Goal: Task Accomplishment & Management: Manage account settings

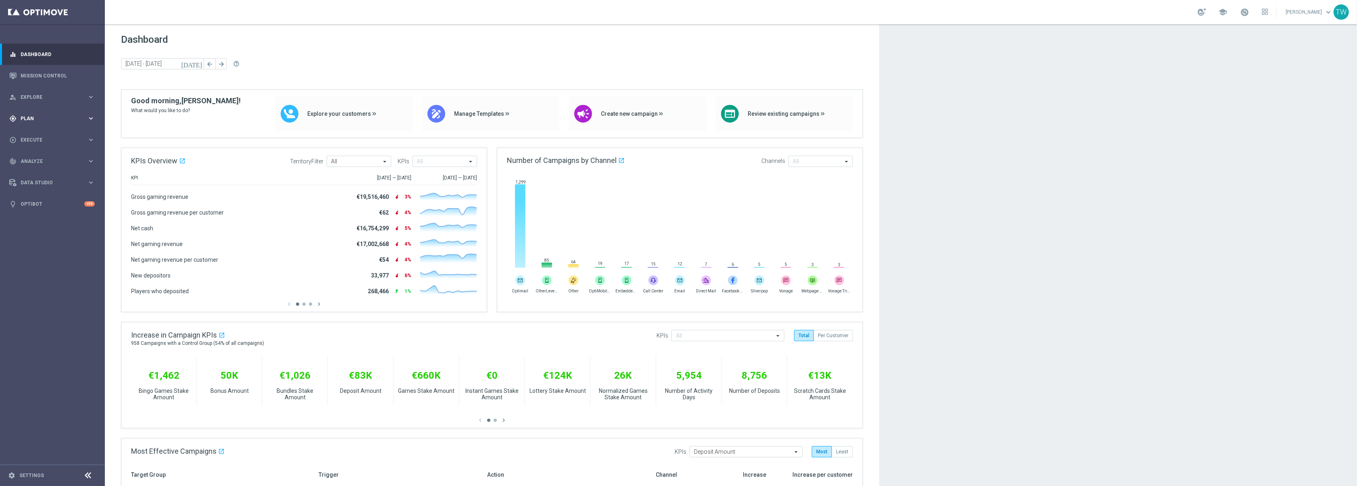
click at [79, 120] on span "Plan" at bounding box center [54, 118] width 67 height 5
click at [65, 158] on span "Templates" at bounding box center [50, 159] width 58 height 5
click at [35, 173] on link "Optimail" at bounding box center [54, 171] width 59 height 6
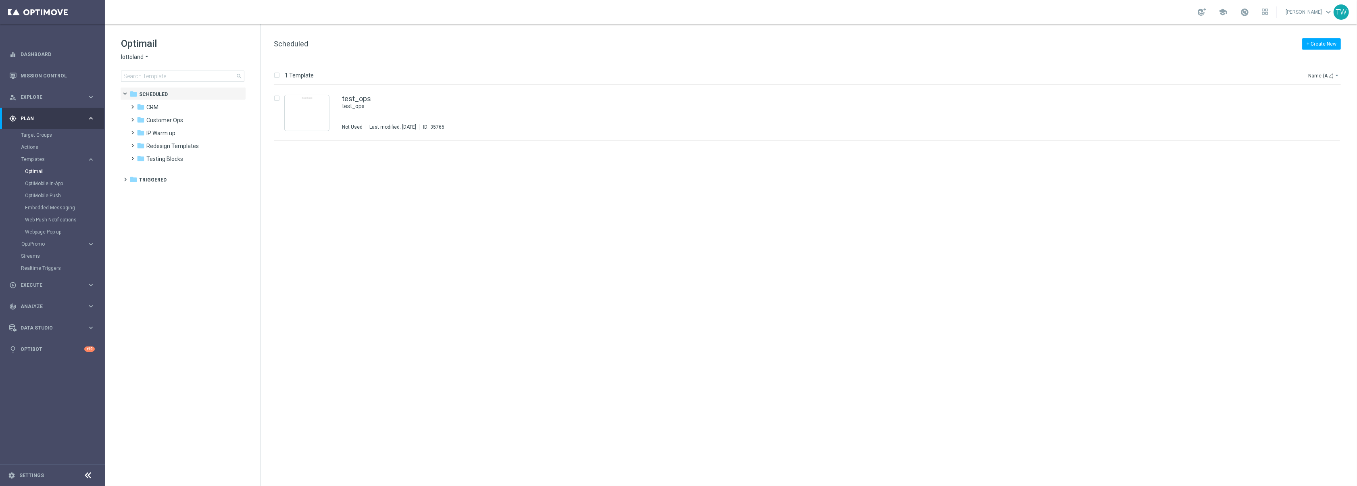
click at [133, 56] on span "lottoland" at bounding box center [132, 57] width 23 height 8
click at [138, 71] on div "KenoGO" at bounding box center [151, 76] width 60 height 10
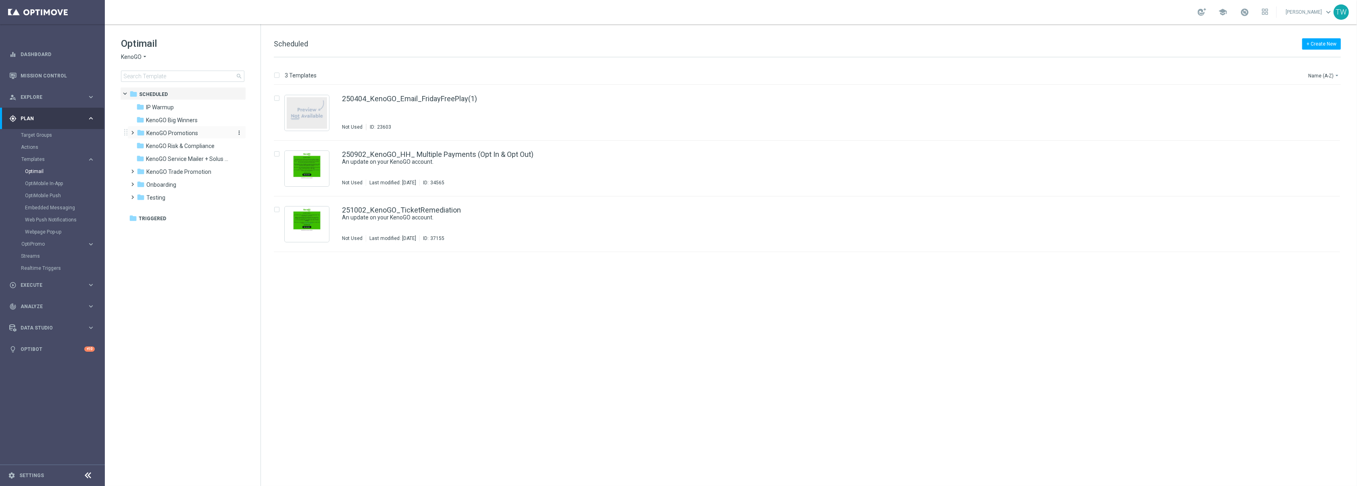
click at [196, 138] on div "folder KenoGO Promotions" at bounding box center [183, 133] width 93 height 9
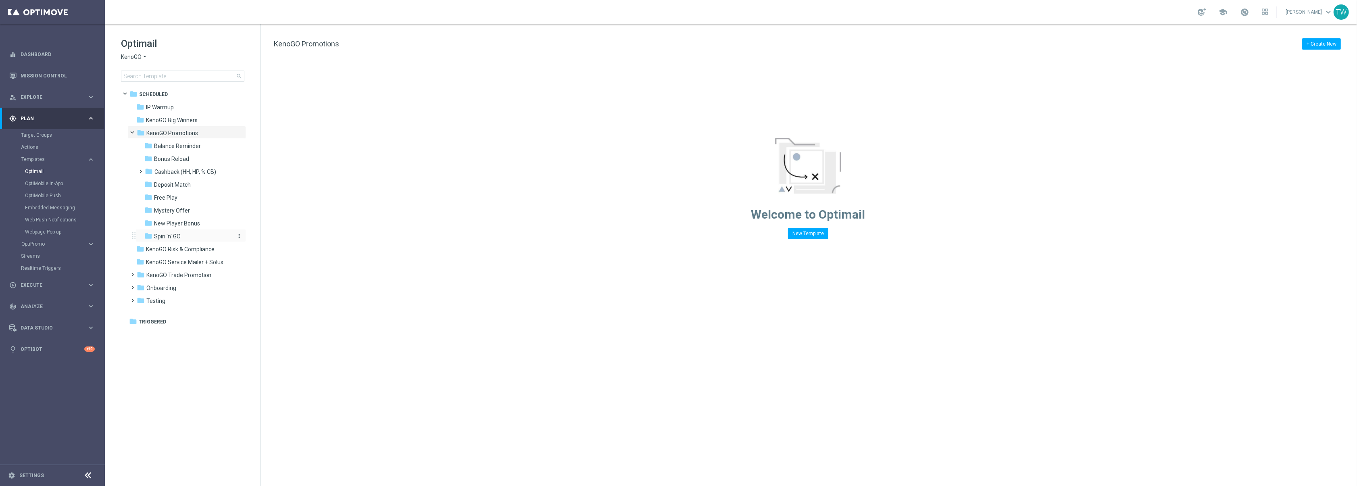
click at [206, 232] on div "folder Spin 'n' GO" at bounding box center [187, 236] width 86 height 9
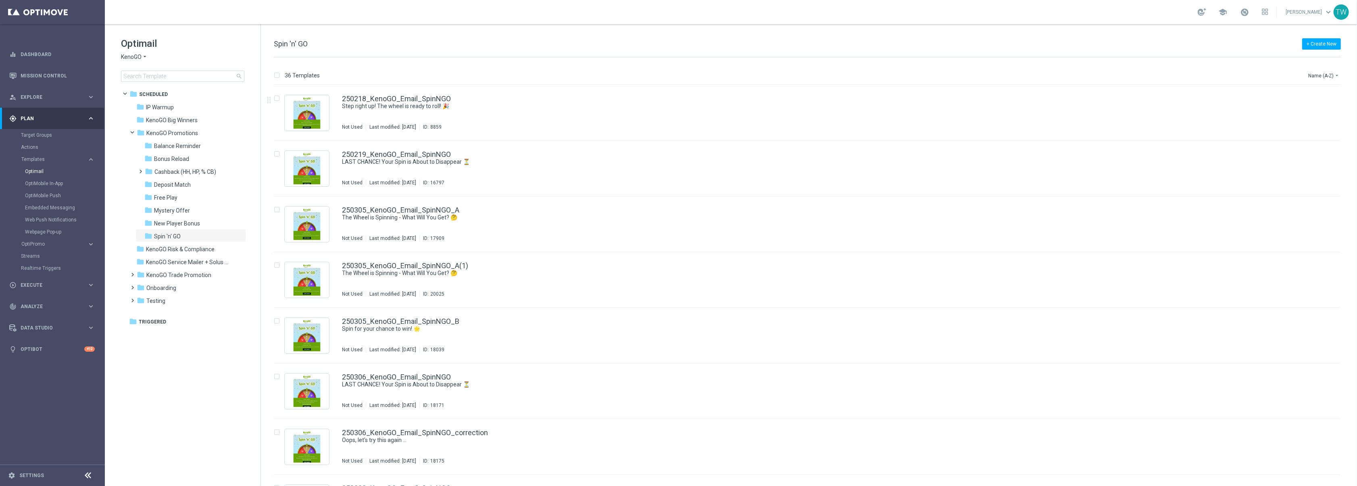
drag, startPoint x: 1305, startPoint y: 72, endPoint x: 1315, endPoint y: 80, distance: 12.3
click at [1306, 72] on div "36 Templates Name (A-Z) arrow_drop_down" at bounding box center [807, 77] width 1067 height 15
click at [1315, 80] on div "36 Templates Name (A-Z) arrow_drop_down" at bounding box center [807, 77] width 1067 height 15
click at [1316, 78] on button "Name (A-Z) arrow_drop_down" at bounding box center [1323, 76] width 33 height 10
click at [1315, 109] on span "Date Modified (Newest)" at bounding box center [1310, 112] width 54 height 6
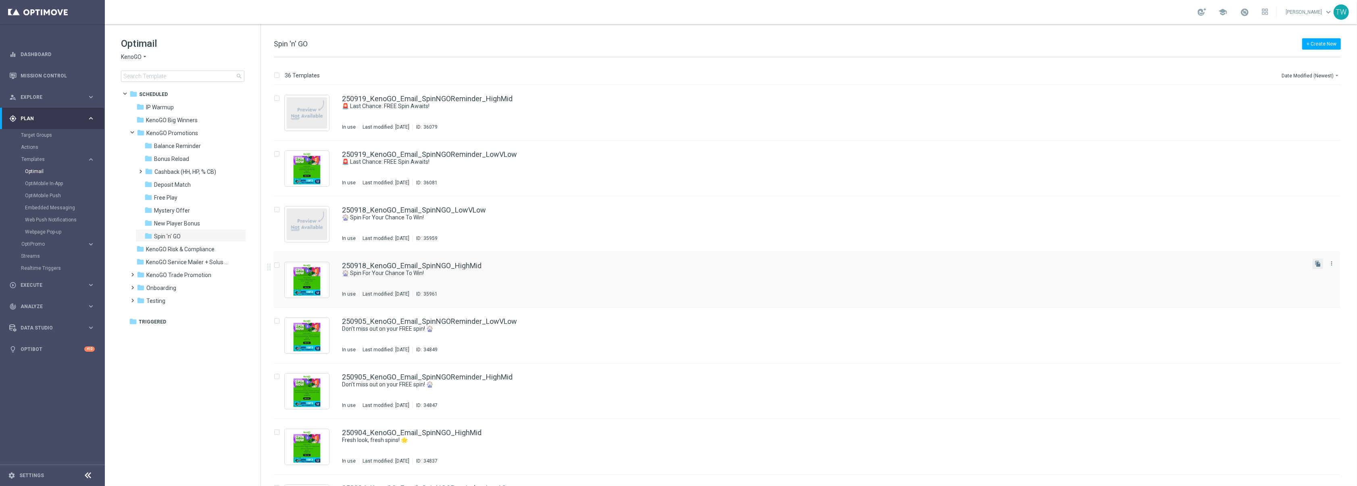
click at [1320, 263] on button "file_copy" at bounding box center [1318, 264] width 10 height 10
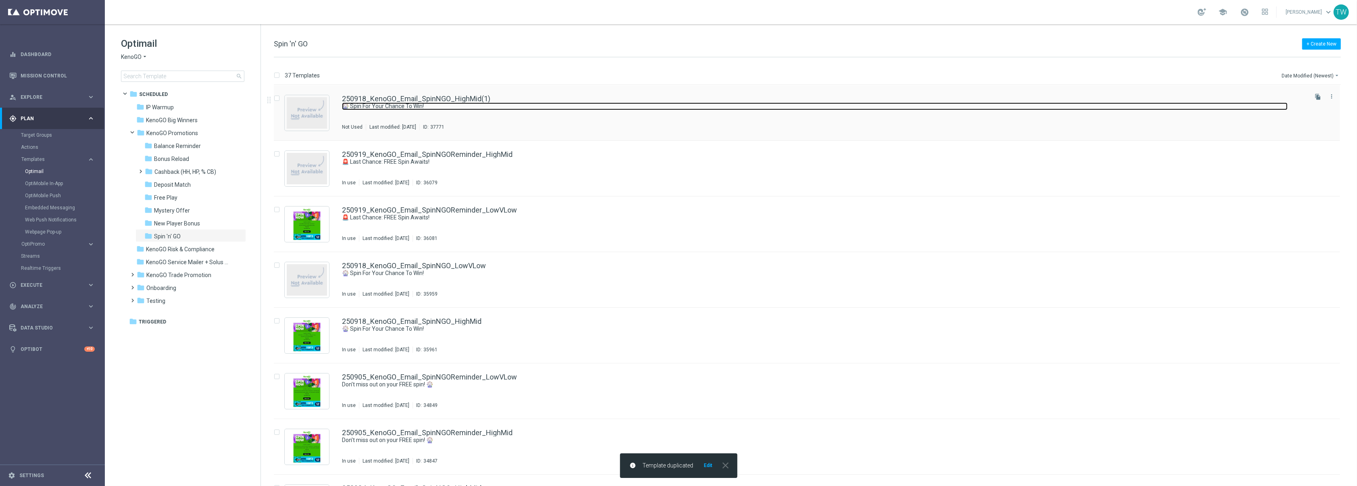
click at [473, 103] on link "🎡 Spin For Your Chance To Win!" at bounding box center [815, 106] width 946 height 8
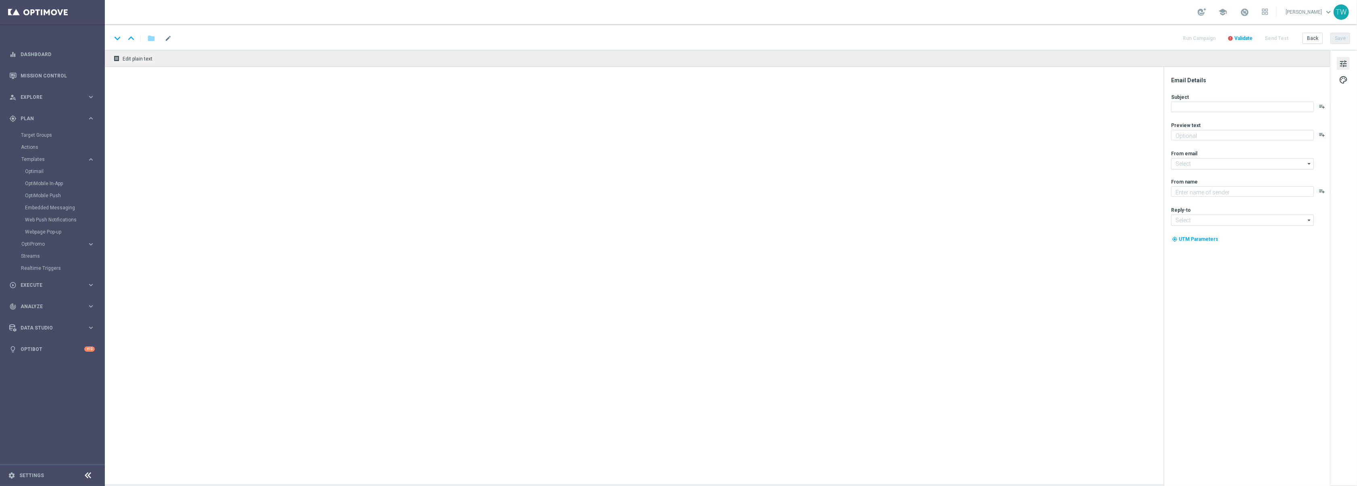
type input "250918_KenoGO_Email_SpinNGO_HighMid(1)"
type textarea "A FREE spin awaits!"
type textarea "KenoGO"
type input "mail@crm.kenogo.com.au"
type input "support@kenogo.com.au"
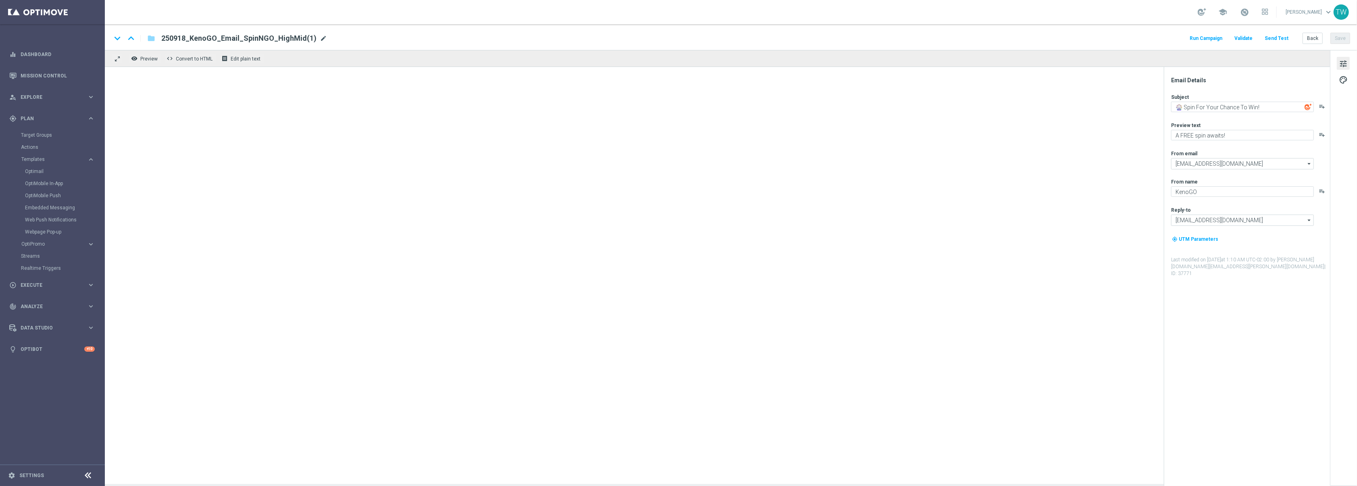
click at [320, 38] on span "mode_edit" at bounding box center [323, 38] width 7 height 7
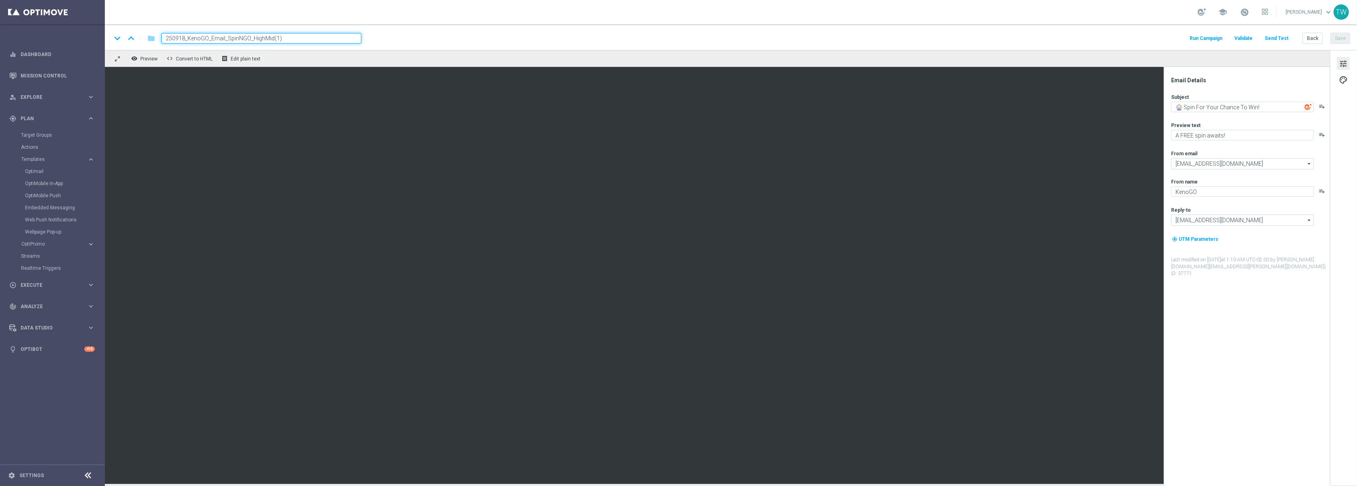
drag, startPoint x: 272, startPoint y: 38, endPoint x: 319, endPoint y: 38, distance: 47.2
click at [319, 38] on input "250918_KenoGO_Email_SpinNGO_HighMid(1)" at bounding box center [261, 38] width 200 height 10
drag, startPoint x: 184, startPoint y: 39, endPoint x: 173, endPoint y: 39, distance: 10.9
click at [173, 39] on input "250918_KenoGO_Email_SpinNGO_HighMid" at bounding box center [261, 38] width 200 height 10
click at [344, 38] on input "251010_KenoGO_Email_SpinNGO_HighMid" at bounding box center [261, 38] width 200 height 10
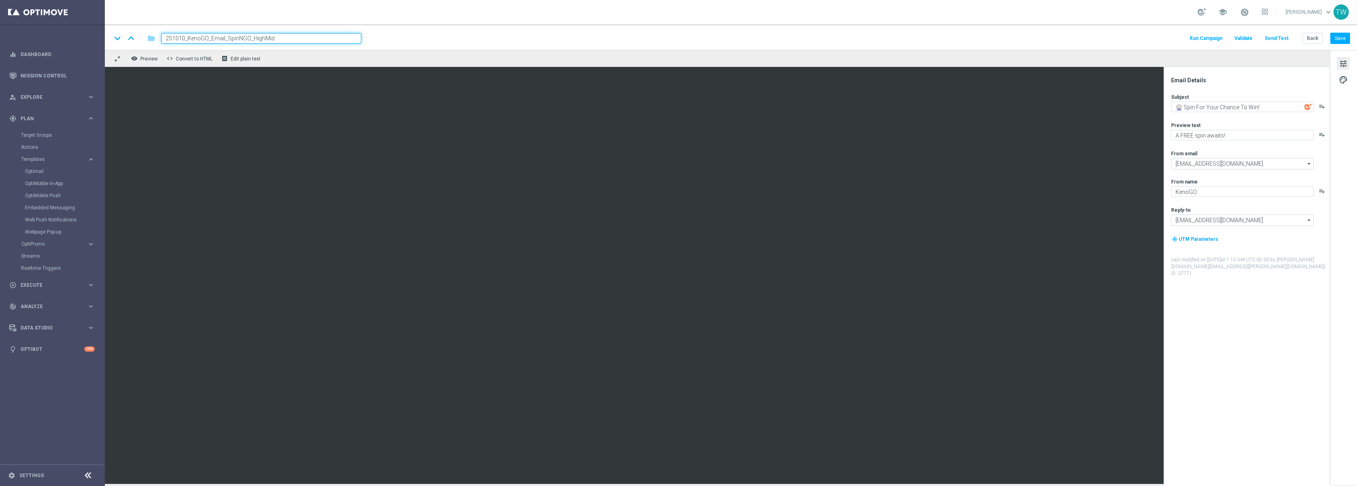
type input "251010_KenoGO_Email_SpinNGO_HighMid"
click at [343, 38] on input "251010_KenoGO_Email_SpinNGO_HighMid" at bounding box center [261, 38] width 200 height 10
click at [1348, 40] on button "Save" at bounding box center [1340, 38] width 20 height 11
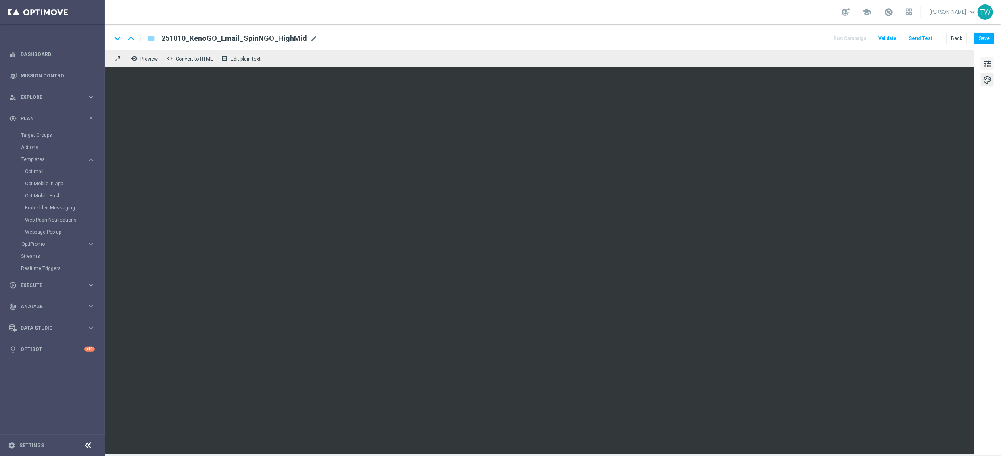
click at [988, 62] on span "tune" at bounding box center [987, 63] width 9 height 10
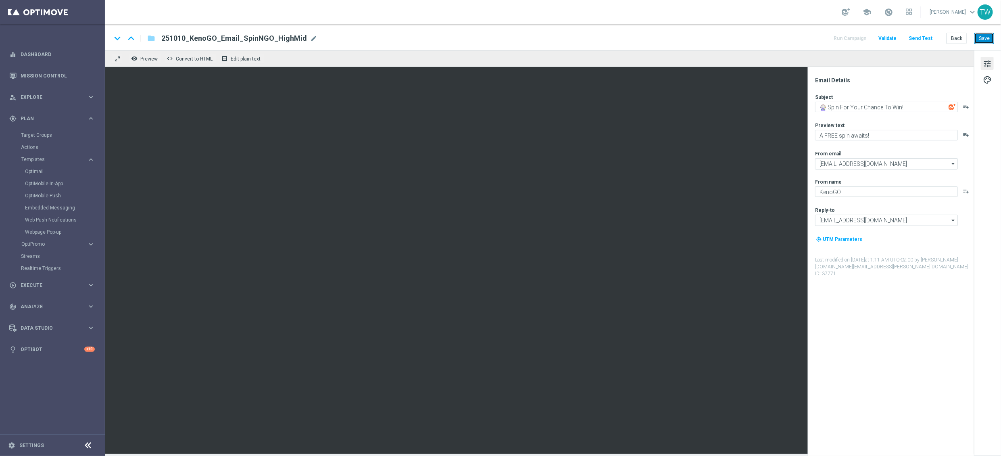
click at [987, 43] on button "Save" at bounding box center [984, 38] width 20 height 11
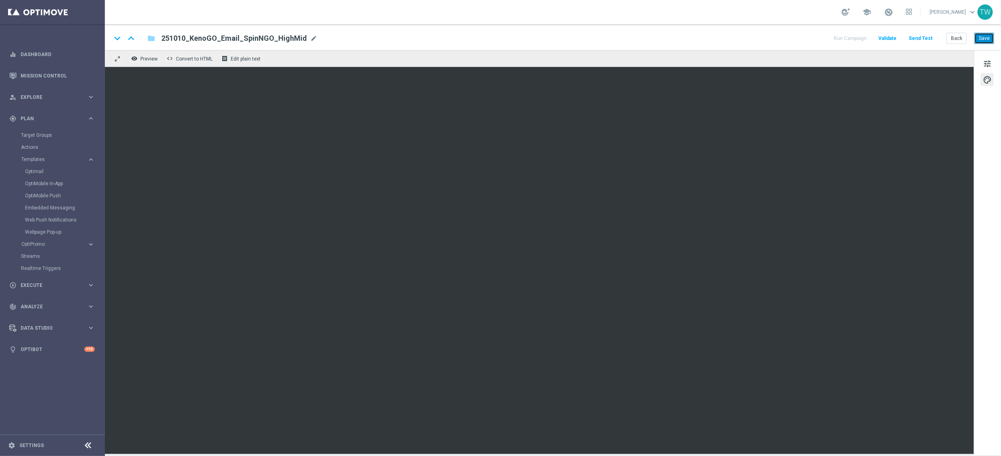
click at [984, 40] on button "Save" at bounding box center [984, 38] width 20 height 11
click at [983, 38] on button "Save" at bounding box center [984, 38] width 20 height 11
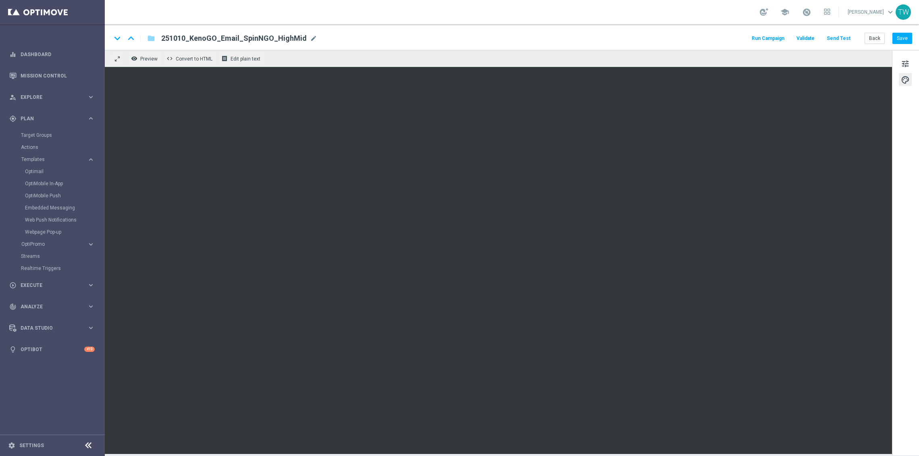
click at [844, 38] on button "Send Test" at bounding box center [839, 38] width 26 height 11
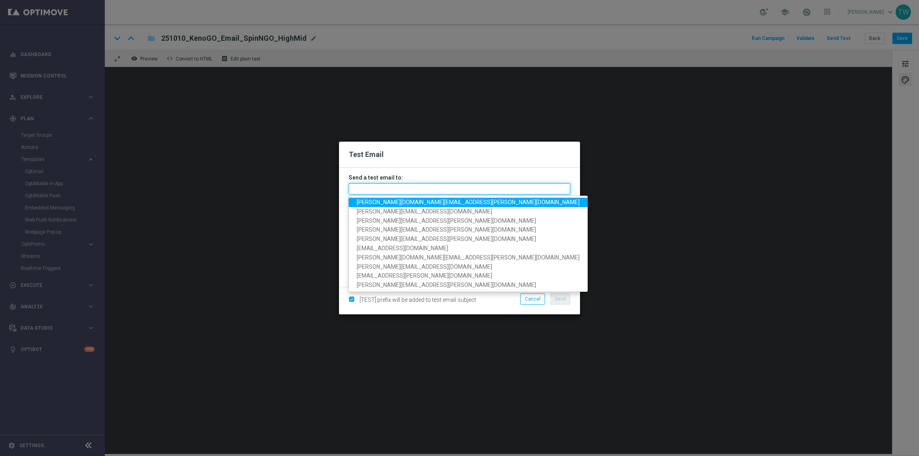
click at [457, 191] on input "text" at bounding box center [460, 188] width 222 height 11
paste input "tina.wang@kenogo.com, adam.pustetto@kenogo.com, emma.kasbarian@kenogo.com, clau…"
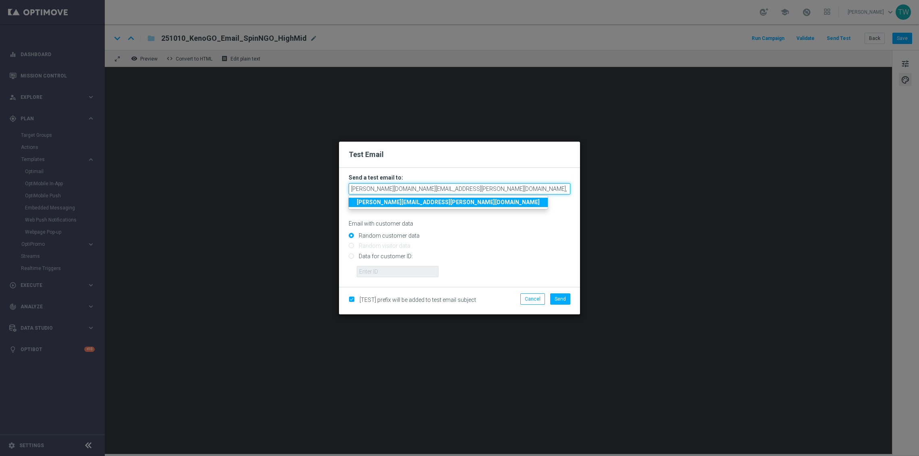
scroll to position [0, 147]
click at [558, 296] on span "Send" at bounding box center [560, 299] width 11 height 6
type input "tina.wang@kenogo.com,adam.pustetto@kenogo.com,emma.kasbarian@kenogo.com,claudia…"
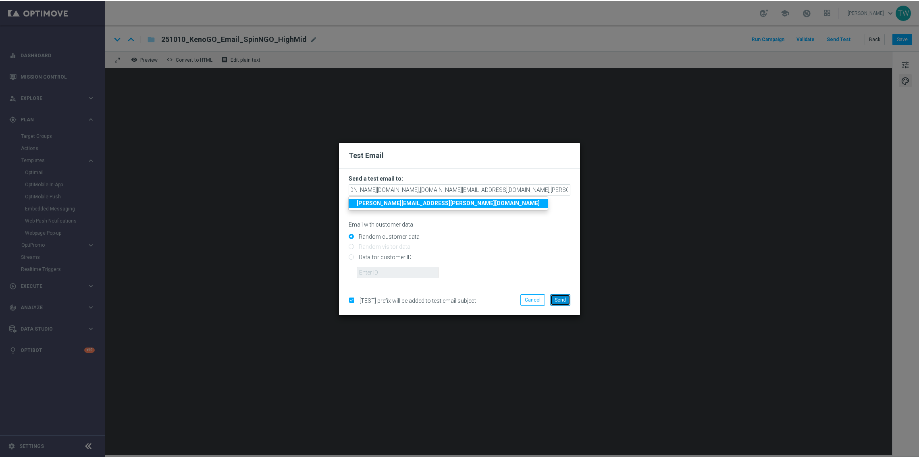
scroll to position [0, 0]
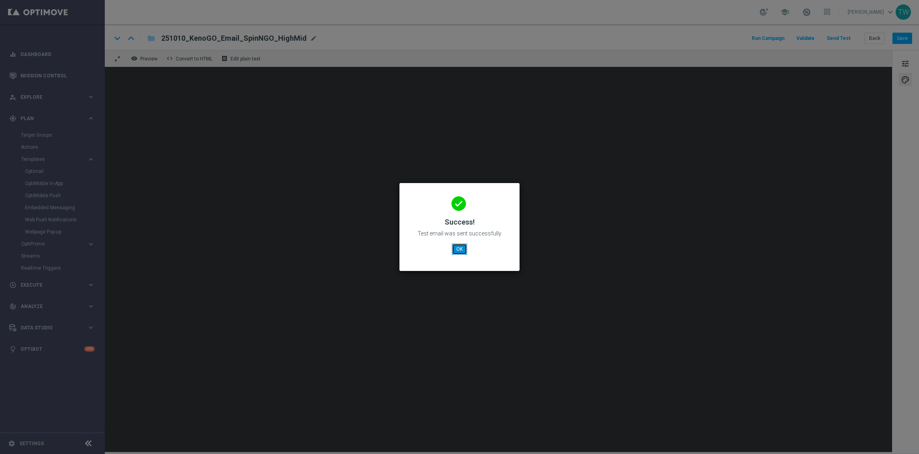
click at [462, 250] on button "OK" at bounding box center [459, 249] width 15 height 11
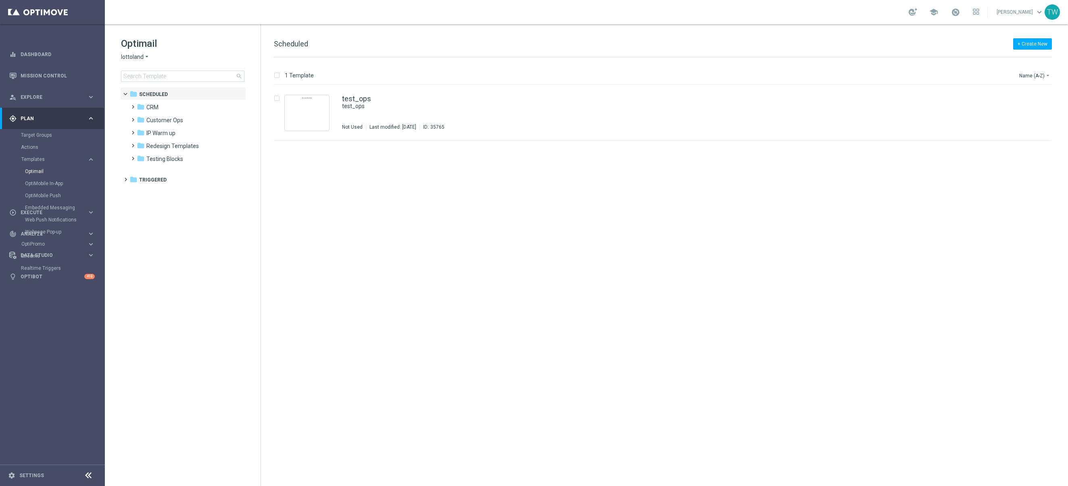
click at [142, 54] on span "lottoland" at bounding box center [132, 57] width 23 height 8
click at [0, 0] on span "KenoGO" at bounding box center [0, 0] width 0 height 0
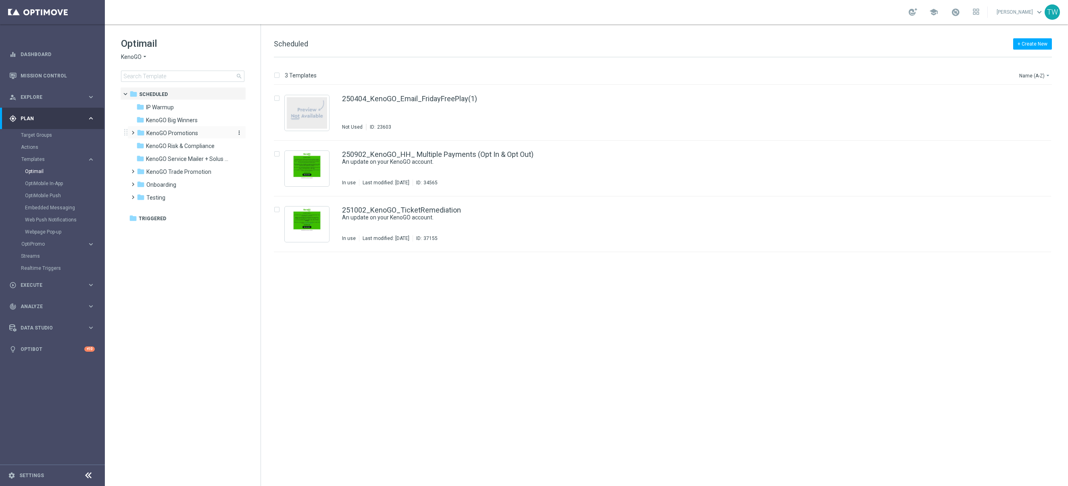
click at [176, 131] on span "KenoGO Promotions" at bounding box center [172, 132] width 52 height 7
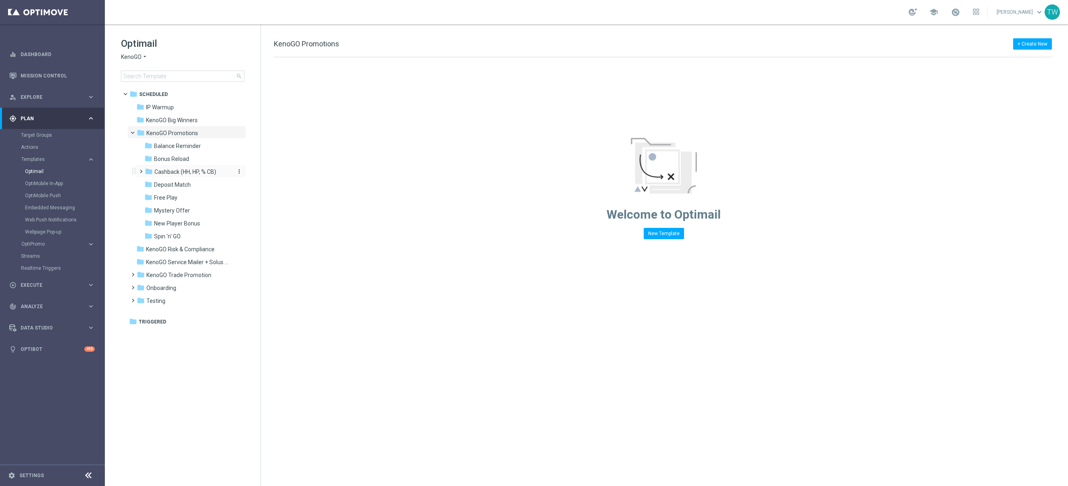
click at [202, 173] on span "Cashback (HH, HP, % CB)" at bounding box center [185, 171] width 62 height 7
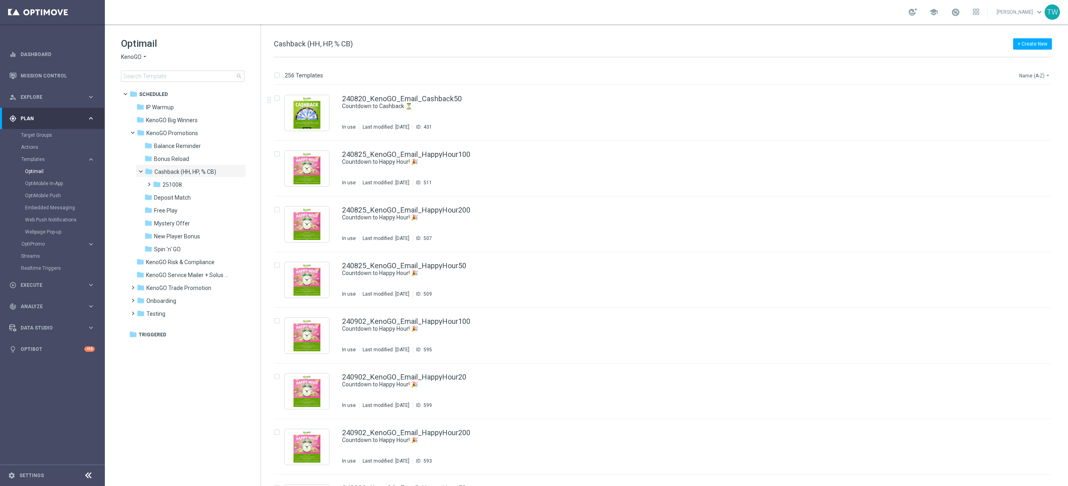
click at [1040, 74] on button "Name (A-Z) arrow_drop_down" at bounding box center [1034, 76] width 33 height 10
click at [1039, 115] on div "Date Modified (Newest)" at bounding box center [1019, 111] width 65 height 11
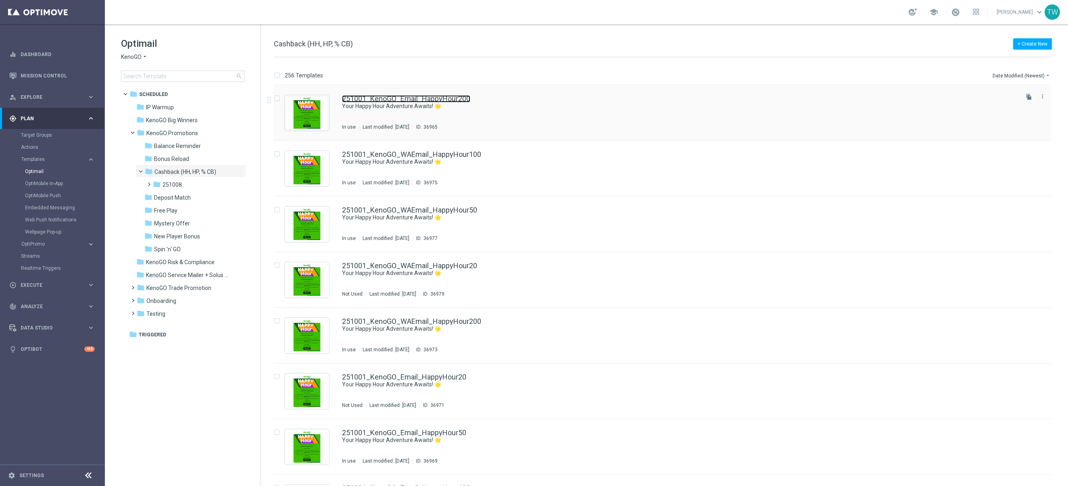
click at [447, 98] on link "251001_KenoGO_Email_HappyHour200" at bounding box center [406, 98] width 128 height 7
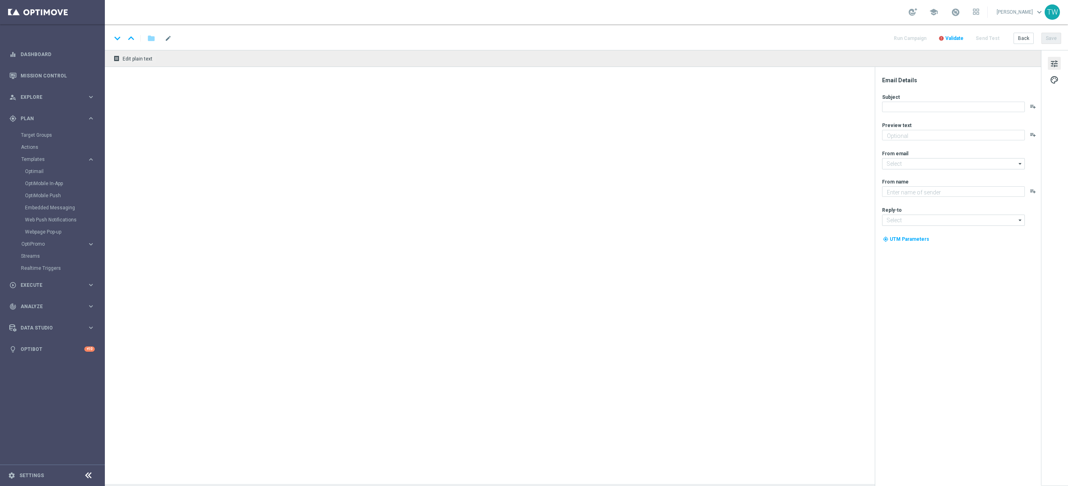
type textarea "Get 50% back in BONUS CASH!"
type textarea "KenoGO"
type input "mail@crm.kenogo.com.au"
type input "support@kenogo.com.au"
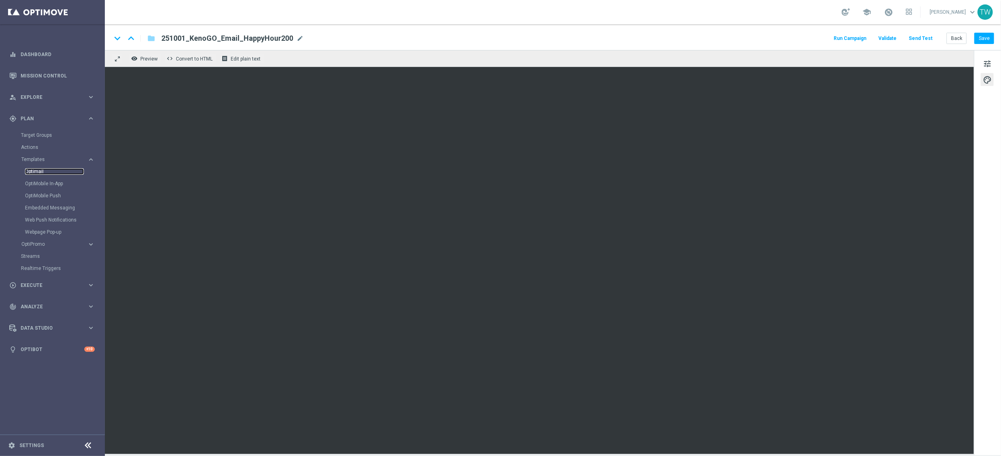
click at [32, 173] on link "Optimail" at bounding box center [54, 171] width 59 height 6
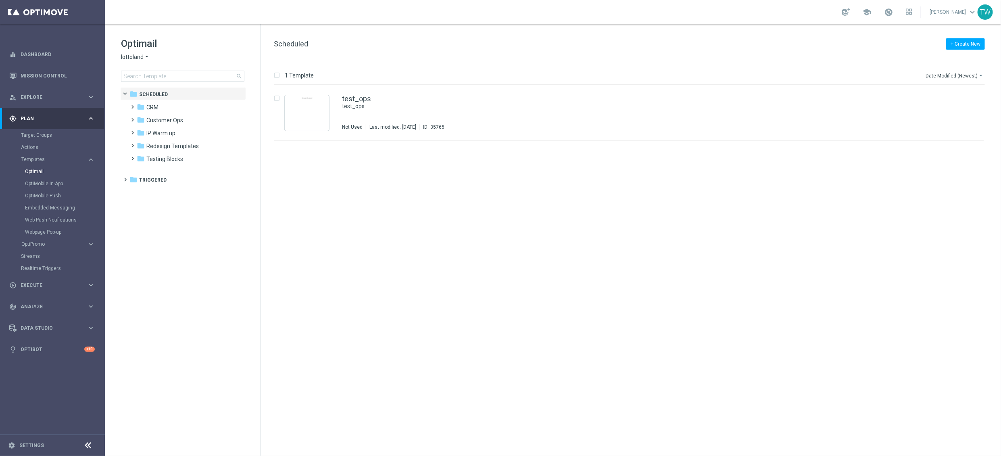
click at [144, 59] on icon "arrow_drop_down" at bounding box center [147, 57] width 6 height 8
click at [149, 82] on div "Sorte Online" at bounding box center [151, 86] width 60 height 10
click at [147, 58] on span "Sorte Online" at bounding box center [136, 57] width 31 height 8
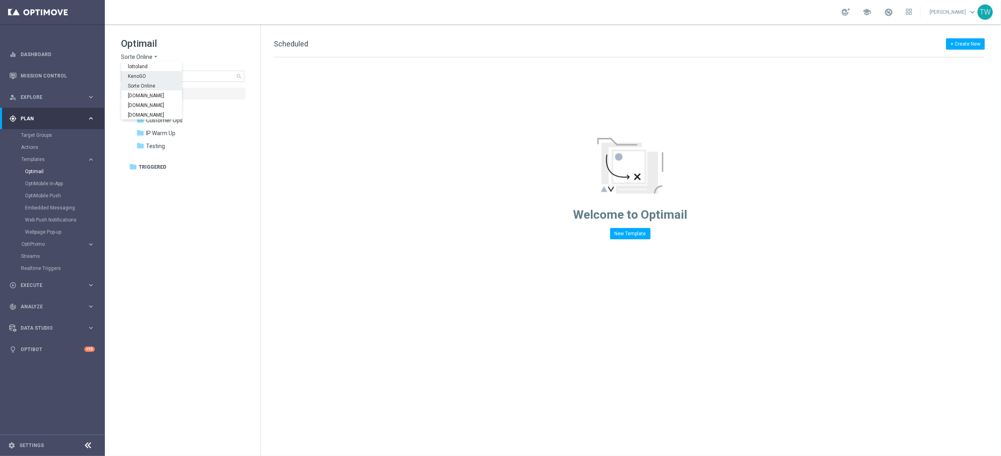
click at [144, 71] on div "KenoGO" at bounding box center [151, 76] width 60 height 10
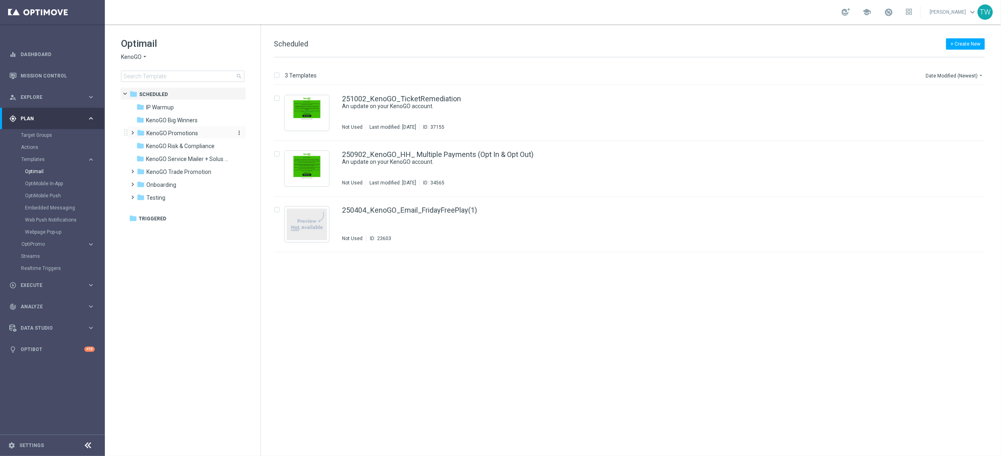
click at [196, 134] on span "KenoGO Promotions" at bounding box center [172, 132] width 52 height 7
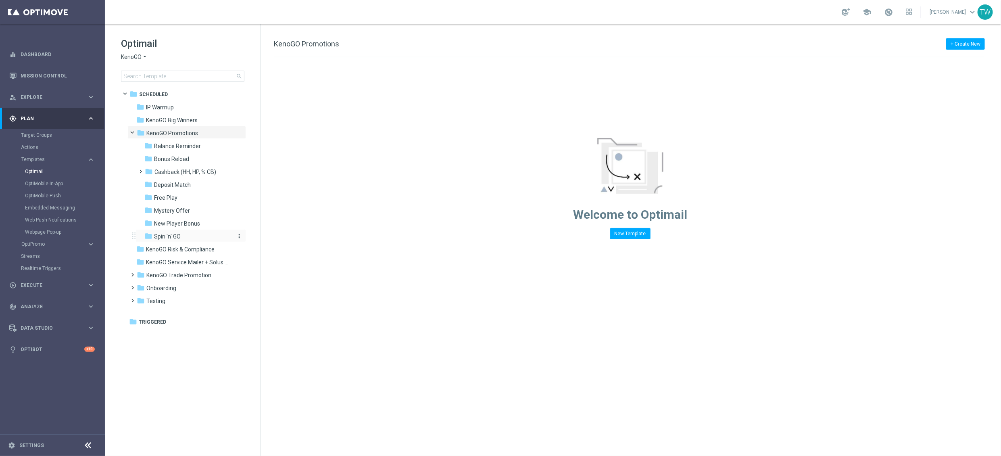
click at [175, 236] on span "Spin 'n' GO" at bounding box center [167, 236] width 27 height 7
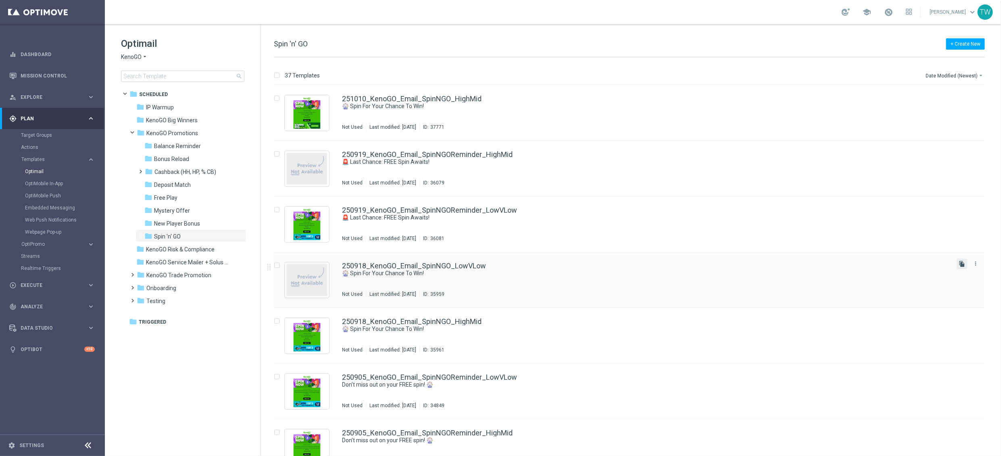
click at [962, 263] on icon "file_copy" at bounding box center [962, 264] width 6 height 6
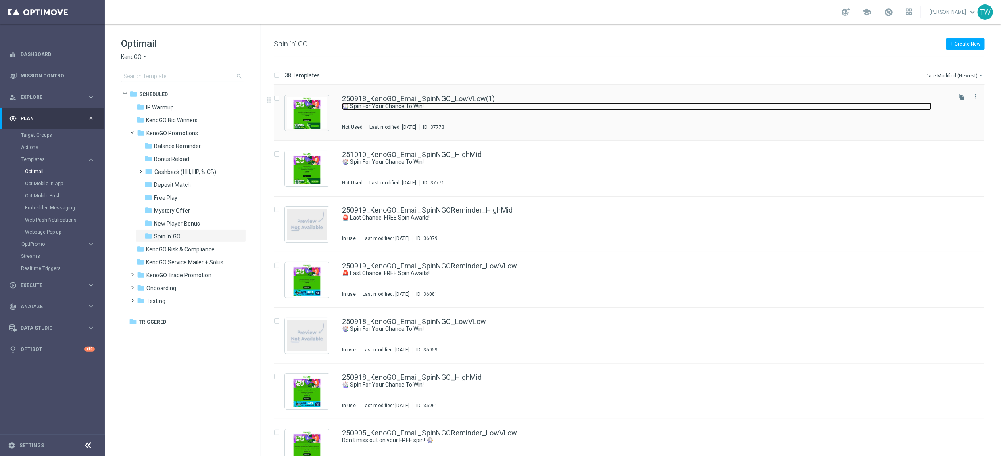
click at [488, 104] on link "🎡 Spin For Your Chance To Win!" at bounding box center [637, 106] width 590 height 8
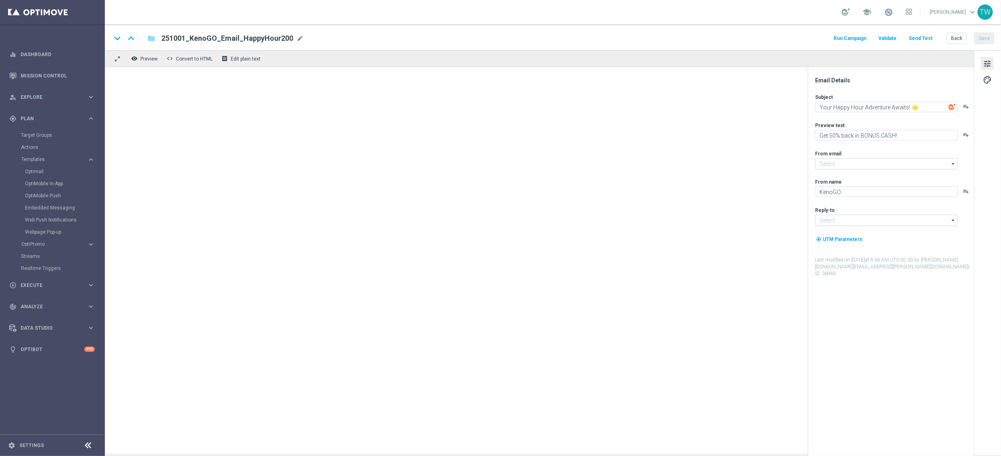
type input "mail@crm.kenogo.com.au"
type input "support@kenogo.com.au"
type input "250918_KenoGO_Email_SpinNGO_LowVLow(1)"
type textarea "🎡 Spin For Your Chance To Win!"
type textarea "A FREE spin awaits!"
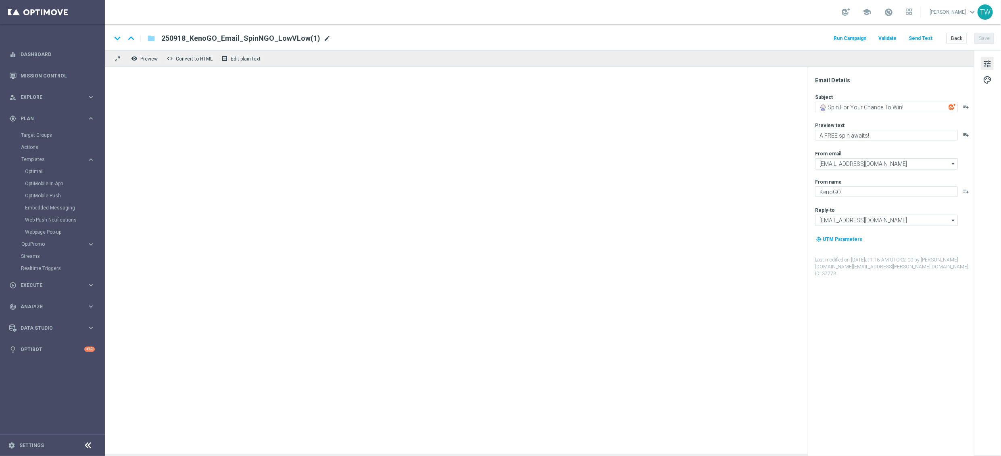
click at [323, 36] on span "mode_edit" at bounding box center [326, 38] width 7 height 7
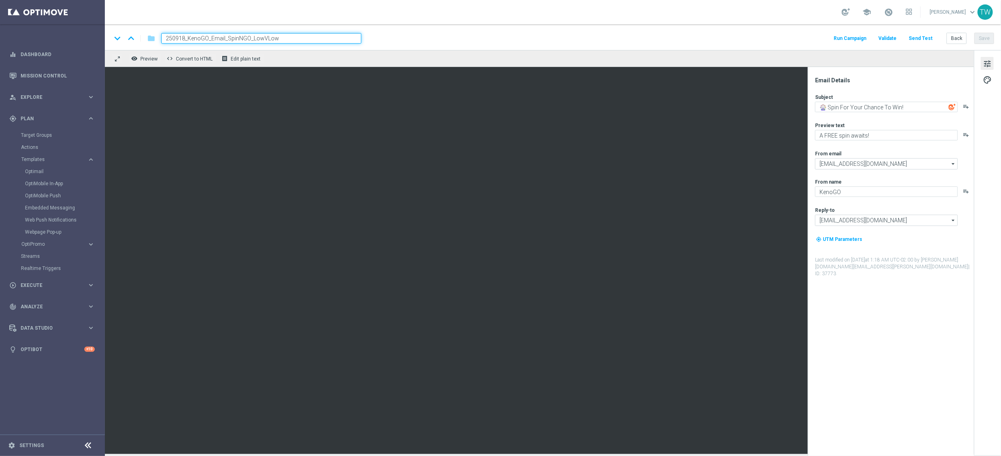
click at [183, 37] on input "250918_KenoGO_Email_SpinNGO_LowVLow" at bounding box center [261, 38] width 200 height 10
click at [319, 38] on input "251010_KenoGO_Email_SpinNGO_LowVLow" at bounding box center [261, 38] width 200 height 10
type input "251010_KenoGO_Email_SpinNGO_LowVLow"
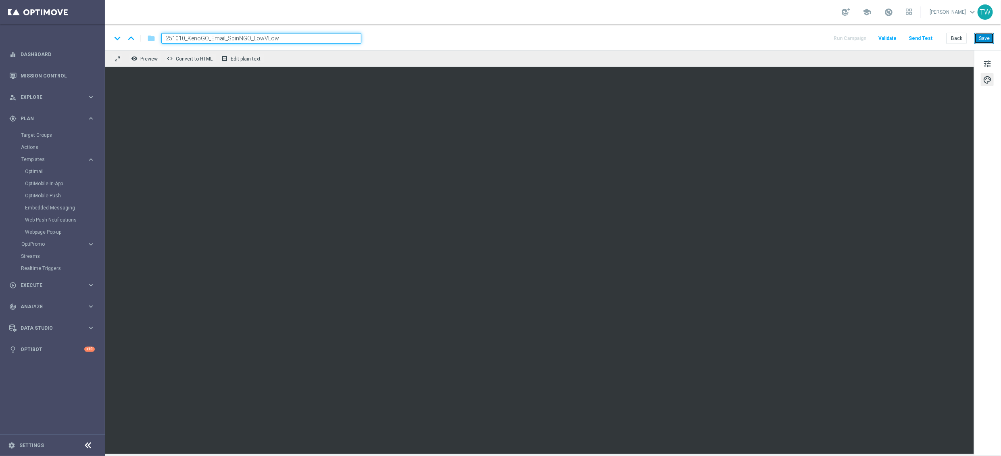
click at [986, 35] on button "Save" at bounding box center [984, 38] width 20 height 11
click at [983, 38] on button "Save" at bounding box center [984, 38] width 20 height 11
click at [986, 37] on button "Save" at bounding box center [984, 38] width 20 height 11
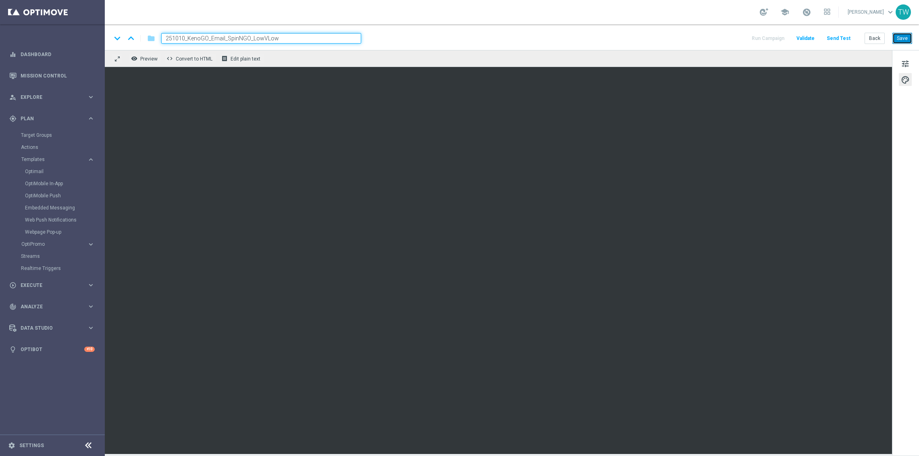
click at [902, 36] on button "Save" at bounding box center [903, 38] width 20 height 11
click at [846, 35] on button "Send Test" at bounding box center [839, 38] width 26 height 11
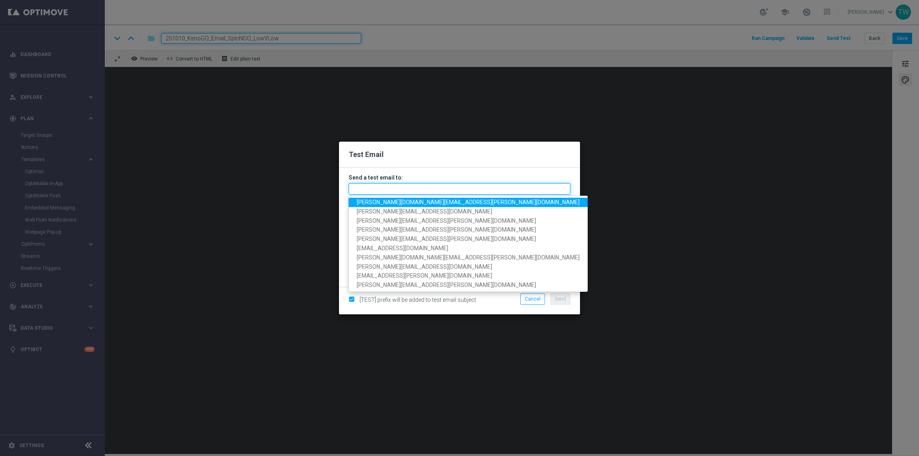
drag, startPoint x: 543, startPoint y: 185, endPoint x: 539, endPoint y: 178, distance: 7.8
click at [543, 185] on input "text" at bounding box center [460, 188] width 222 height 11
paste input "tina.wang@kenogo.com, adam.pustetto@kenogo.com, emma.kasbarian@kenogo.com, clau…"
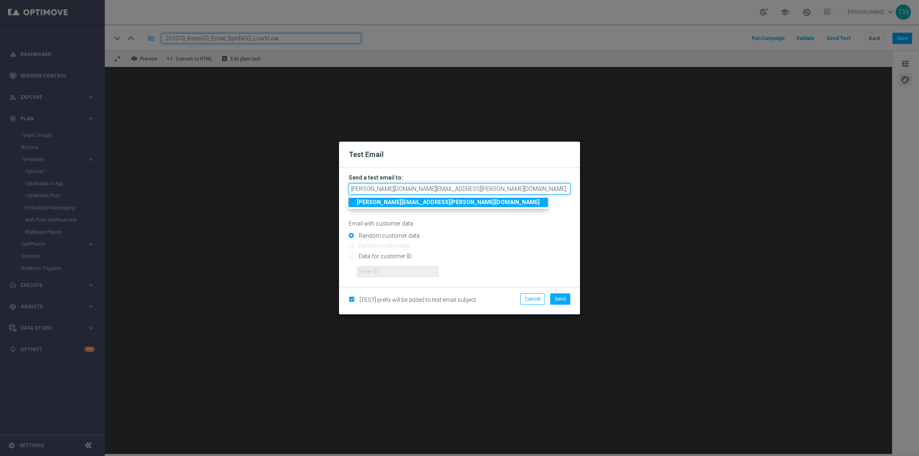
scroll to position [0, 147]
drag, startPoint x: 565, startPoint y: 297, endPoint x: 565, endPoint y: 293, distance: 4.1
click at [565, 297] on span "Send" at bounding box center [560, 299] width 11 height 6
type input "tina.wang@kenogo.com,adam.pustetto@kenogo.com,emma.kasbarian@kenogo.com,claudia…"
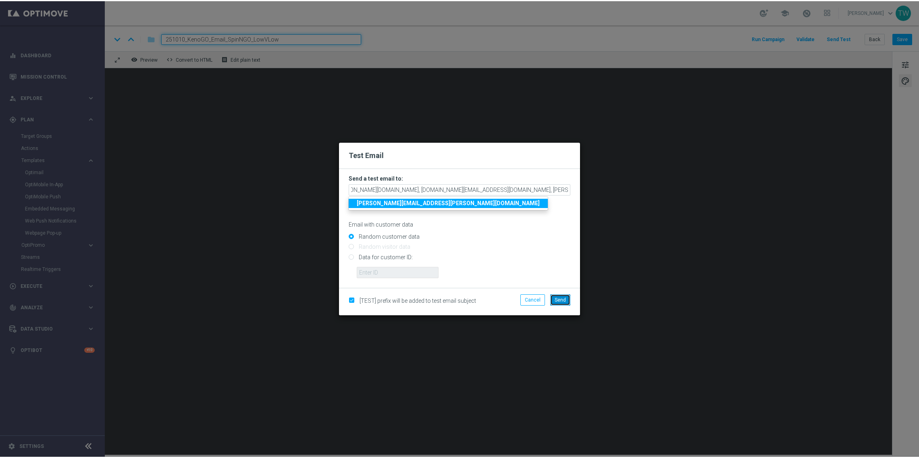
scroll to position [0, 0]
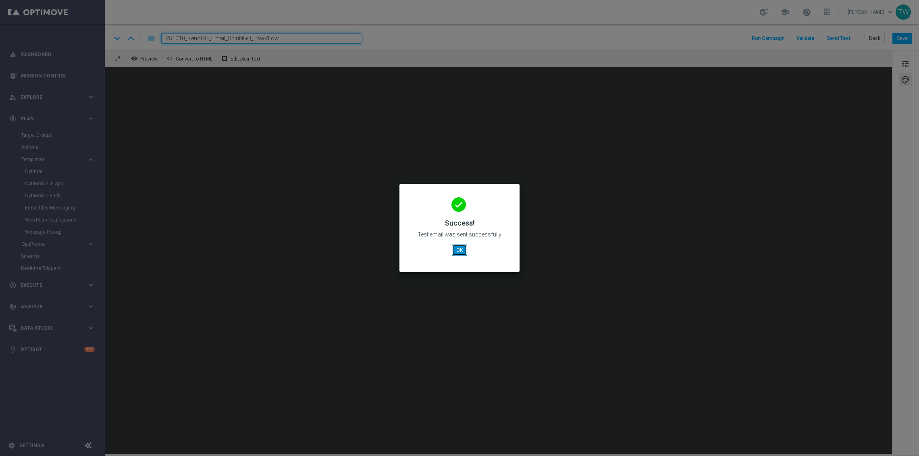
click at [456, 254] on button "OK" at bounding box center [459, 249] width 15 height 11
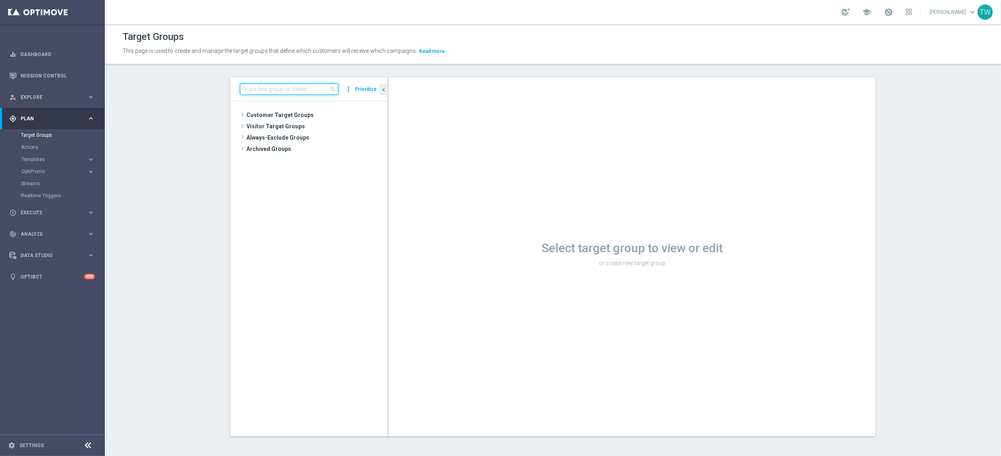
click at [315, 86] on input at bounding box center [289, 88] width 98 height 11
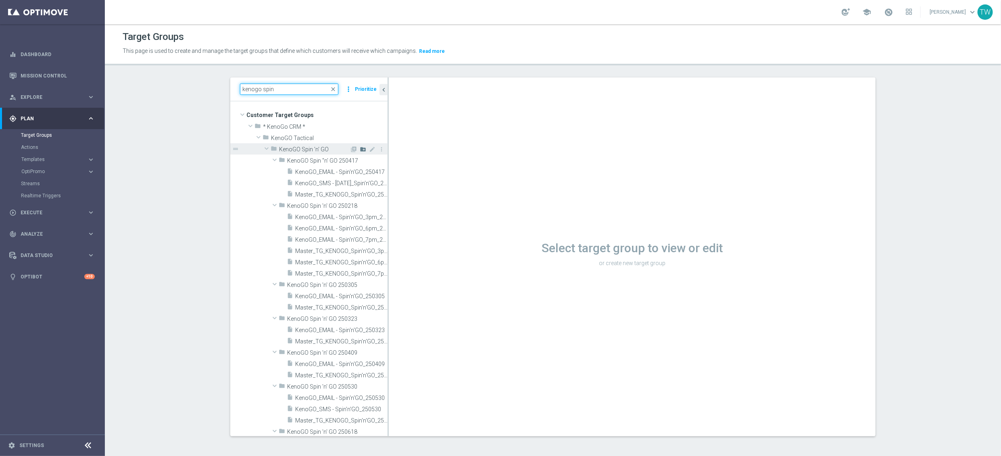
type input "kenogo spin"
click at [364, 149] on icon "create_new_folder" at bounding box center [363, 149] width 6 height 6
click at [310, 162] on input "text" at bounding box center [327, 159] width 81 height 9
type input "KenoGO Spin 'n' GO 251010"
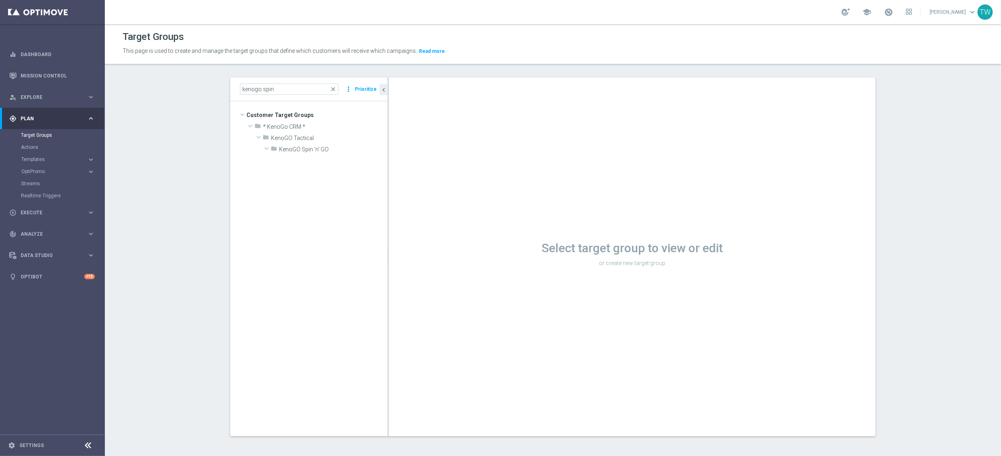
scroll to position [953, 0]
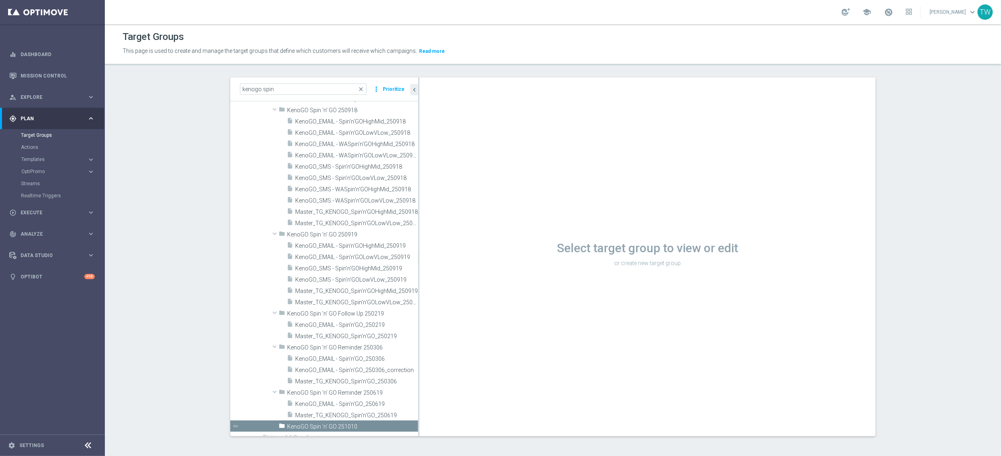
drag, startPoint x: 388, startPoint y: 391, endPoint x: 418, endPoint y: 388, distance: 30.8
click at [418, 388] on div at bounding box center [418, 256] width 1 height 359
click at [369, 303] on span "Master_TG_KENOGO_Spin'n'GOLowVLow_250919" at bounding box center [347, 302] width 105 height 7
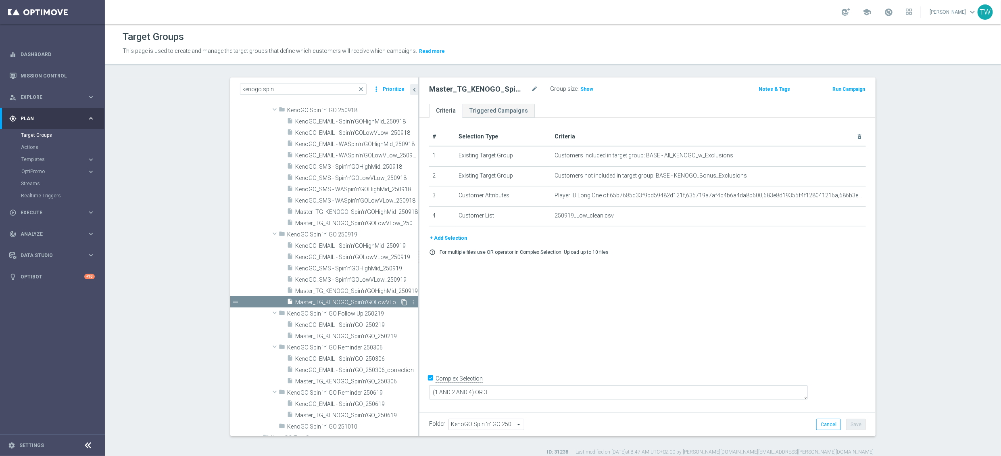
click at [404, 302] on icon "content_copy" at bounding box center [404, 302] width 6 height 6
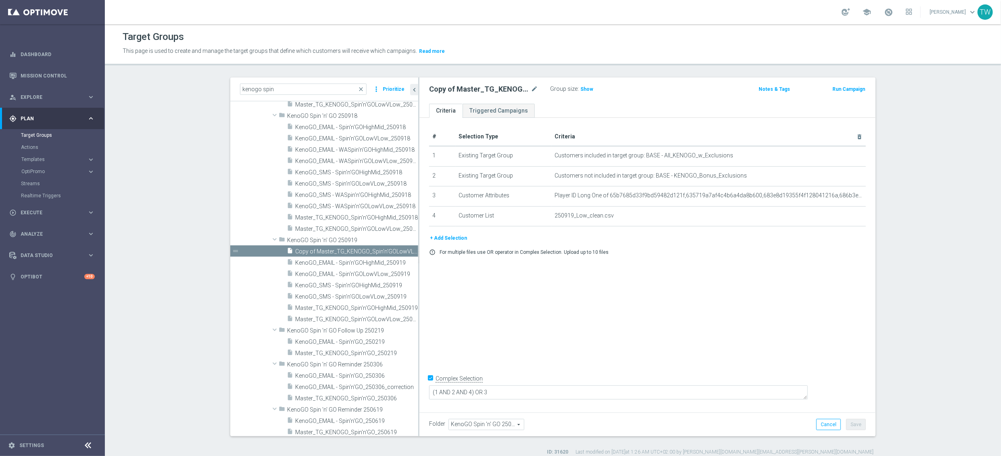
scroll to position [892, 0]
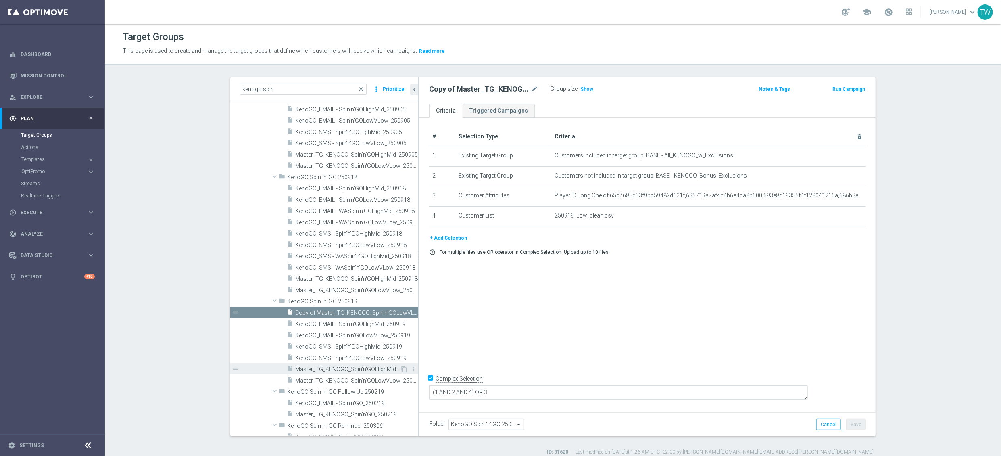
click at [388, 369] on span "Master_TG_KENOGO_Spin'n'GOHighMid_250919" at bounding box center [347, 369] width 105 height 7
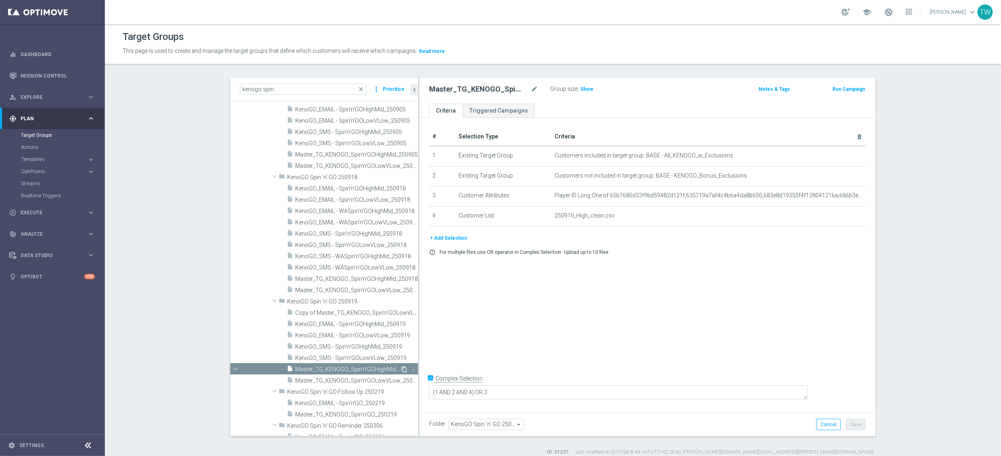
click at [404, 369] on icon "content_copy" at bounding box center [404, 369] width 6 height 6
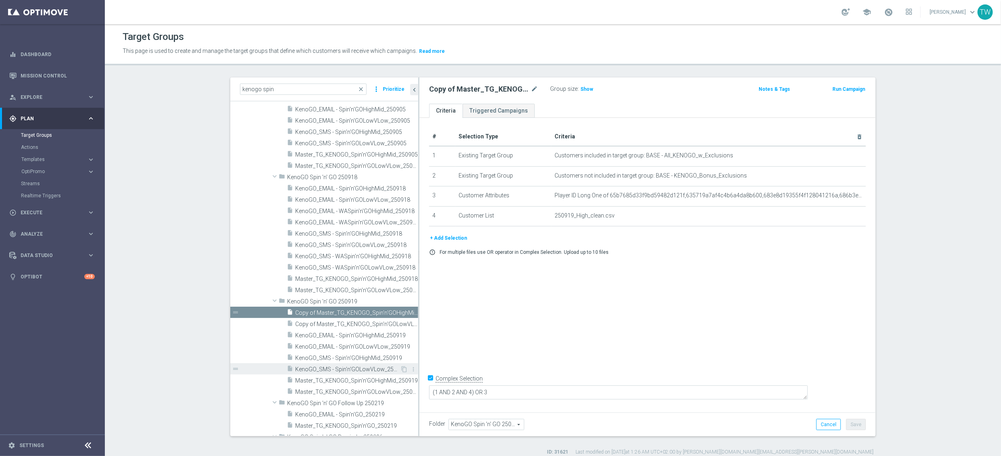
scroll to position [892, 0]
click at [375, 369] on span "KenoGO_SMS - Spin'n'GOLowVLow_250919" at bounding box center [347, 369] width 105 height 7
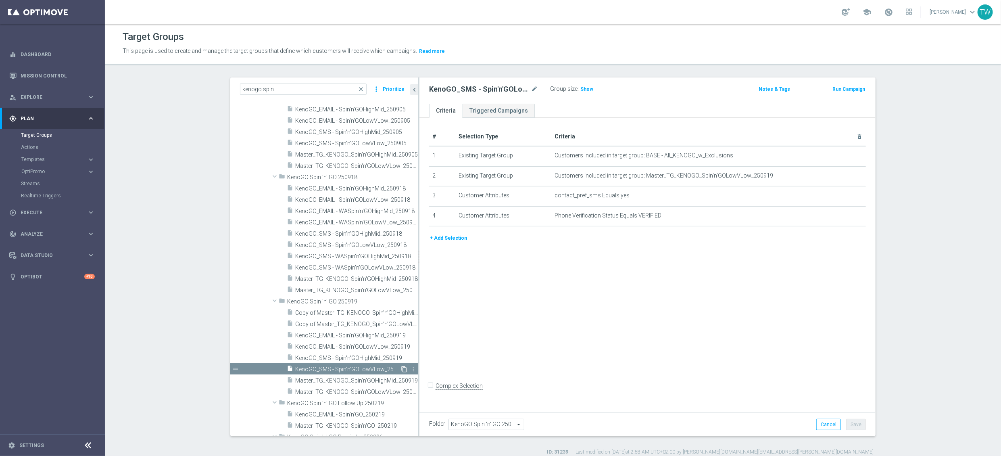
click at [406, 368] on icon "content_copy" at bounding box center [404, 369] width 6 height 6
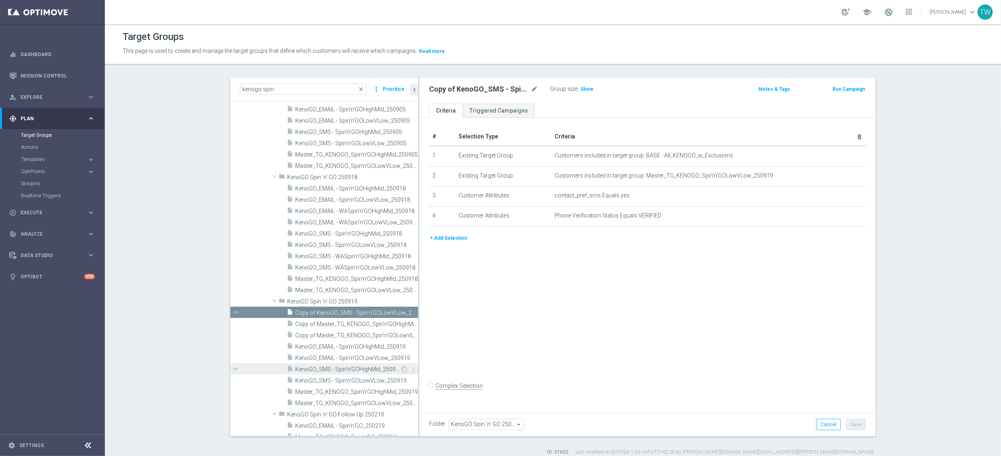
scroll to position [892, 0]
click at [369, 359] on span "KenoGO_EMAIL - Spin'n'GOLowVLow_250919" at bounding box center [347, 357] width 105 height 7
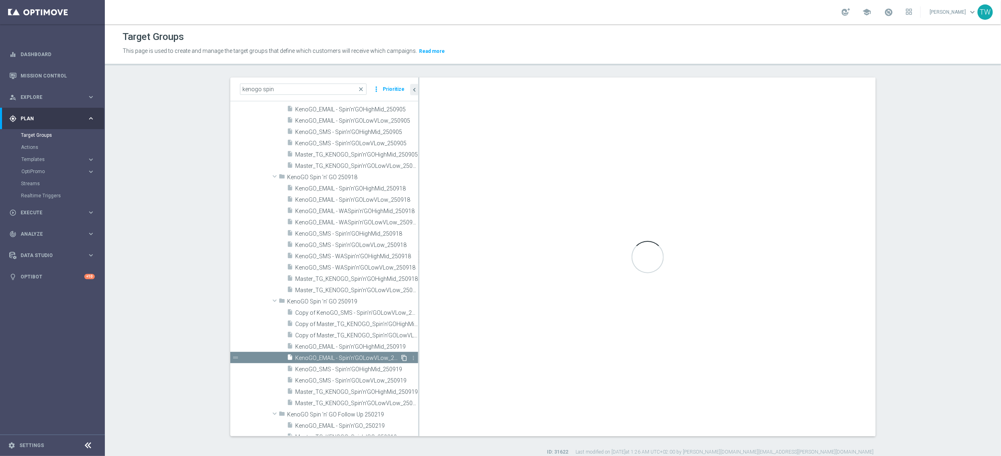
click at [403, 357] on icon "content_copy" at bounding box center [404, 357] width 6 height 6
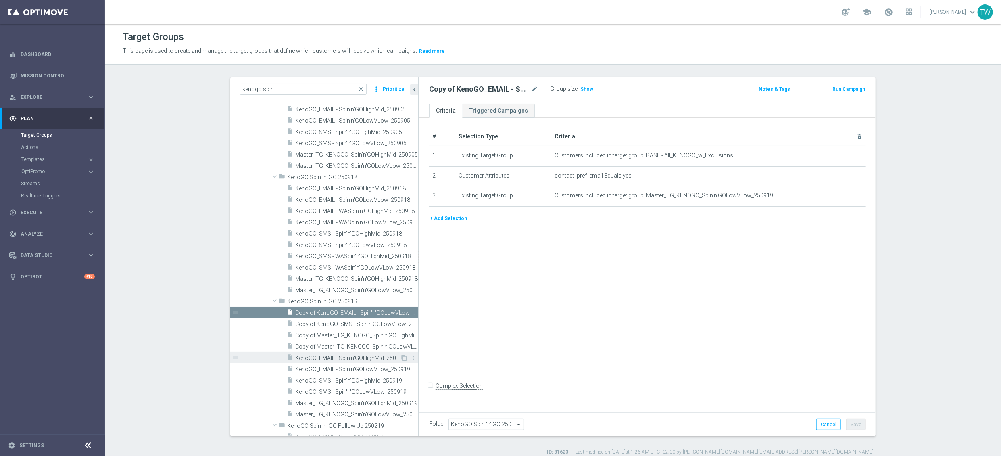
scroll to position [892, 0]
click at [402, 379] on icon "content_copy" at bounding box center [404, 380] width 6 height 6
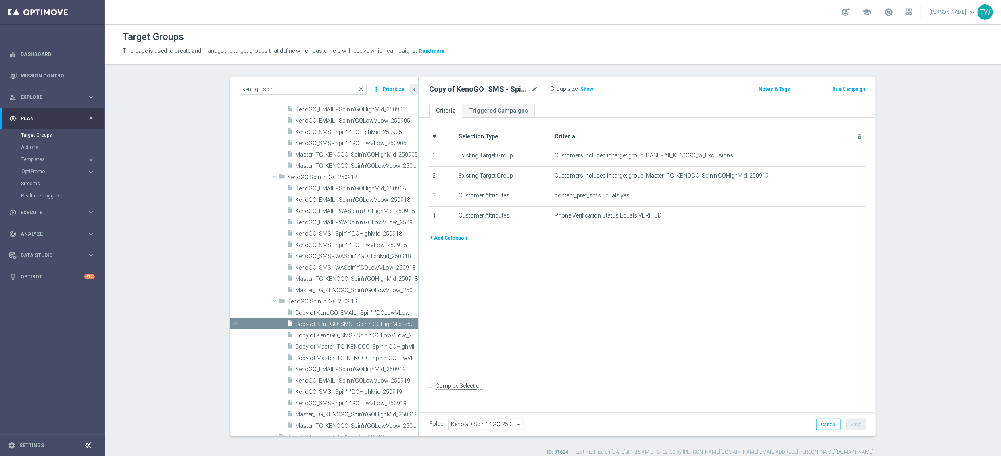
scroll to position [902, 0]
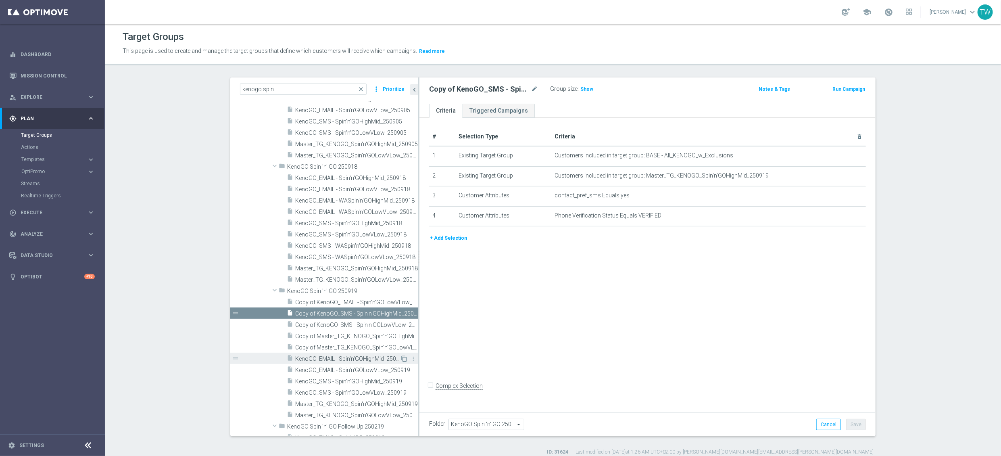
click at [402, 357] on icon "content_copy" at bounding box center [404, 358] width 6 height 6
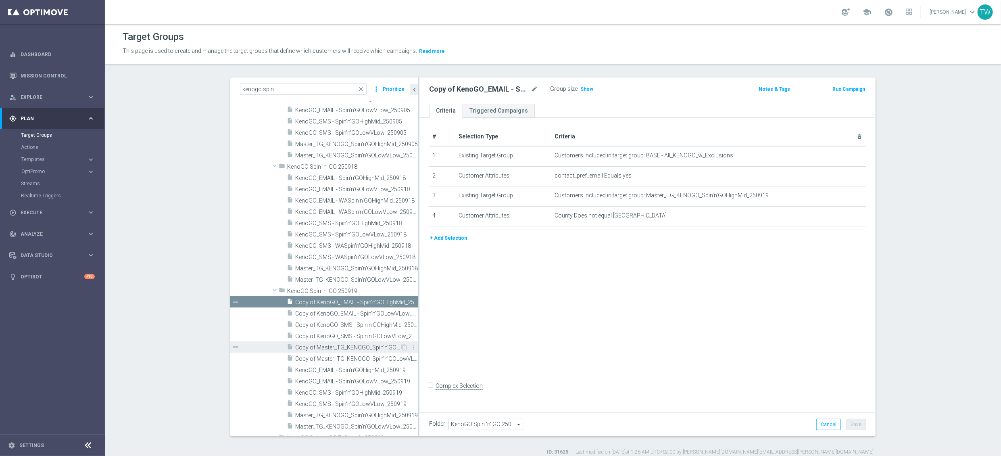
scroll to position [892, 0]
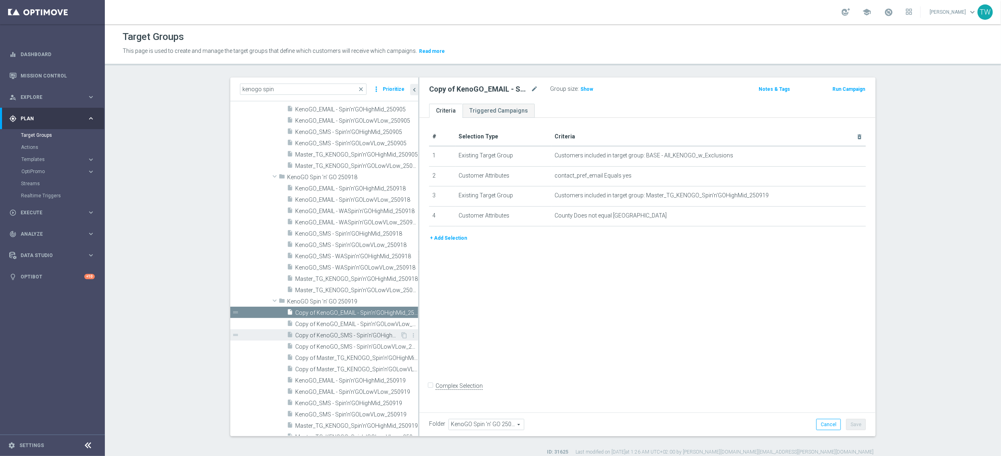
drag, startPoint x: 371, startPoint y: 321, endPoint x: 358, endPoint y: 329, distance: 16.3
click at [371, 321] on span "Copy of KenoGO_EMAIL - Spin'n'GOLowVLow_250919" at bounding box center [356, 324] width 123 height 7
click at [354, 333] on span "Copy of KenoGO_SMS - Spin'n'GOHighMid_250919" at bounding box center [347, 335] width 105 height 7
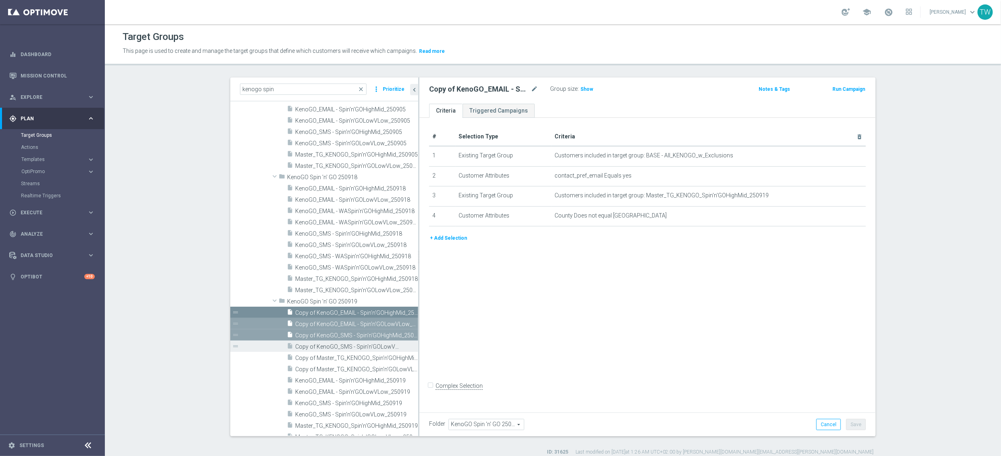
click at [348, 340] on div "insert_drive_file Copy of KenoGO_SMS - Spin'n'GOLowVLow_250919" at bounding box center [343, 345] width 113 height 11
drag, startPoint x: 344, startPoint y: 354, endPoint x: 342, endPoint y: 360, distance: 5.6
click at [344, 354] on span "Copy of Master_TG_KENOGO_Spin'n'GOHighMid_250919" at bounding box center [347, 357] width 105 height 7
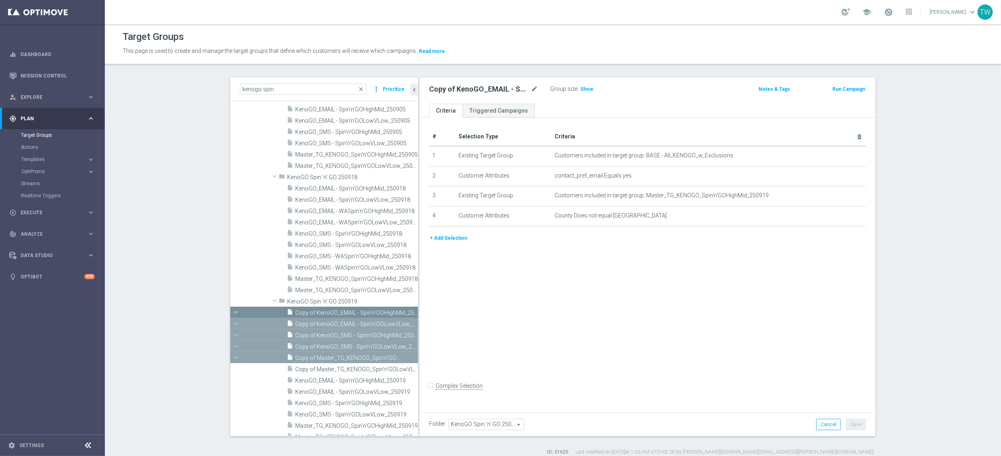
drag, startPoint x: 340, startPoint y: 365, endPoint x: 345, endPoint y: 359, distance: 7.8
click at [340, 365] on div "insert_drive_file Copy of Master_TG_KENOGO_Spin'n'GOLowVLow_250919" at bounding box center [352, 368] width 131 height 11
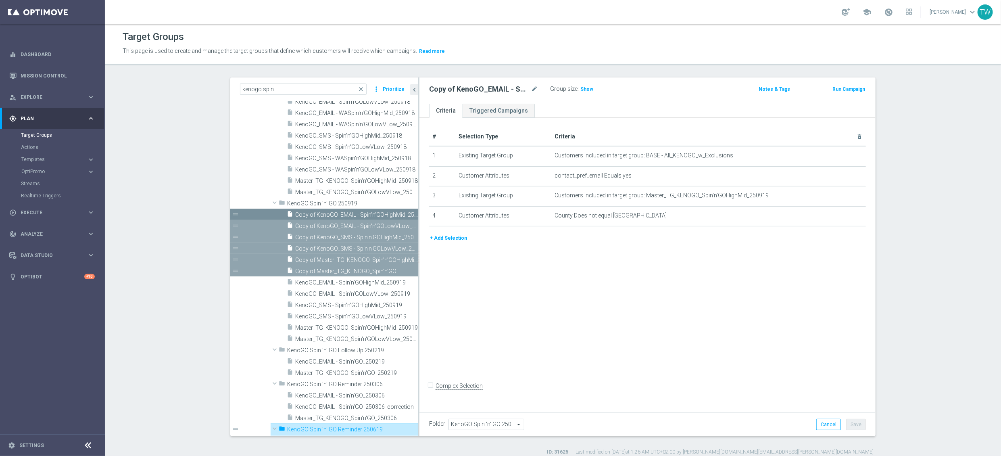
scroll to position [1057, 0]
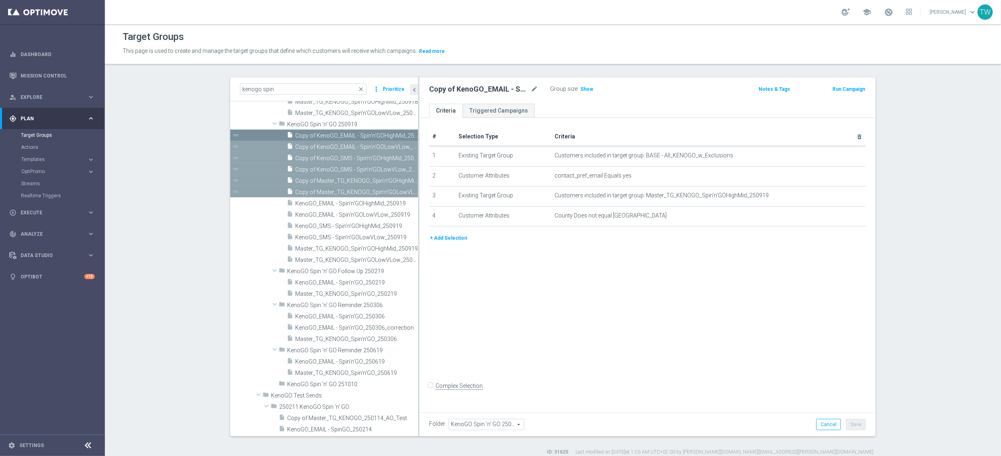
drag, startPoint x: 338, startPoint y: 276, endPoint x: 713, endPoint y: 5, distance: 462.4
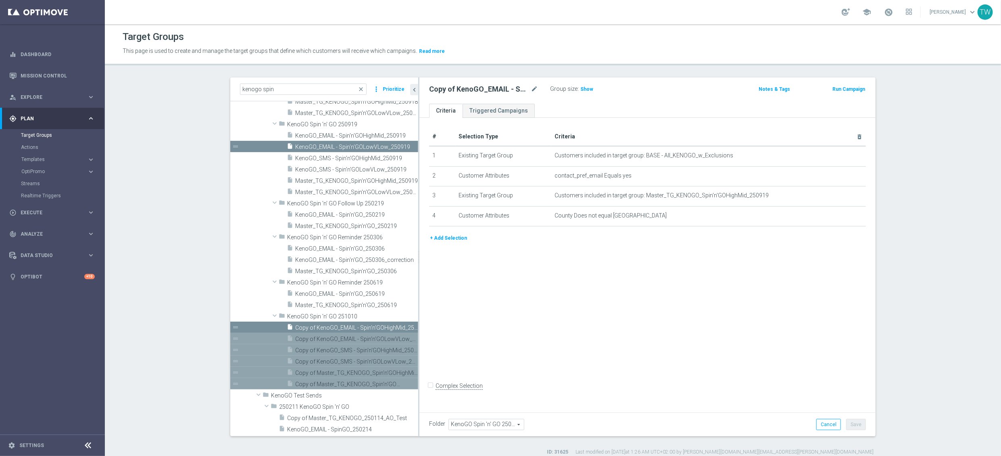
click at [341, 383] on span "Copy of Master_TG_KENOGO_Spin'n'GOLowVLow_250919" at bounding box center [347, 384] width 105 height 7
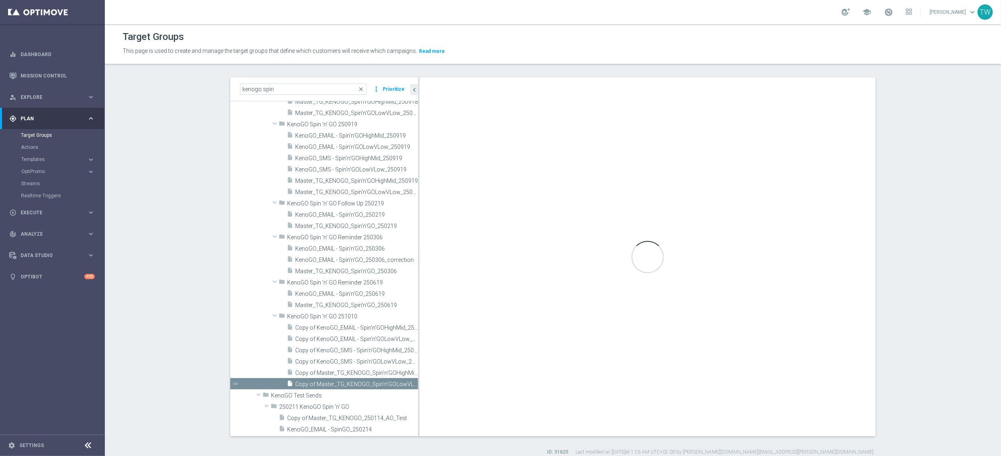
checkbox input "true"
type input "KenoGO Spin 'n' GO 251010"
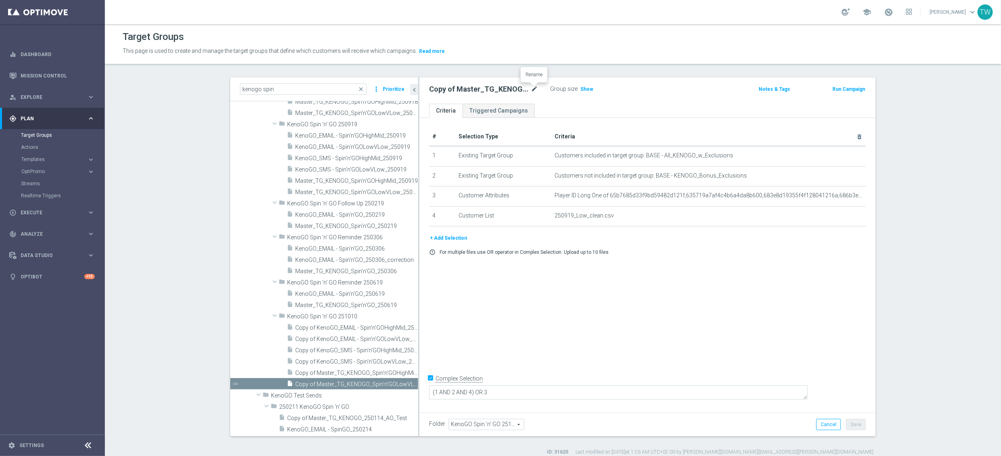
click at [532, 88] on icon "mode_edit" at bounding box center [534, 89] width 7 height 10
type input "Master_TG_KENOGO_Spin'n'GOLowVLow_251010"
click at [854, 421] on button "Save" at bounding box center [856, 424] width 20 height 11
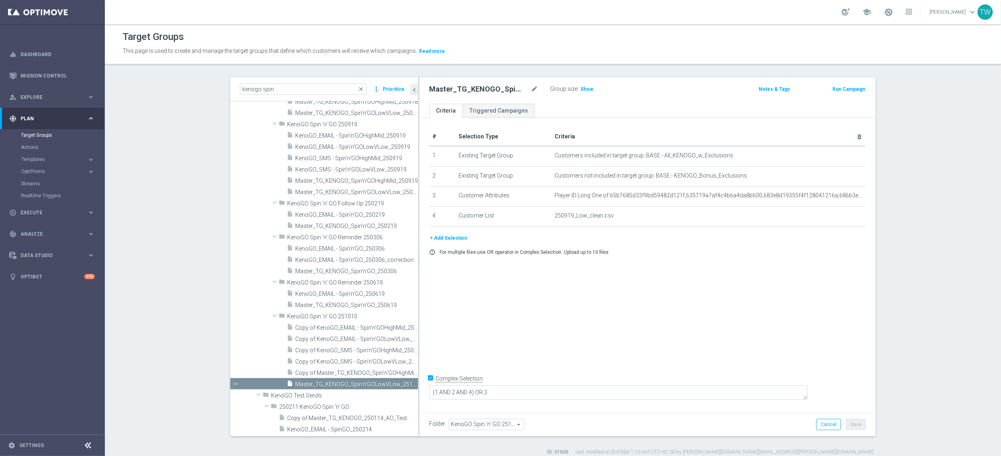
scroll to position [1015, 0]
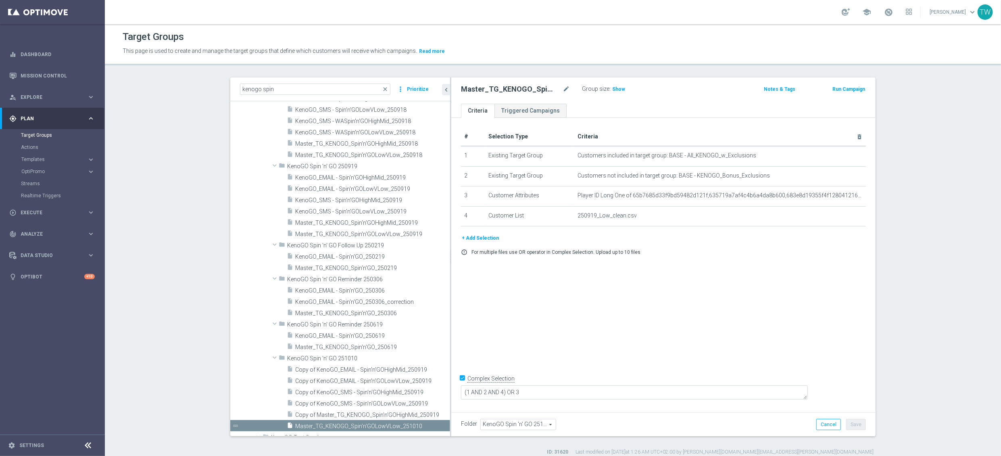
drag, startPoint x: 419, startPoint y: 373, endPoint x: 455, endPoint y: 371, distance: 36.4
click at [455, 371] on as-split "kenogo spin close more_vert Prioritize Customer Target Groups library_add creat…" at bounding box center [552, 256] width 645 height 359
click at [416, 411] on span "Copy of Master_TG_KENOGO_Spin'n'GOHighMid_250919" at bounding box center [363, 414] width 137 height 7
click at [570, 87] on div "Copy of Master_TG_KENOGO_Spin'n'GOHighMid_250919 mode_edit" at bounding box center [521, 88] width 121 height 11
click at [558, 88] on h2 "Copy of Master_TG_KENOGO_Spin'n'GOHighMid_250919" at bounding box center [511, 89] width 100 height 10
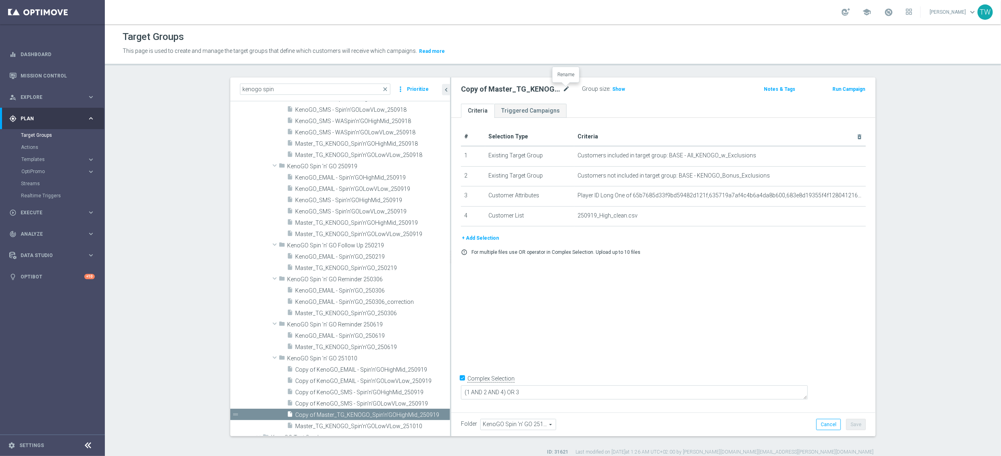
click at [563, 87] on icon "mode_edit" at bounding box center [566, 89] width 7 height 10
type input "Master_TG_KENOGO_Spin'n'GOHighMid_251010"
click at [865, 297] on div "# Selection Type Criteria delete_forever 1 Existing Target Group Customers incl…" at bounding box center [663, 263] width 424 height 291
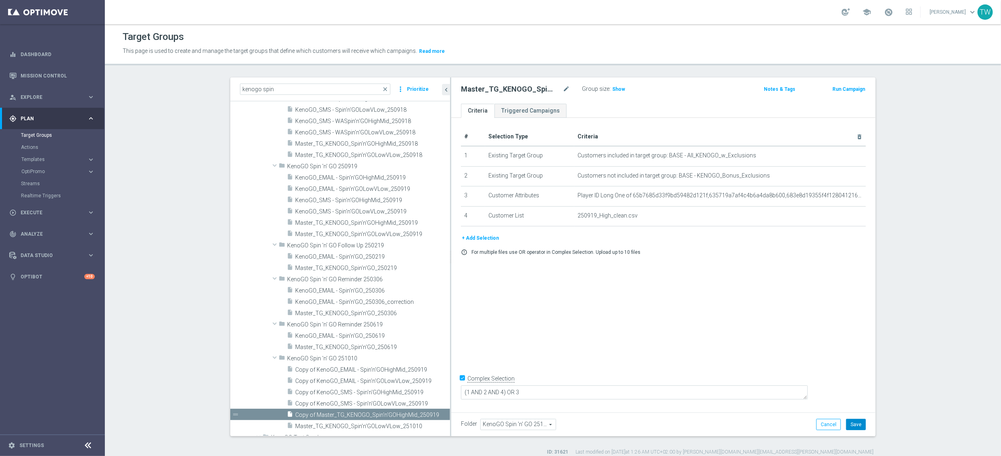
click at [856, 425] on button "Save" at bounding box center [856, 424] width 20 height 11
click at [398, 404] on span "Copy of KenoGO_SMS - Spin'n'GOLowVLow_250919" at bounding box center [363, 403] width 136 height 7
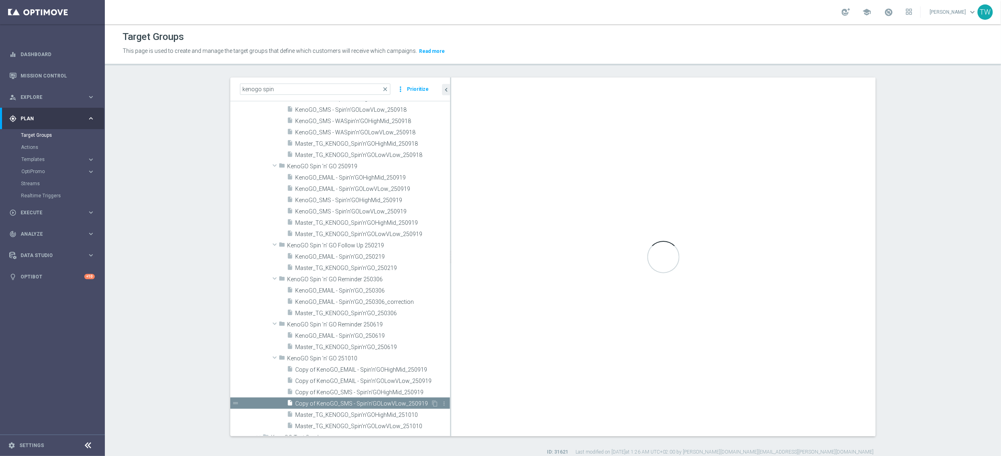
checkbox input "false"
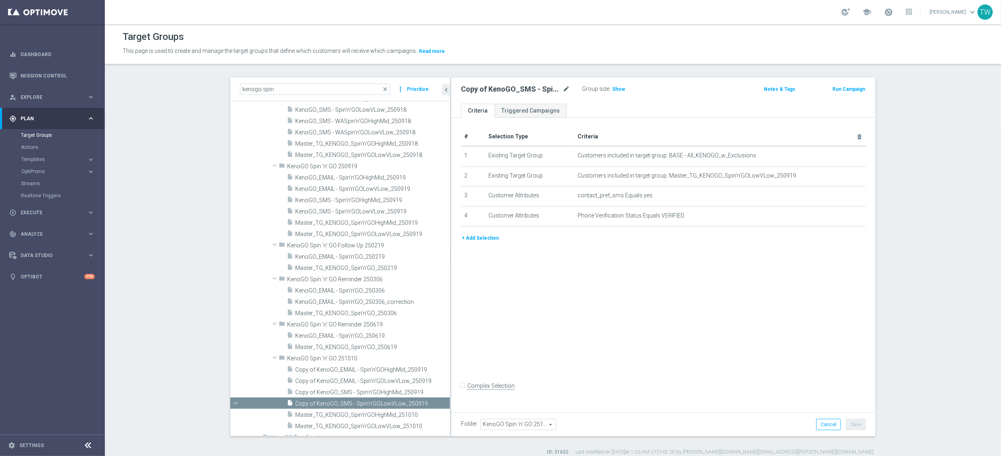
click at [564, 85] on icon "mode_edit" at bounding box center [566, 89] width 7 height 10
type input "KenoGO_SMS - Spin'n'GOLowVLow_251010"
click at [765, 259] on div "# Selection Type Criteria delete_forever 1 Existing Target Group Customers incl…" at bounding box center [663, 263] width 424 height 291
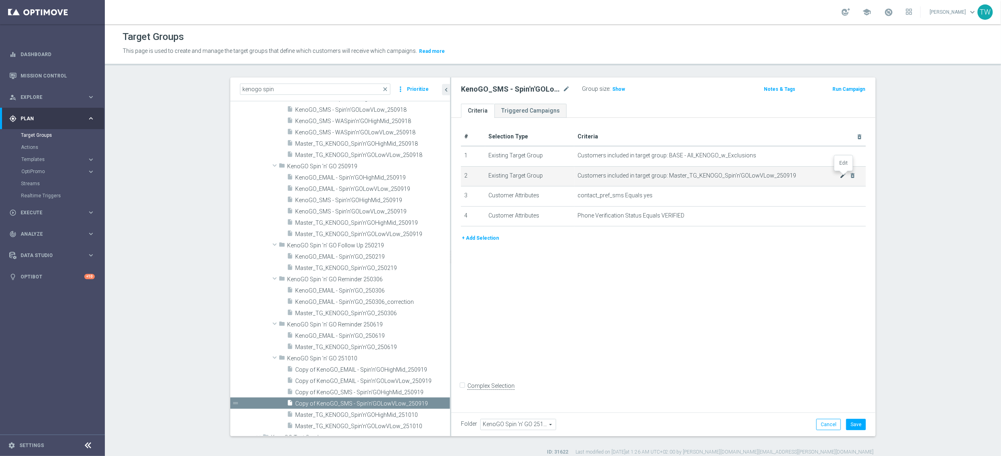
click at [841, 173] on icon "mode_edit" at bounding box center [843, 175] width 6 height 6
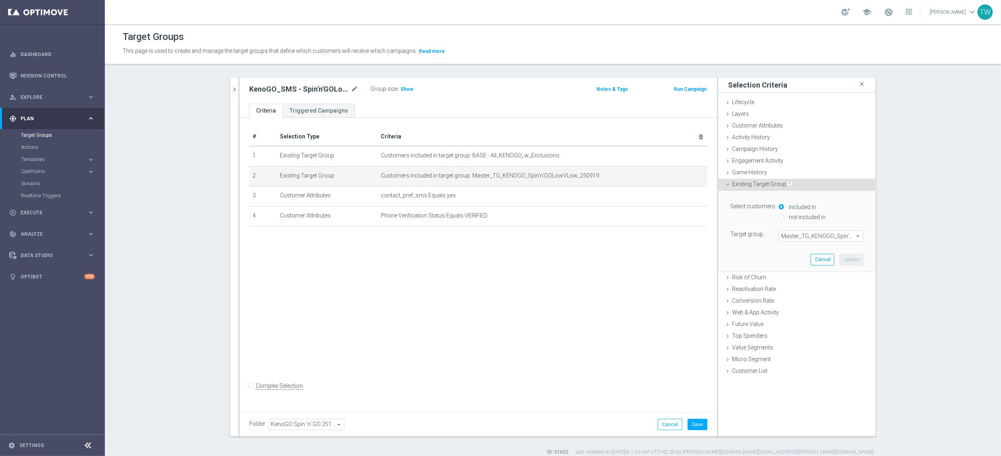
click at [841, 234] on span "Master_TG_KENOGO_Spin'n'GOLowVLow_250919" at bounding box center [821, 236] width 84 height 10
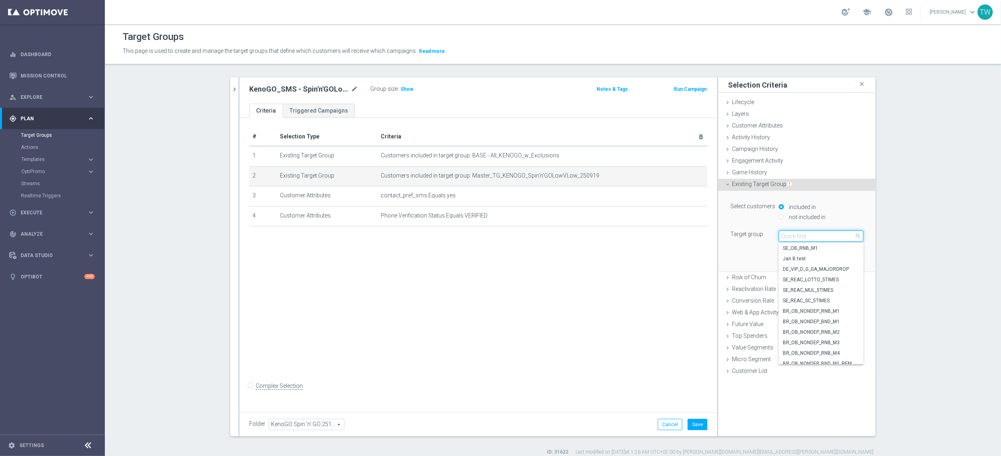
click at [835, 236] on input "search" at bounding box center [821, 235] width 85 height 11
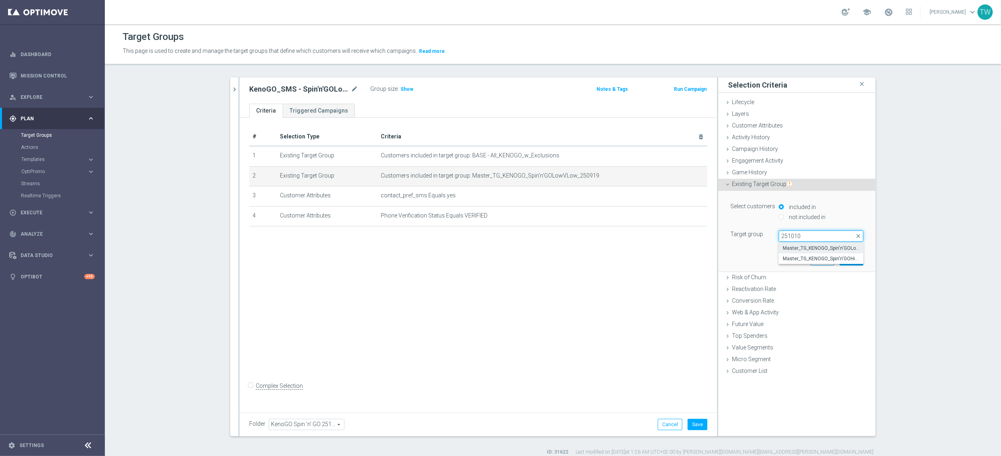
type input "251010"
drag, startPoint x: 819, startPoint y: 246, endPoint x: 824, endPoint y: 244, distance: 5.6
click at [819, 246] on span "Master_TG_KENOGO_Spin'n'GOLowVLow_251010" at bounding box center [821, 248] width 77 height 6
type input "Master_TG_KENOGO_Spin'n'GOLowVLow_251010"
click at [855, 257] on button "Update" at bounding box center [852, 259] width 24 height 11
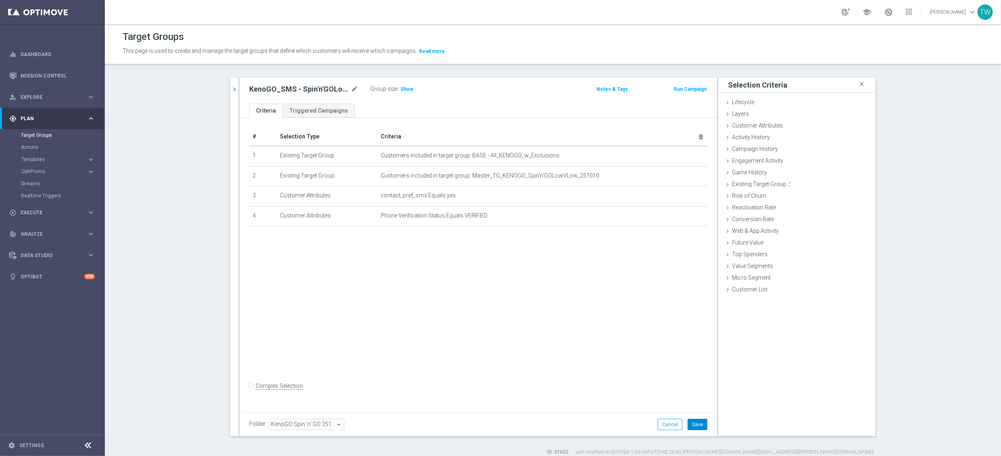
drag, startPoint x: 701, startPoint y: 427, endPoint x: 747, endPoint y: 329, distance: 108.8
click at [701, 427] on button "Save" at bounding box center [698, 424] width 20 height 11
click at [233, 89] on icon "chevron_right" at bounding box center [235, 89] width 8 height 8
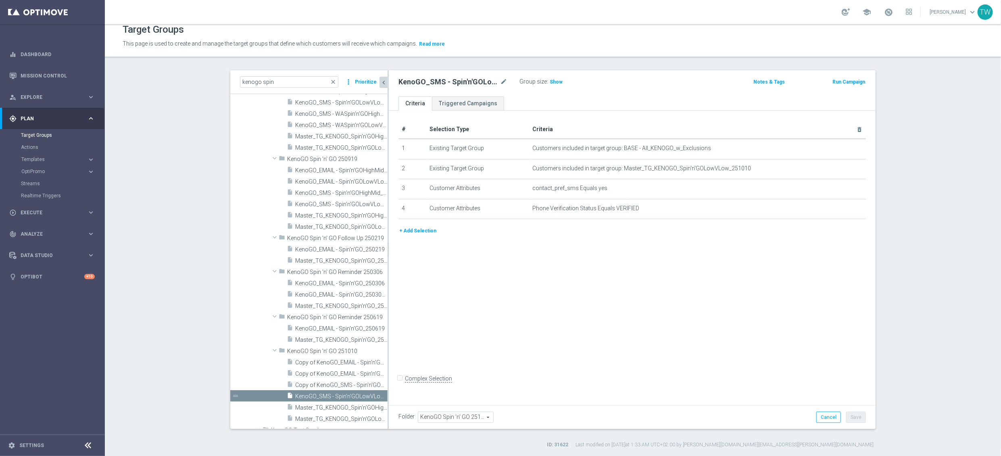
scroll to position [1007, 0]
click at [357, 395] on span "Copy of KenoGO_SMS - Spin'n'GOHighMid_250919" at bounding box center [332, 393] width 74 height 7
click at [503, 78] on icon "mode_edit" at bounding box center [503, 82] width 7 height 10
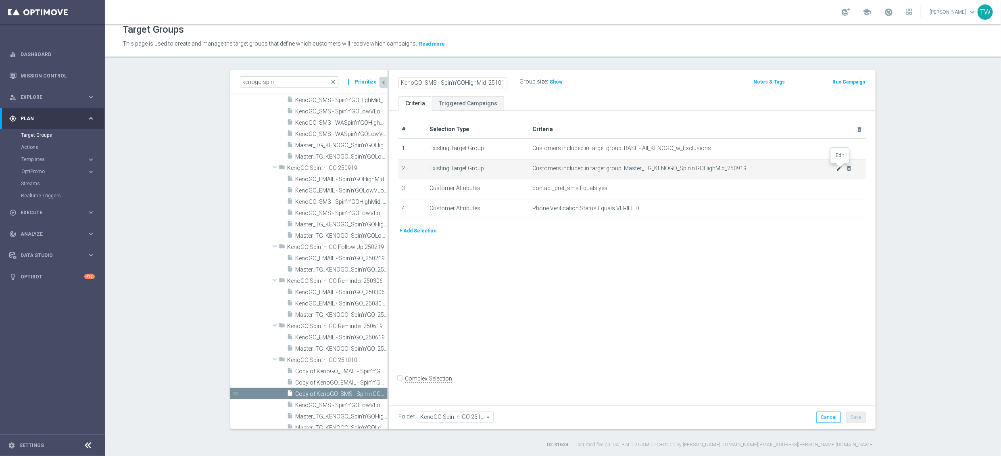
type input "KenoGO_SMS - Spin'n'GOHighMid_25101"
click at [839, 168] on icon "mode_edit" at bounding box center [839, 168] width 6 height 6
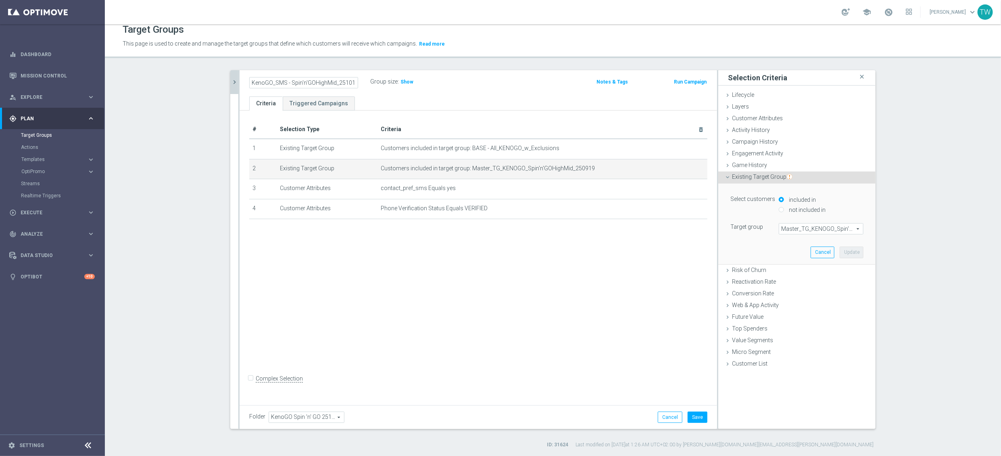
click at [830, 229] on span "Master_TG_KENOGO_Spin'n'GOHighMid_250919" at bounding box center [821, 228] width 84 height 10
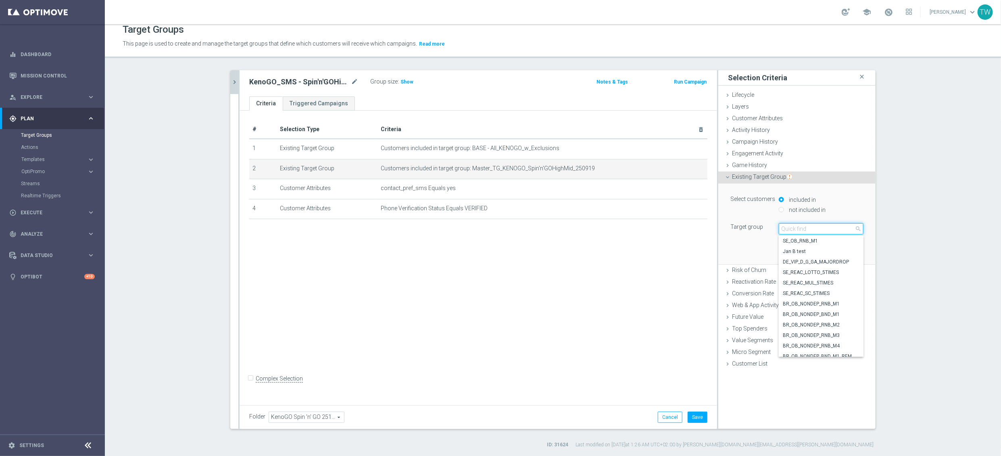
click at [830, 229] on input "search" at bounding box center [821, 228] width 85 height 11
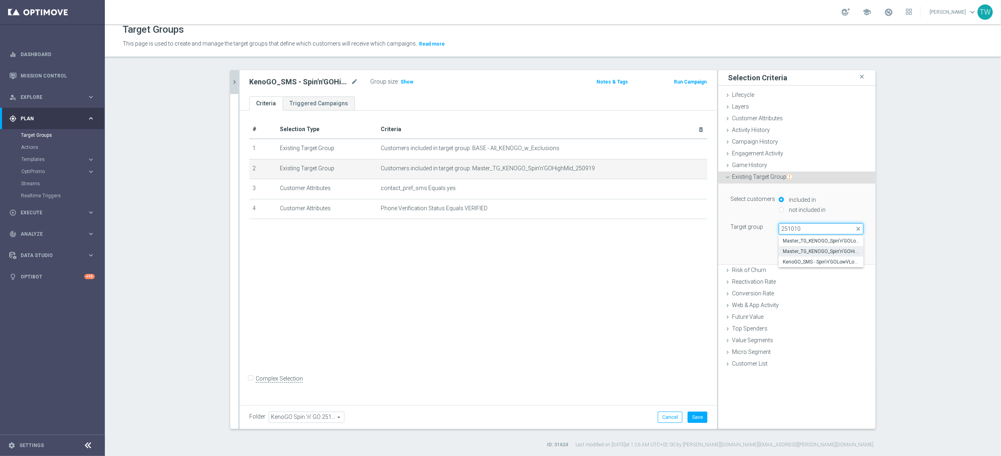
type input "251010"
click at [832, 252] on span "Master_TG_KENOGO_Spin'n'GOHighMid_251010" at bounding box center [821, 251] width 77 height 6
type input "Master_TG_KENOGO_Spin'n'GOHighMid_251010"
click at [848, 252] on button "Update" at bounding box center [852, 251] width 24 height 11
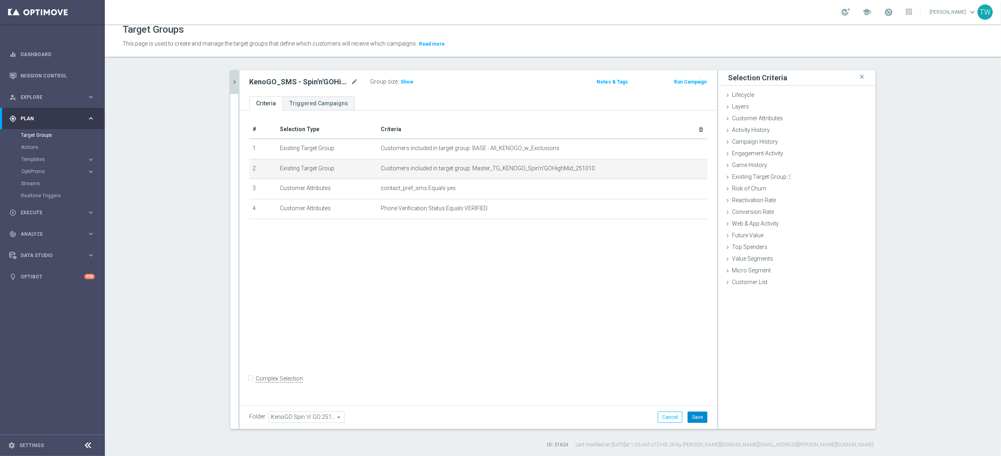
click at [698, 420] on button "Save" at bounding box center [698, 416] width 20 height 11
click at [232, 79] on icon "chevron_right" at bounding box center [235, 82] width 8 height 8
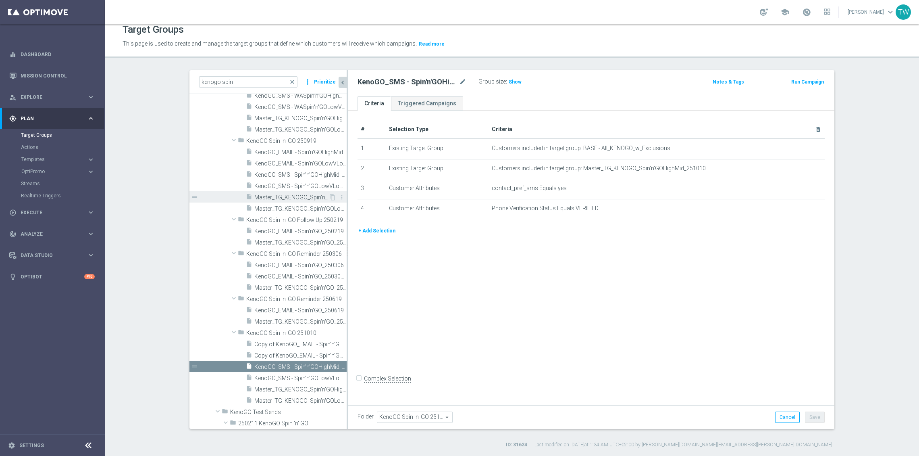
scroll to position [1057, 0]
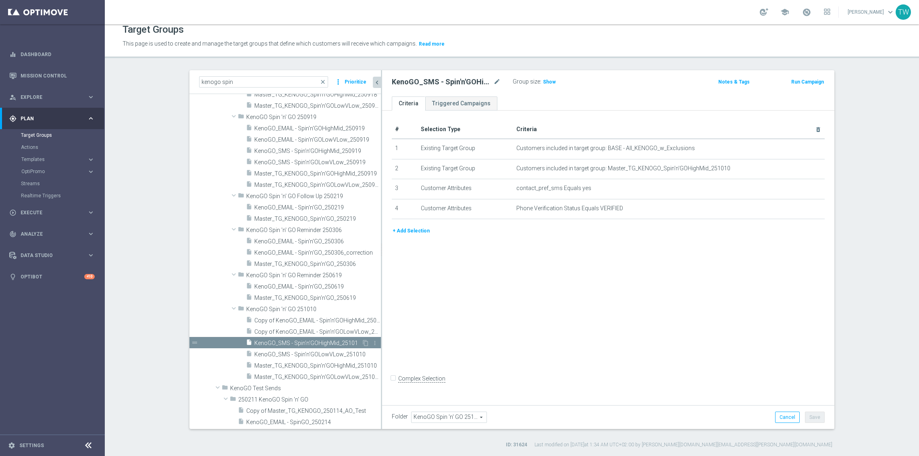
drag, startPoint x: 347, startPoint y: 348, endPoint x: 379, endPoint y: 347, distance: 32.3
click at [382, 347] on div at bounding box center [381, 249] width 1 height 359
click at [319, 330] on span "Copy of KenoGO_EMAIL - Spin'n'GOLowVLow_250919" at bounding box center [308, 331] width 108 height 7
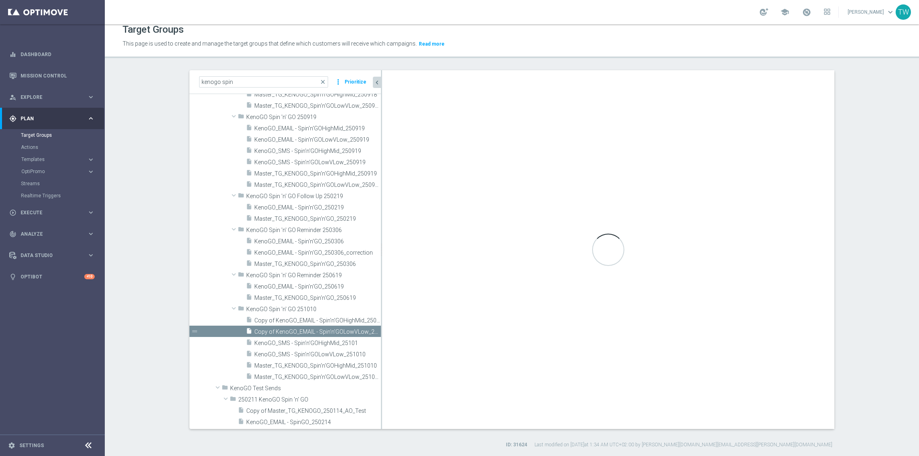
scroll to position [6, 0]
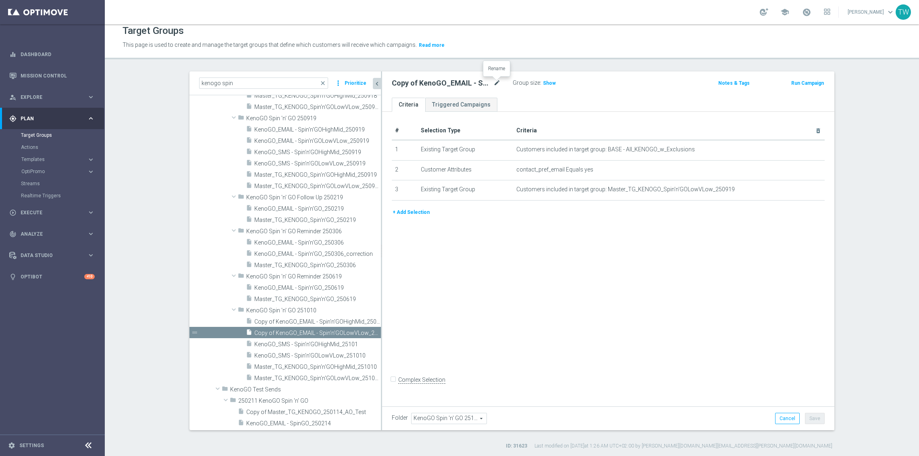
click at [495, 82] on icon "mode_edit" at bounding box center [497, 83] width 7 height 10
type input "KenoGO_EMAIL - Spin'n'GOLowVLow_251010"
drag, startPoint x: 801, startPoint y: 188, endPoint x: 801, endPoint y: 201, distance: 12.9
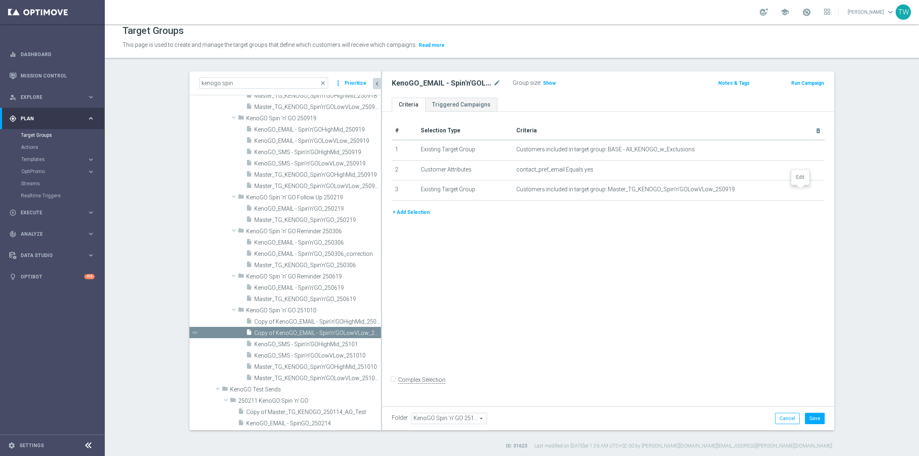
click at [0, 0] on icon "mode_edit" at bounding box center [0, 0] width 0 height 0
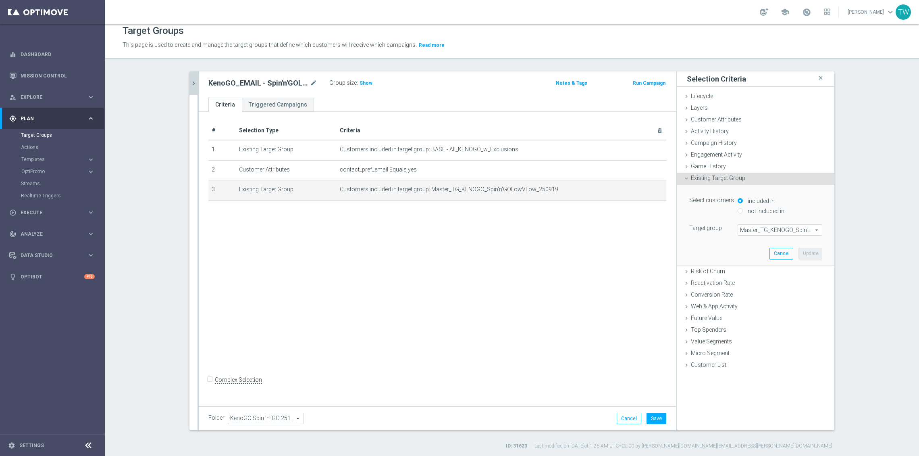
click at [777, 233] on span "Master_TG_KENOGO_Spin'n'GOLowVLow_250919" at bounding box center [780, 230] width 84 height 10
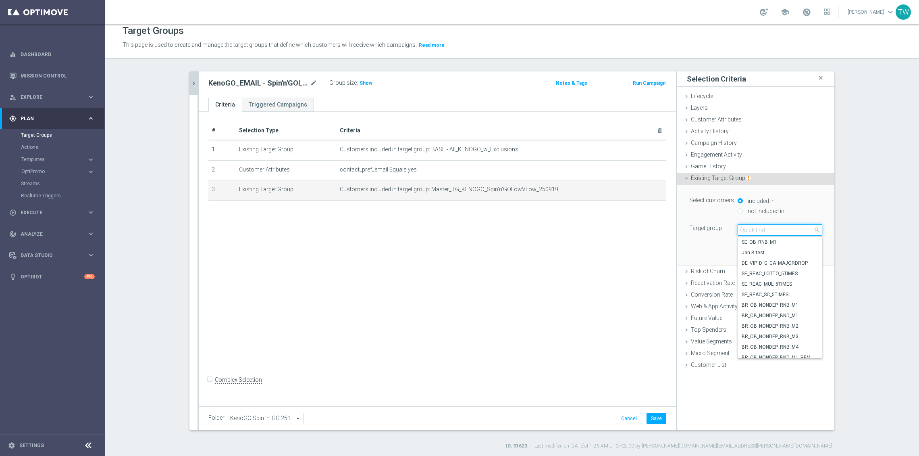
click at [777, 233] on input "search" at bounding box center [780, 229] width 85 height 11
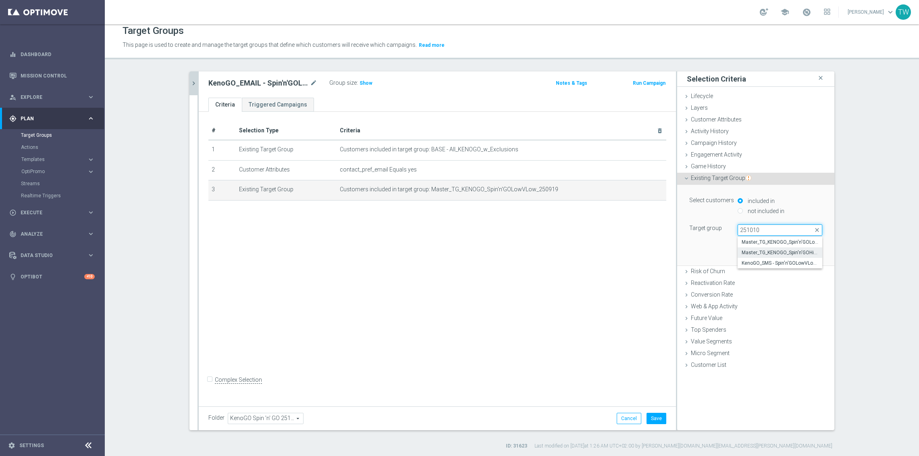
type input "251010"
drag, startPoint x: 784, startPoint y: 252, endPoint x: 785, endPoint y: 244, distance: 8.5
click at [785, 244] on div "Master_TG_KENOGO_Spin'n'GOLowVLow_251010 Master_TG_KENOGO_Spin'n'GOHighMid_2510…" at bounding box center [780, 252] width 85 height 31
click at [785, 244] on span "Master_TG_KENOGO_Spin'n'GOLowVLow_251010" at bounding box center [780, 242] width 77 height 6
type input "Master_TG_KENOGO_Spin'n'GOLowVLow_251010"
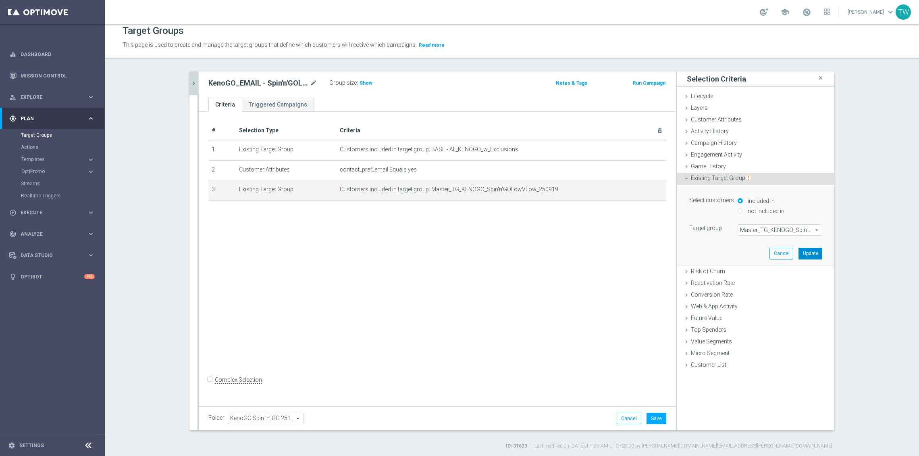
click at [815, 252] on button "Update" at bounding box center [811, 253] width 24 height 11
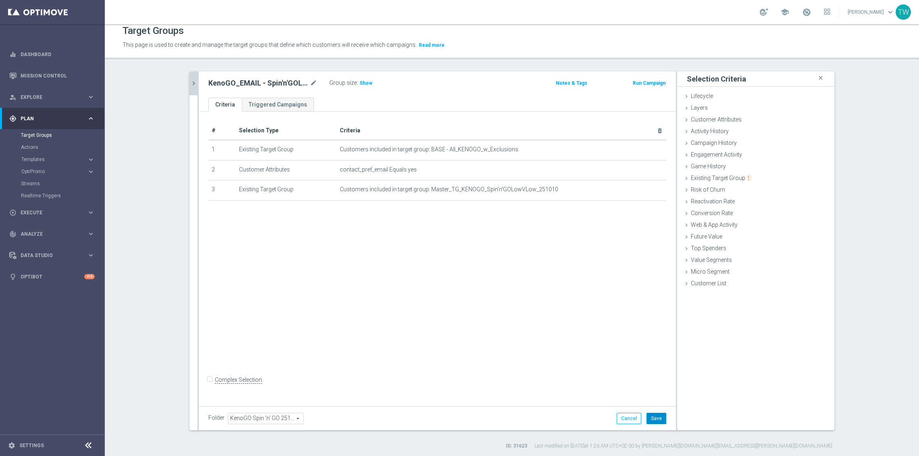
click at [655, 418] on button "Save" at bounding box center [657, 418] width 20 height 11
click at [195, 82] on icon "chevron_right" at bounding box center [194, 83] width 8 height 8
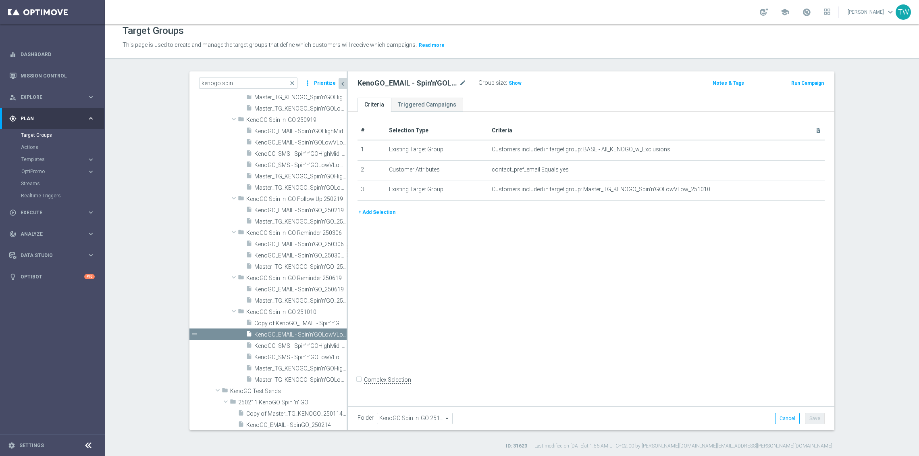
scroll to position [1015, 0]
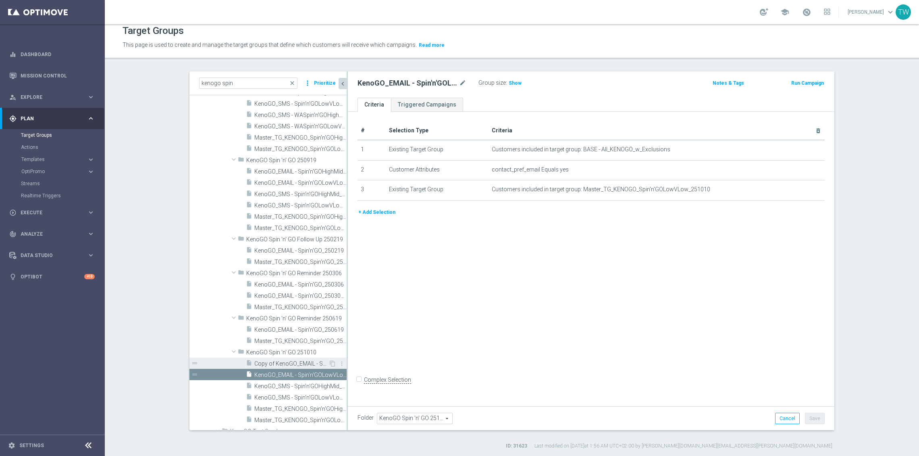
click at [311, 361] on span "Copy of KenoGO_EMAIL - Spin'n'GOHighMid_250919" at bounding box center [291, 363] width 74 height 7
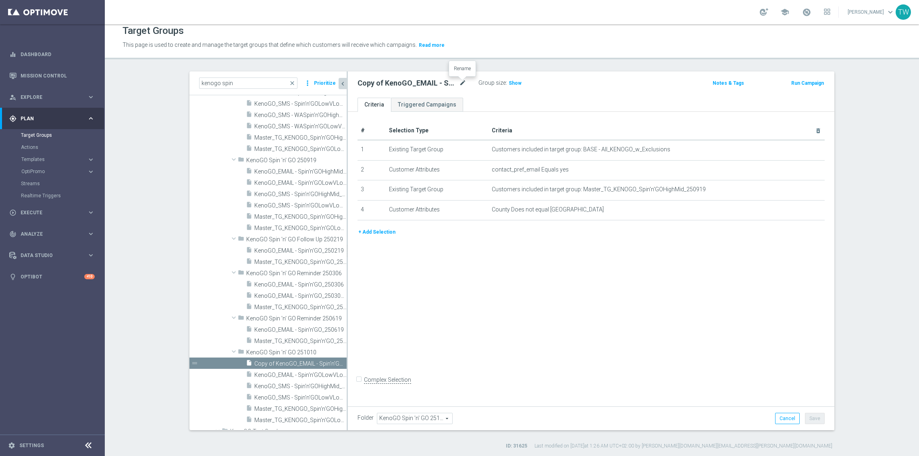
click at [462, 85] on icon "mode_edit" at bounding box center [462, 83] width 7 height 10
click at [453, 81] on input "Copy of KenoGO_EMAIL - Spin'n'GOHighMid_250919" at bounding box center [412, 83] width 109 height 11
type input "KenoGO_EMAIL - Spin'n'GOHighMid_251010"
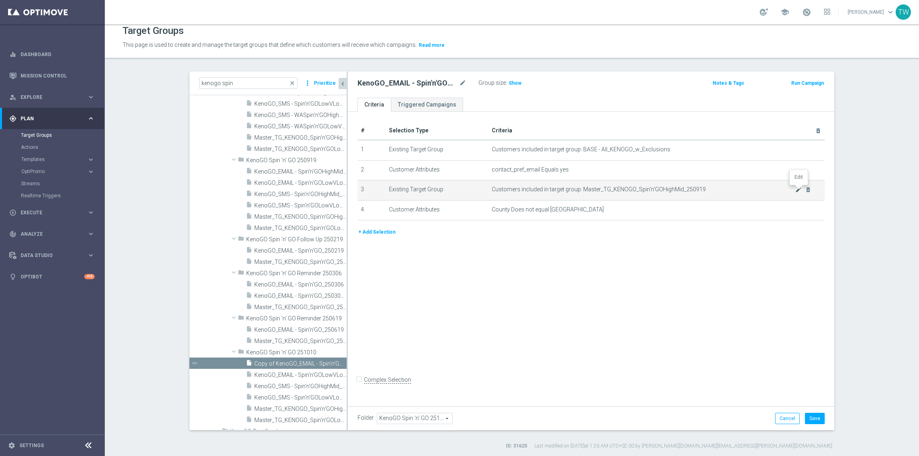
click at [796, 189] on icon "mode_edit" at bounding box center [799, 189] width 6 height 6
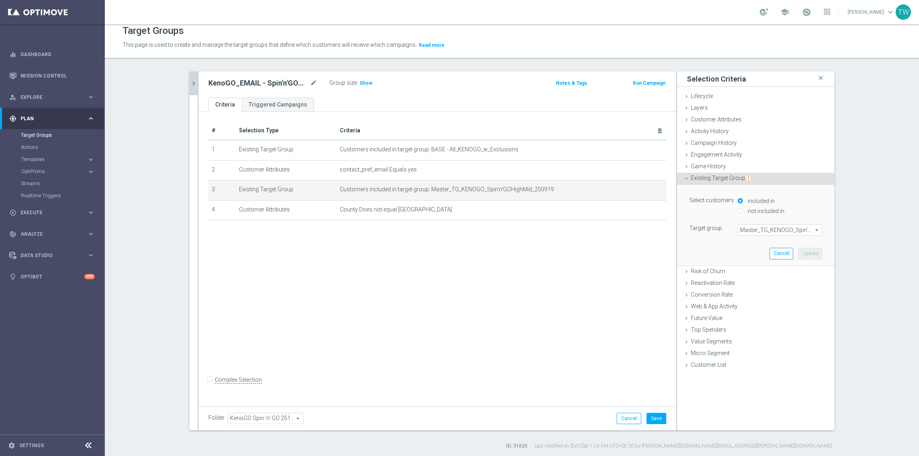
click at [784, 229] on span "Master_TG_KENOGO_Spin'n'GOHighMid_250919" at bounding box center [780, 230] width 84 height 10
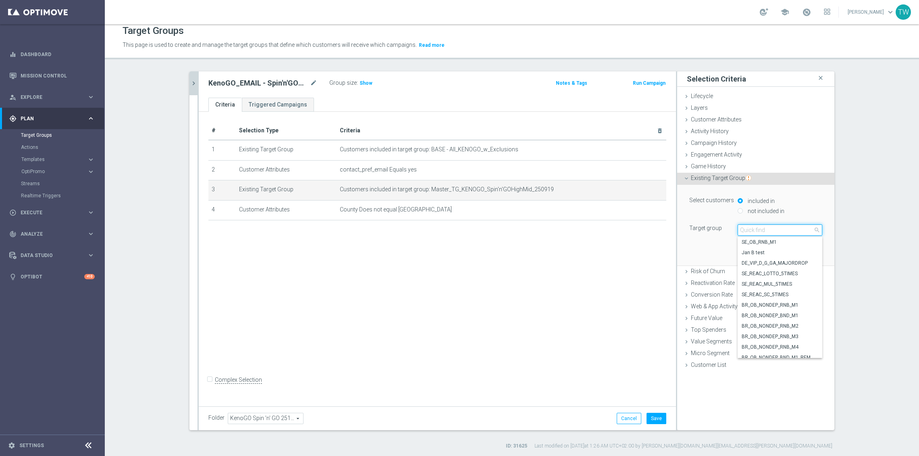
click at [784, 229] on input "search" at bounding box center [780, 229] width 85 height 11
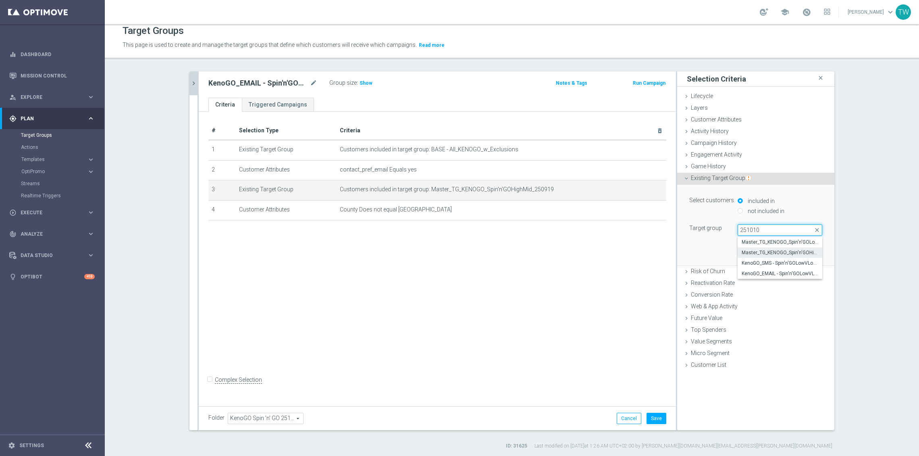
type input "251010"
click at [784, 251] on span "Master_TG_KENOGO_Spin'n'GOHighMid_251010" at bounding box center [780, 252] width 77 height 6
type input "Master_TG_KENOGO_Spin'n'GOHighMid_251010"
click at [801, 249] on button "Update" at bounding box center [811, 253] width 24 height 11
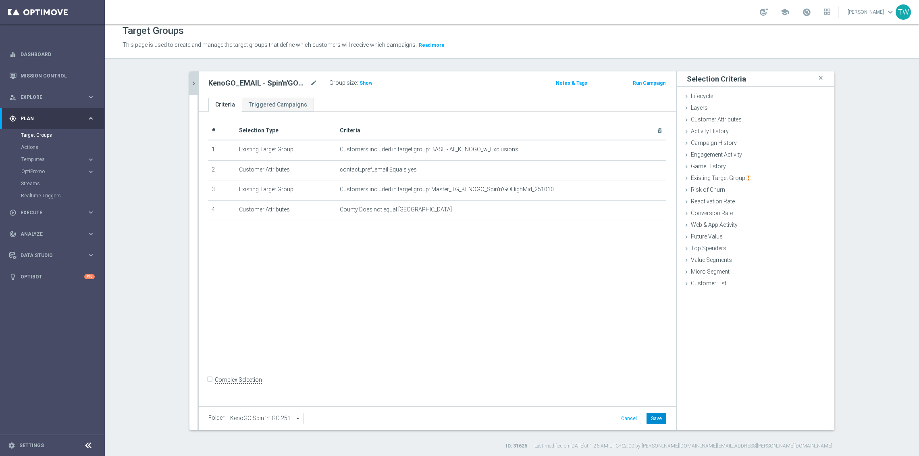
click at [655, 417] on button "Save" at bounding box center [657, 418] width 20 height 11
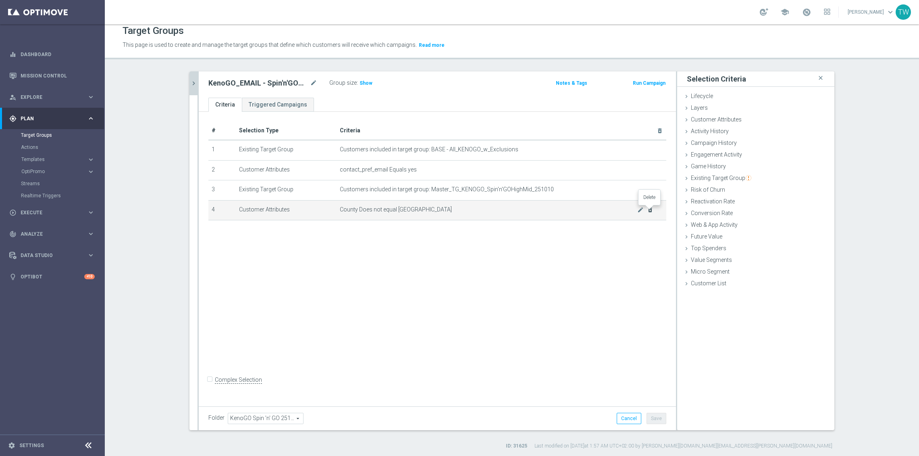
click at [648, 210] on icon "delete_forever" at bounding box center [650, 209] width 6 height 6
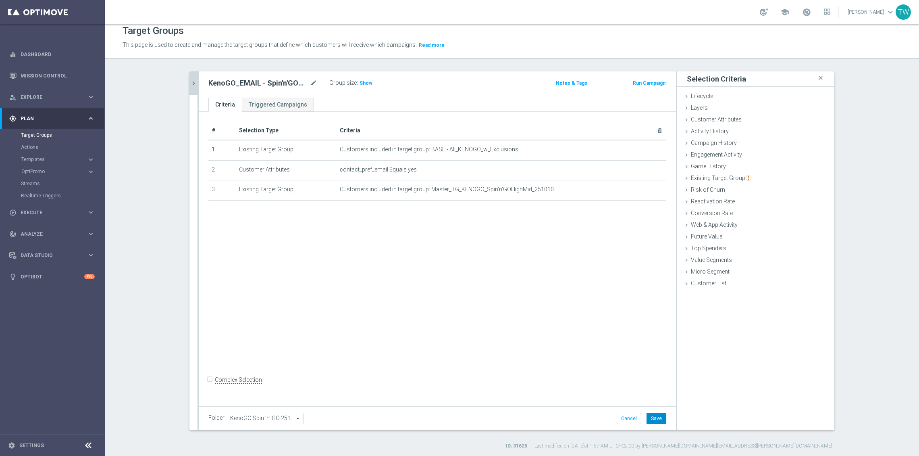
click at [661, 418] on button "Save" at bounding box center [657, 418] width 20 height 11
click at [193, 85] on icon "chevron_right" at bounding box center [194, 83] width 8 height 8
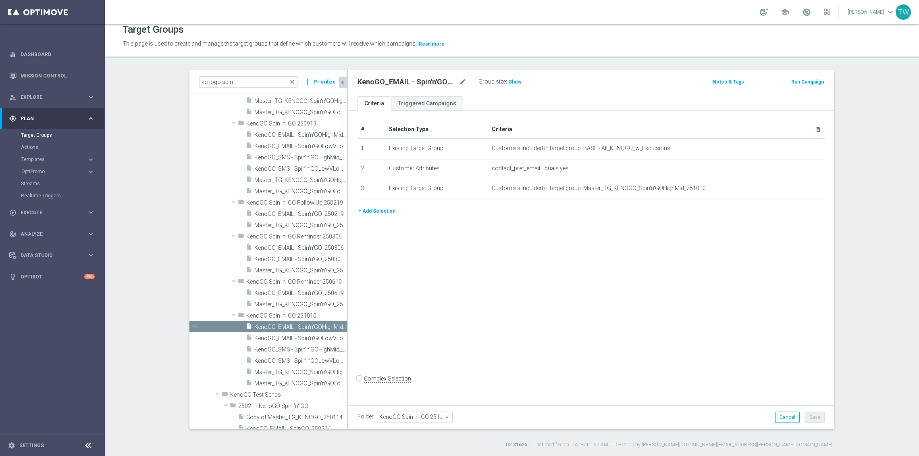
scroll to position [1057, 0]
click at [309, 330] on span "KenoGO_EMAIL - Spin'n'GOLowVLow_251010" at bounding box center [291, 331] width 74 height 7
click at [288, 322] on span "KenoGO_EMAIL - Spin'n'GOHighMid_251010" at bounding box center [291, 320] width 74 height 7
click at [289, 330] on span "KenoGO_EMAIL - Spin'n'GOLowVLow_251010" at bounding box center [291, 331] width 74 height 7
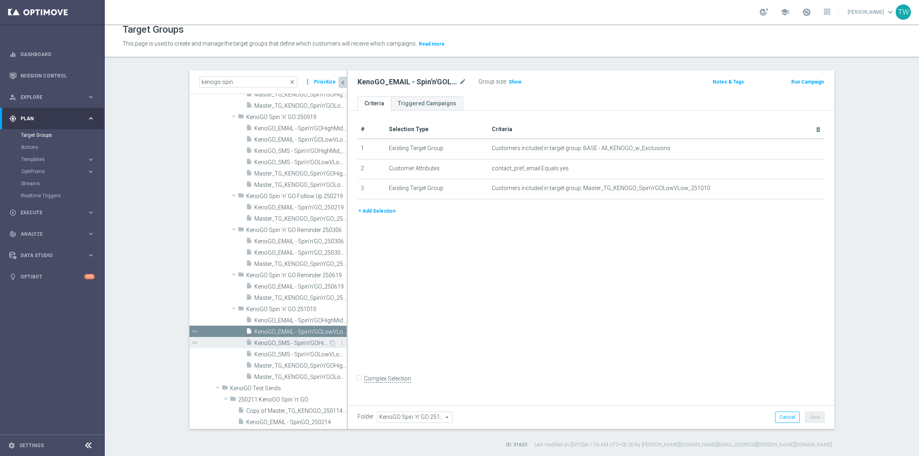
click at [290, 340] on span "KenoGO_SMS - Spin'n'GOHighMid_25101" at bounding box center [291, 343] width 74 height 7
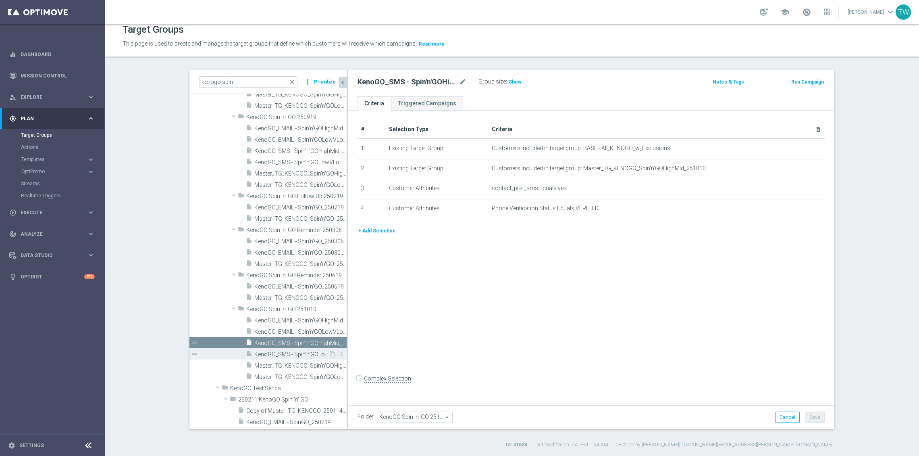
click at [291, 351] on span "KenoGO_SMS - Spin'n'GOLowVLow_251010" at bounding box center [291, 354] width 74 height 7
click at [293, 363] on span "Master_TG_KENOGO_Spin'n'GOHighMid_251010" at bounding box center [291, 365] width 74 height 7
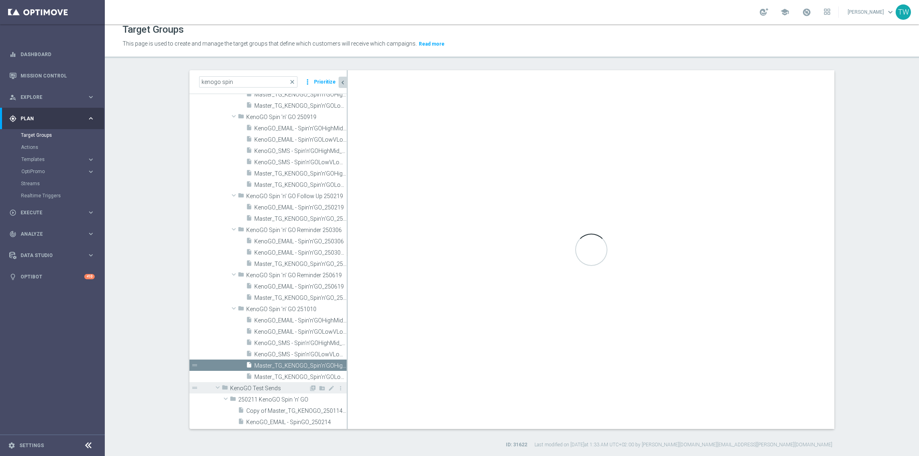
checkbox input "true"
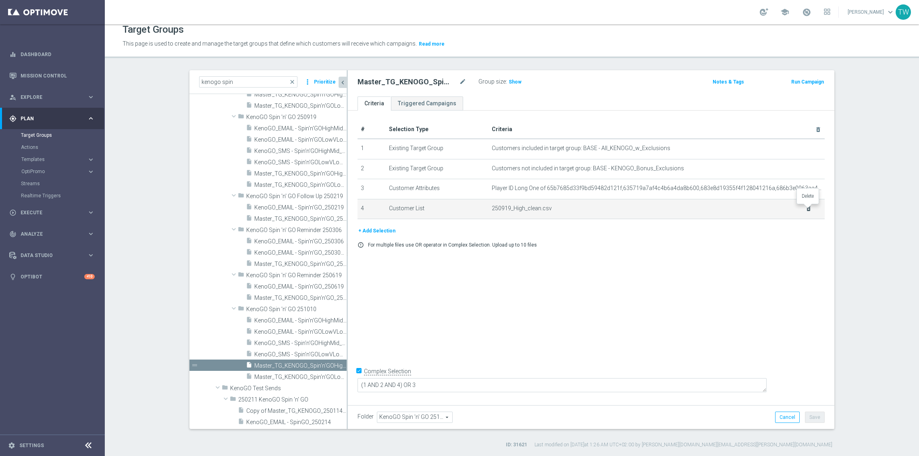
click at [810, 208] on icon "delete_forever" at bounding box center [809, 208] width 6 height 6
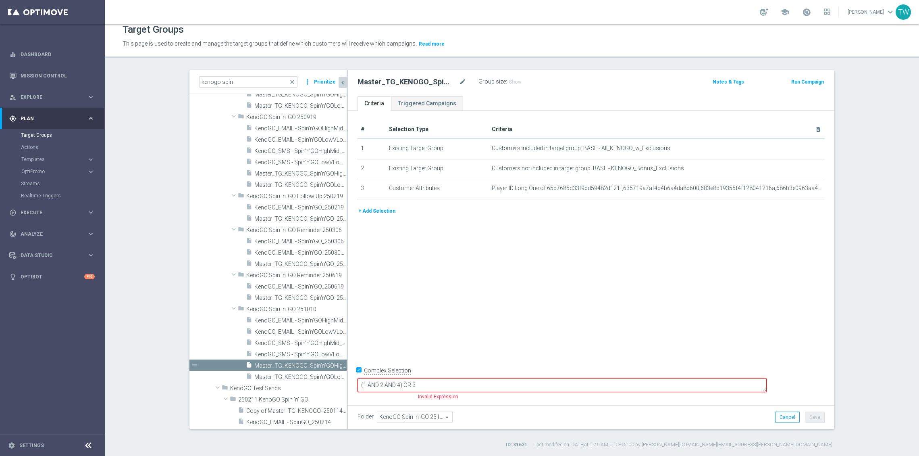
click at [378, 213] on button "+ Add Selection" at bounding box center [377, 210] width 39 height 9
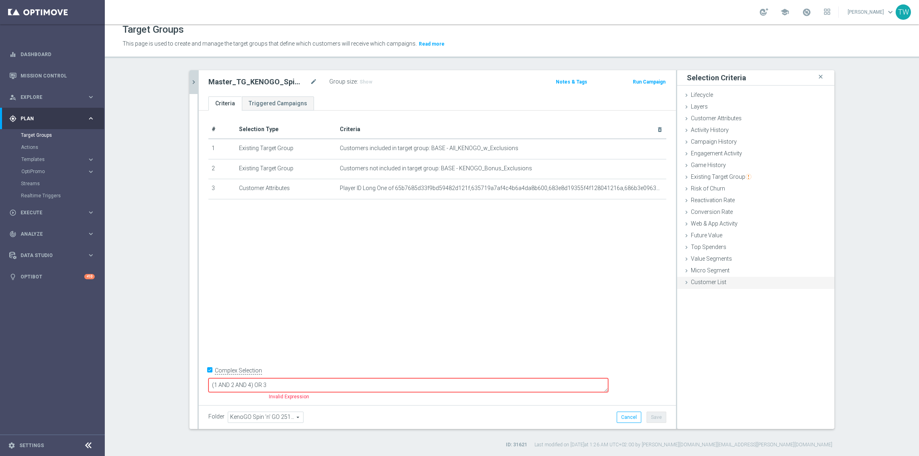
click at [707, 282] on span "Customer List" at bounding box center [708, 282] width 35 height 6
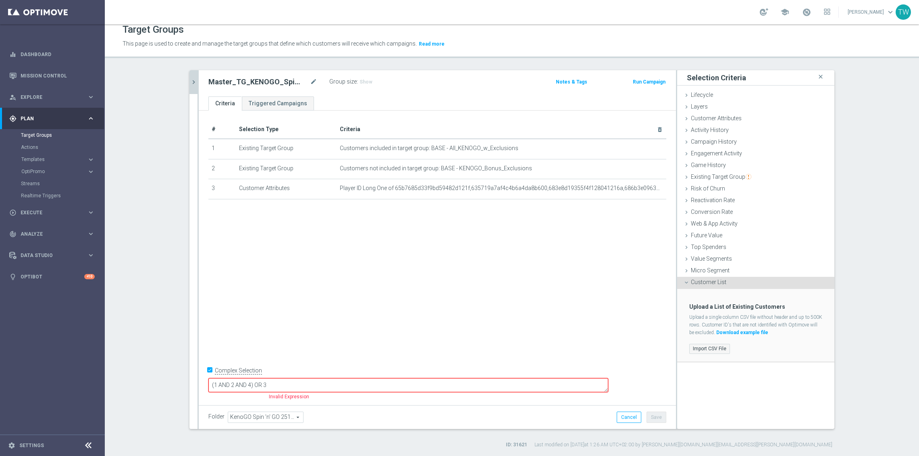
click at [711, 345] on label "Import CSV File" at bounding box center [710, 349] width 41 height 10
click at [0, 0] on input "Import CSV File" at bounding box center [0, 0] width 0 height 0
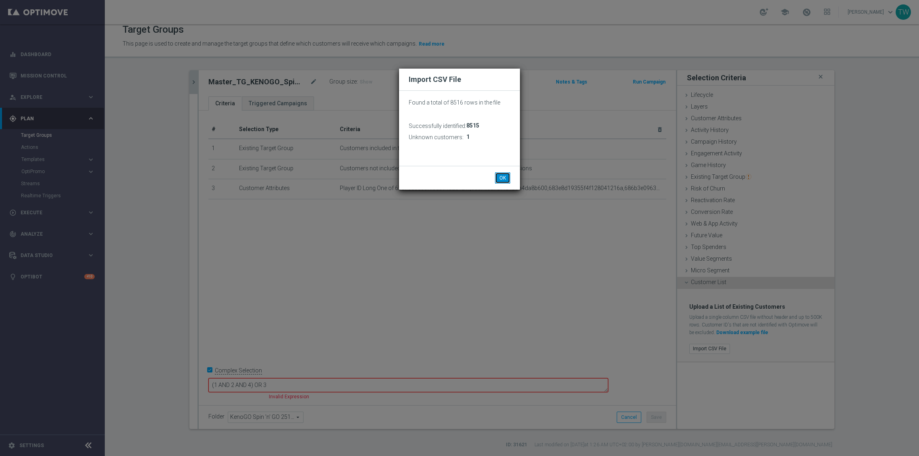
click at [503, 179] on button "OK" at bounding box center [502, 177] width 15 height 11
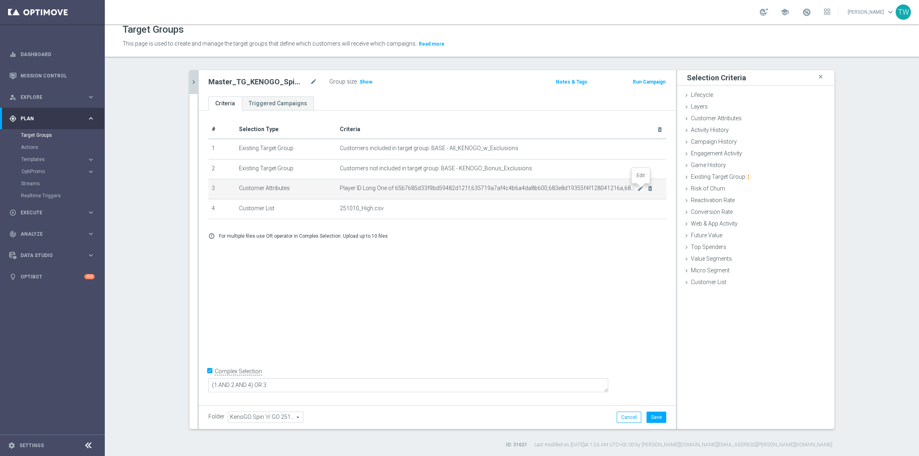
click at [641, 188] on icon "mode_edit" at bounding box center [641, 188] width 6 height 6
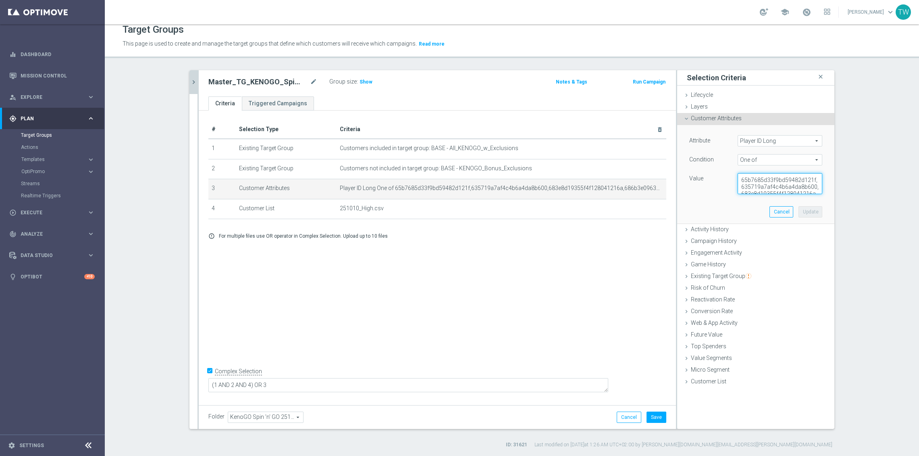
click at [790, 183] on textarea "65b7685d33f9bd59482d121f,635719a7af4c4b6a4da8b600,683e8d19355f4f128041216a,686b…" at bounding box center [780, 183] width 85 height 21
paste textarea "8cb600da8f9433700fc10dc,67db8cb4eb4b796da2e45626,68d21cfdb284b77d713d13a6,68d23…"
type textarea "65b7685d33f9bd59482d121f,635719a7af4c4b6a4da8b600,683e8d19355f4f128041216a,686b…"
drag, startPoint x: 806, startPoint y: 211, endPoint x: 797, endPoint y: 207, distance: 9.4
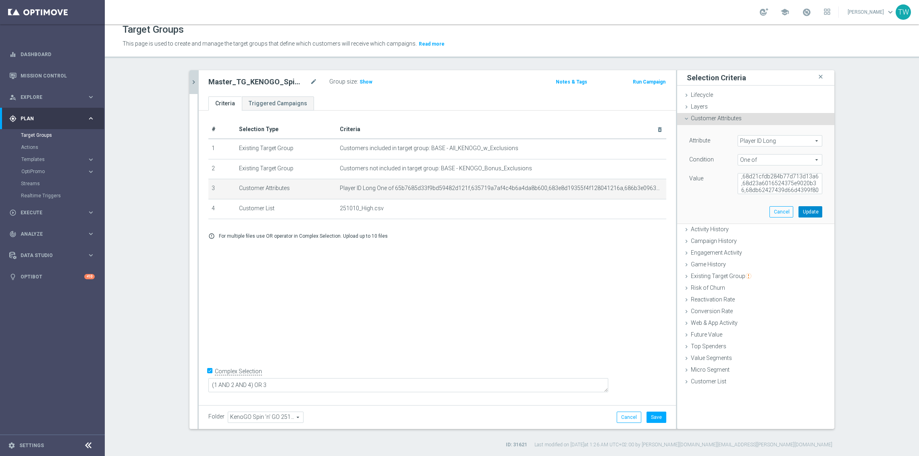
click at [806, 211] on button "Update" at bounding box center [811, 211] width 24 height 11
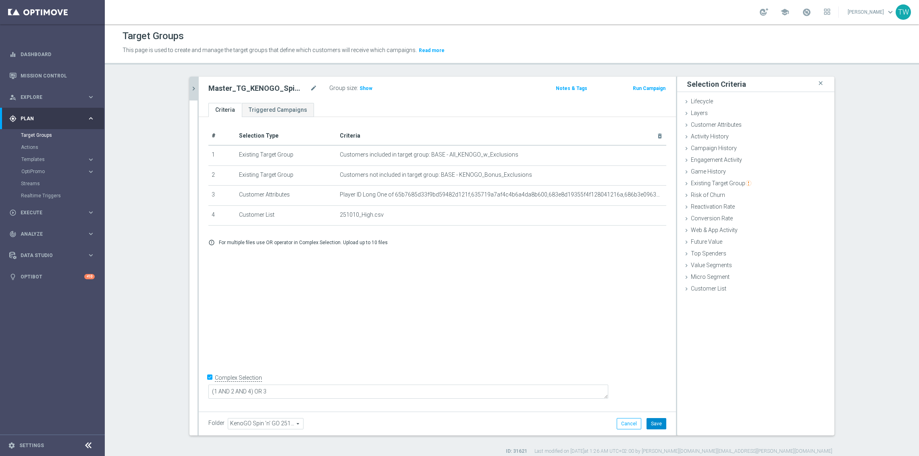
click at [659, 421] on button "Save" at bounding box center [657, 423] width 20 height 11
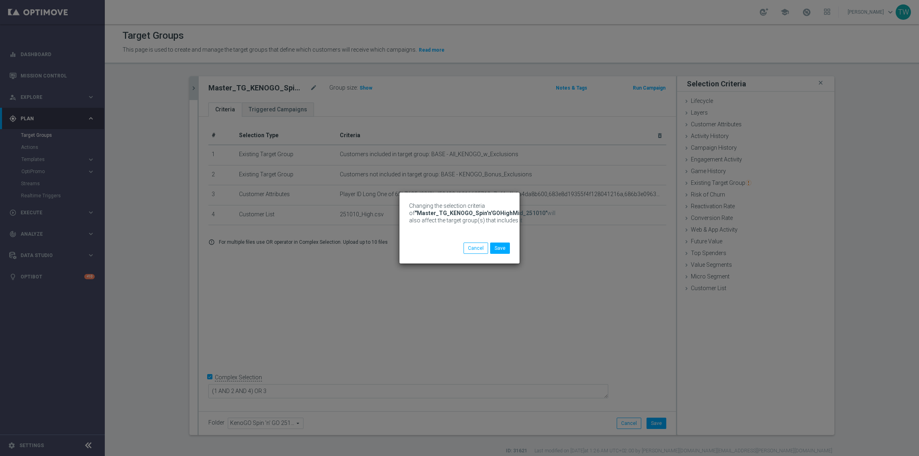
drag, startPoint x: 202, startPoint y: 83, endPoint x: 197, endPoint y: 85, distance: 5.5
click at [202, 83] on div "Changing the selection criteria of "Master_TG_KENOGO_Spin'n'GOHighMid_251010" w…" at bounding box center [459, 228] width 919 height 456
click at [507, 251] on button "Save" at bounding box center [500, 247] width 20 height 11
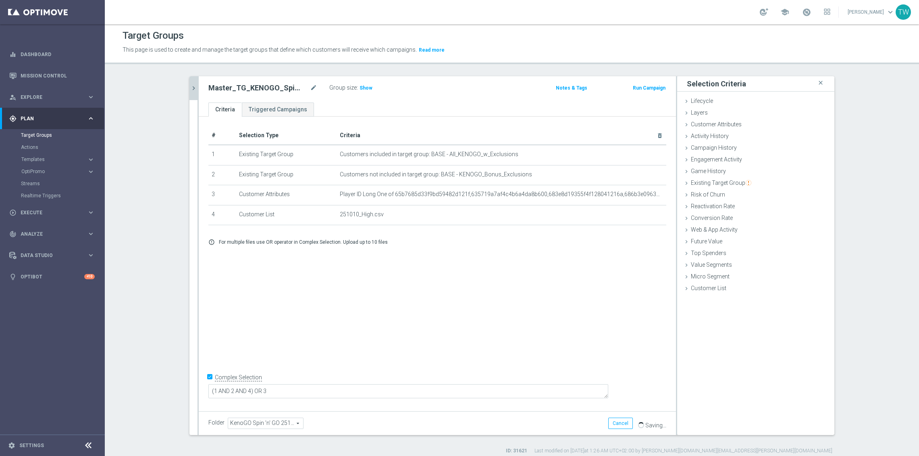
click at [194, 85] on icon "chevron_right" at bounding box center [194, 88] width 8 height 8
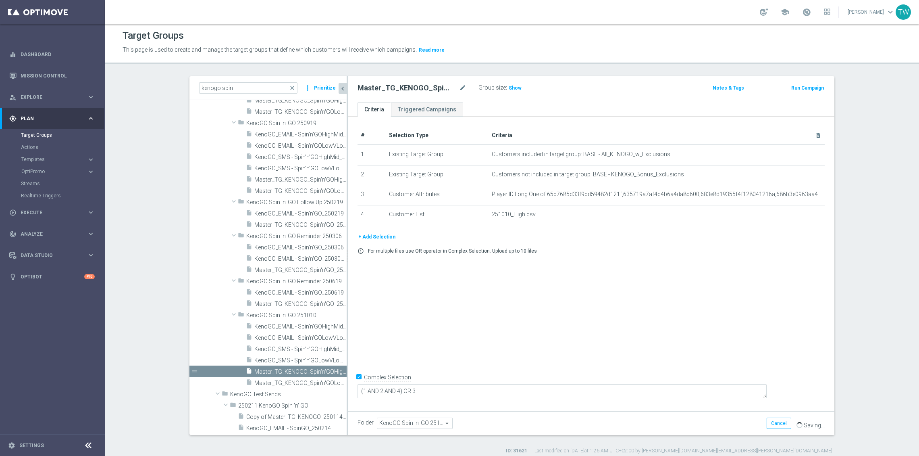
scroll to position [1056, 0]
click at [289, 385] on span "Master_TG_KENOGO_Spin'n'GOLowVLow_251010" at bounding box center [291, 384] width 74 height 7
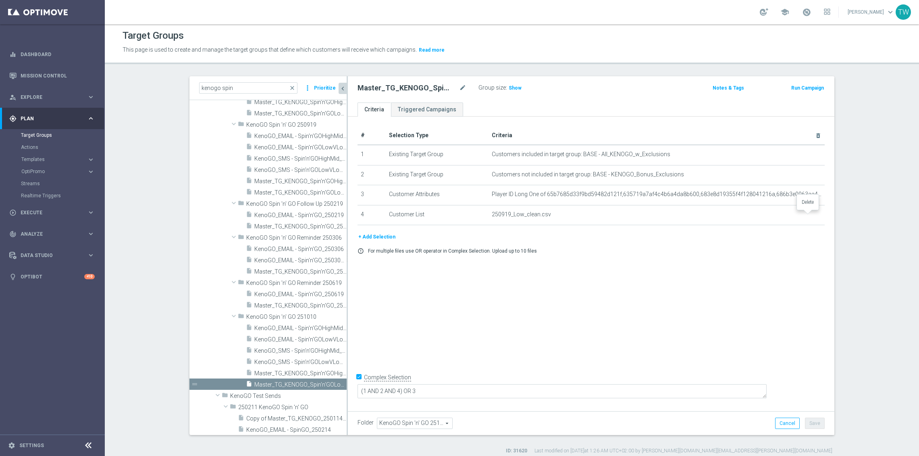
click at [0, 0] on icon "delete_forever" at bounding box center [0, 0] width 0 height 0
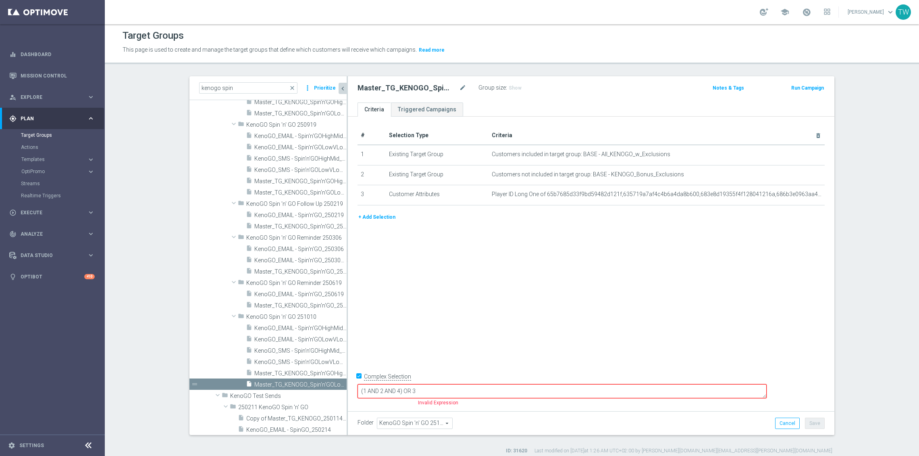
click at [392, 217] on button "+ Add Selection" at bounding box center [377, 217] width 39 height 9
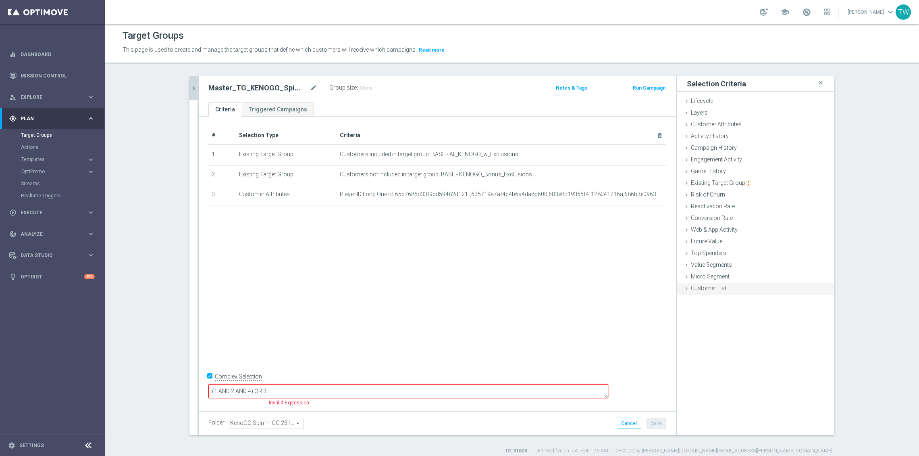
click at [694, 283] on div "Customer List done selection saved" at bounding box center [756, 289] width 157 height 12
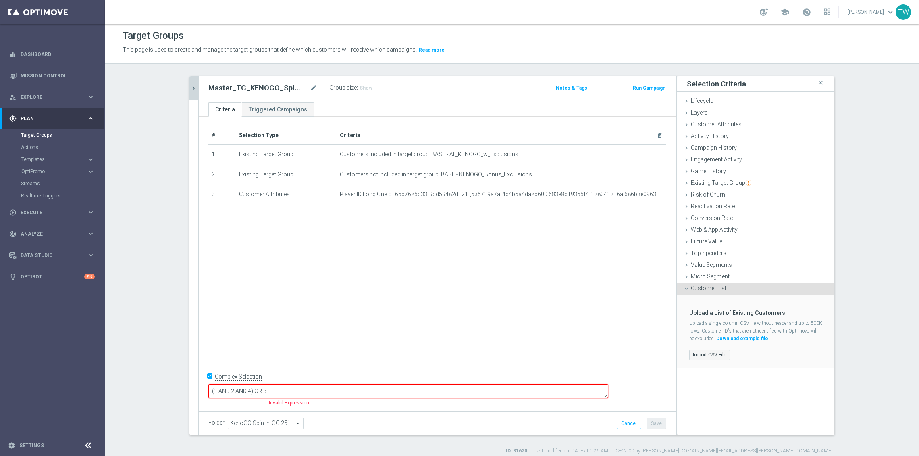
click at [706, 355] on label "Import CSV File" at bounding box center [710, 355] width 41 height 10
click at [0, 0] on input "Import CSV File" at bounding box center [0, 0] width 0 height 0
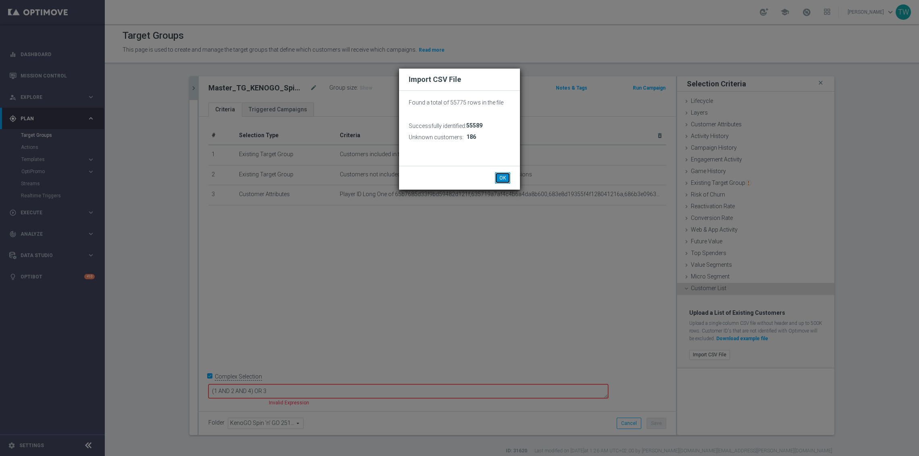
click at [503, 175] on button "OK" at bounding box center [502, 177] width 15 height 11
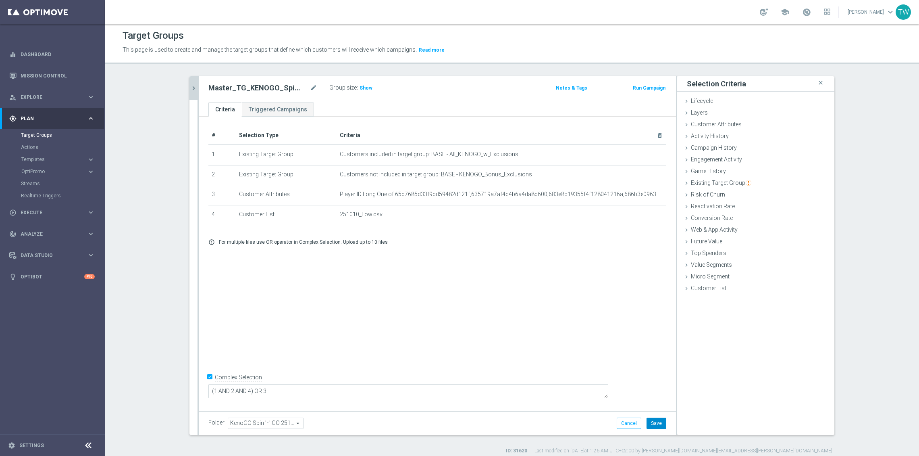
click at [654, 426] on button "Save" at bounding box center [657, 422] width 20 height 11
click at [642, 192] on icon "mode_edit" at bounding box center [641, 194] width 6 height 6
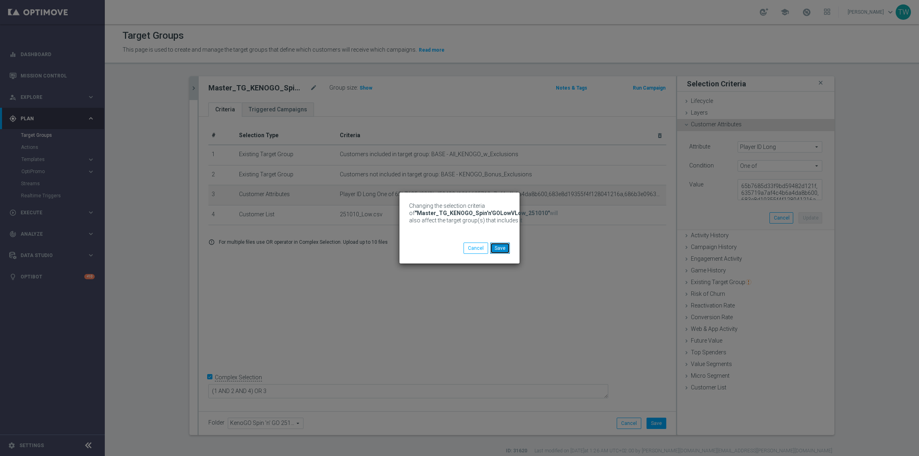
click at [496, 246] on button "Save" at bounding box center [500, 247] width 20 height 11
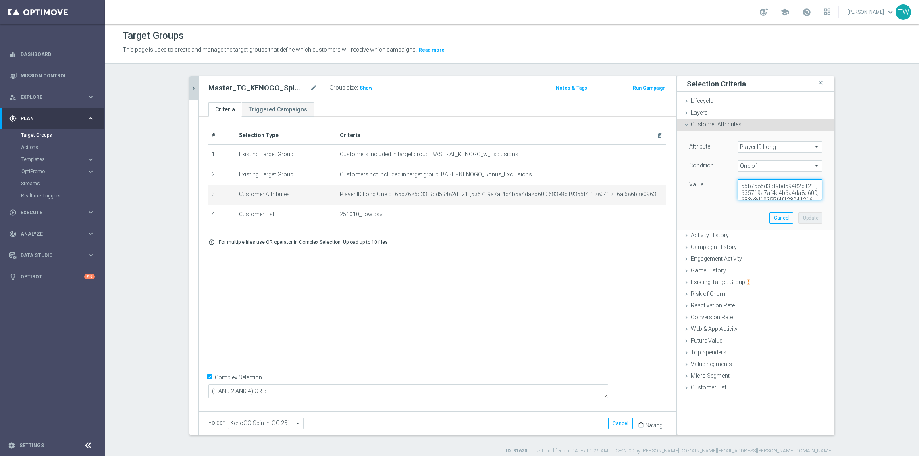
click at [780, 190] on textarea "65b7685d33f9bd59482d121f,635719a7af4c4b6a4da8b600,683e8d19355f4f128041216a,686b…" at bounding box center [780, 189] width 85 height 21
paste textarea "8cb600da8f9433700fc10dc,67db8cb4eb4b796da2e45626,68d21cfdb284b77d713d13a6,68d23…"
type textarea "65b7685d33f9bd59482d121f,635719a7af4c4b6a4da8b600,683e8d19355f4f128041216a,686b…"
click at [813, 218] on button "Update" at bounding box center [811, 217] width 24 height 11
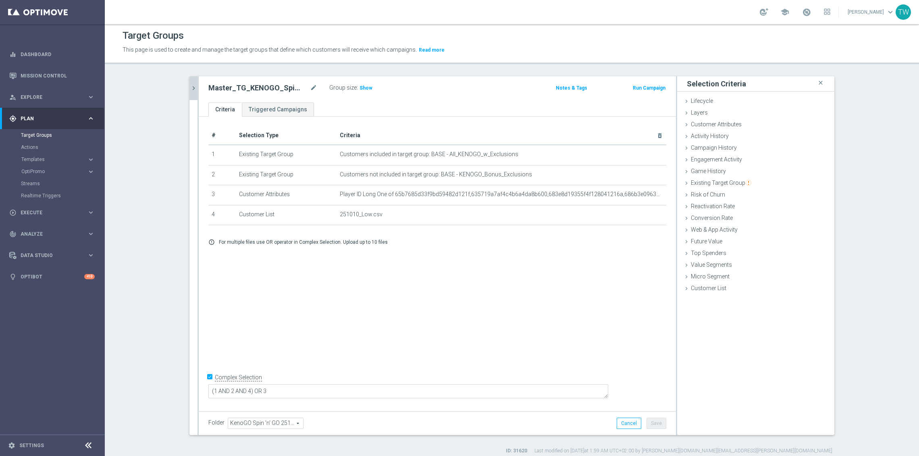
click at [609, 362] on div "# Selection Type Criteria delete_forever 1 Existing Target Group Customers incl…" at bounding box center [437, 262] width 477 height 291
click at [639, 194] on icon "mode_edit" at bounding box center [641, 194] width 6 height 6
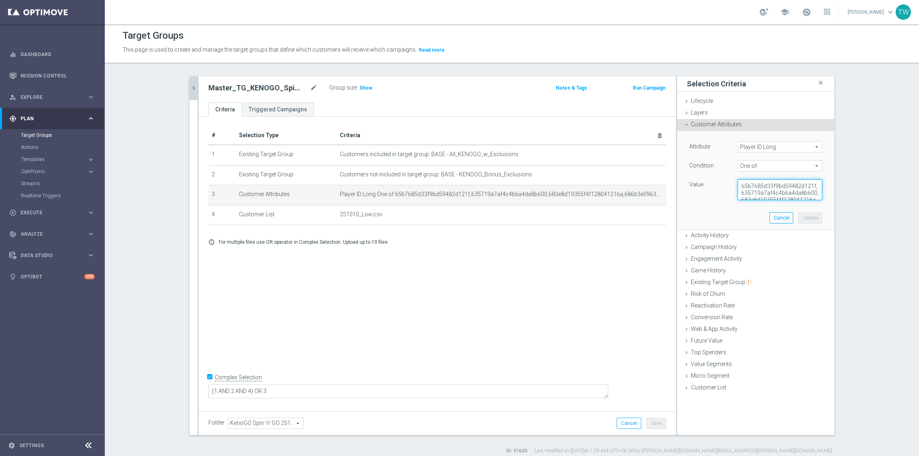
click at [800, 197] on textarea "65b7685d33f9bd59482d121f,635719a7af4c4b6a4da8b600,683e8d19355f4f128041216a,686b…" at bounding box center [780, 189] width 85 height 21
click at [791, 219] on button "Cancel" at bounding box center [782, 217] width 24 height 11
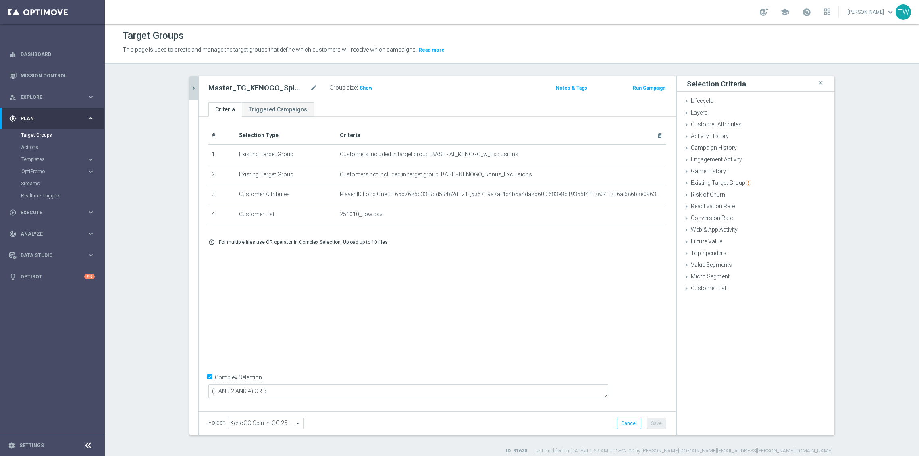
click at [196, 89] on icon "chevron_right" at bounding box center [194, 88] width 8 height 8
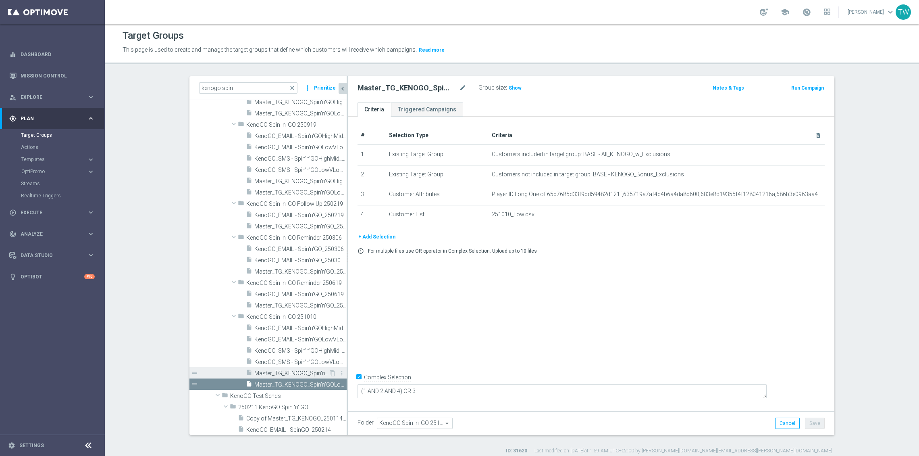
click at [283, 367] on div "insert_drive_file Master_TG_KENOGO_Spin'n'GOHighMid_251010" at bounding box center [287, 372] width 83 height 11
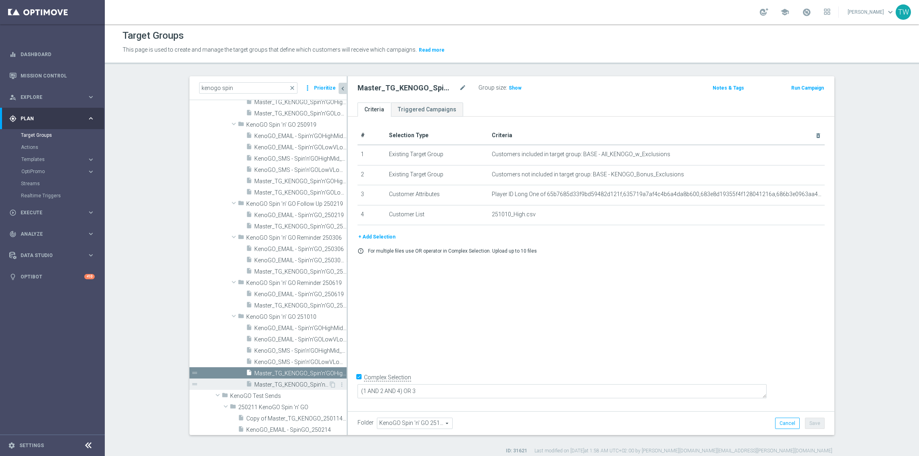
click at [298, 382] on span "Master_TG_KENOGO_Spin'n'GOLowVLow_251010" at bounding box center [291, 384] width 74 height 7
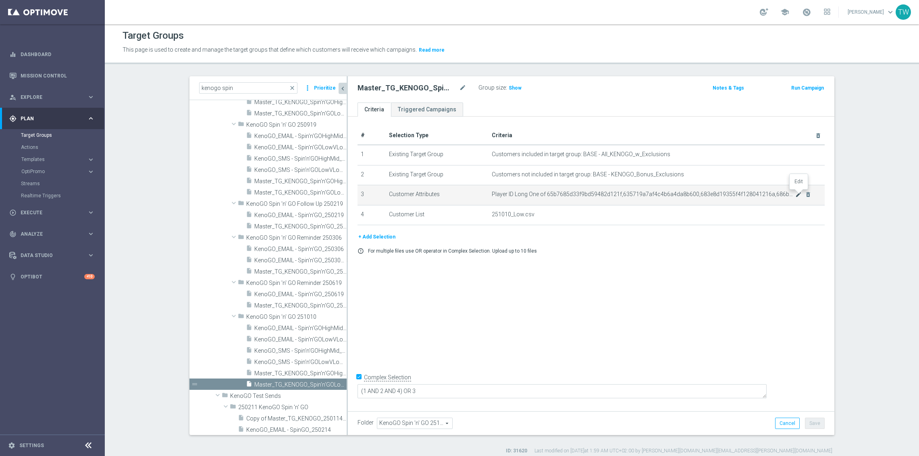
click at [799, 194] on icon "mode_edit" at bounding box center [799, 194] width 6 height 6
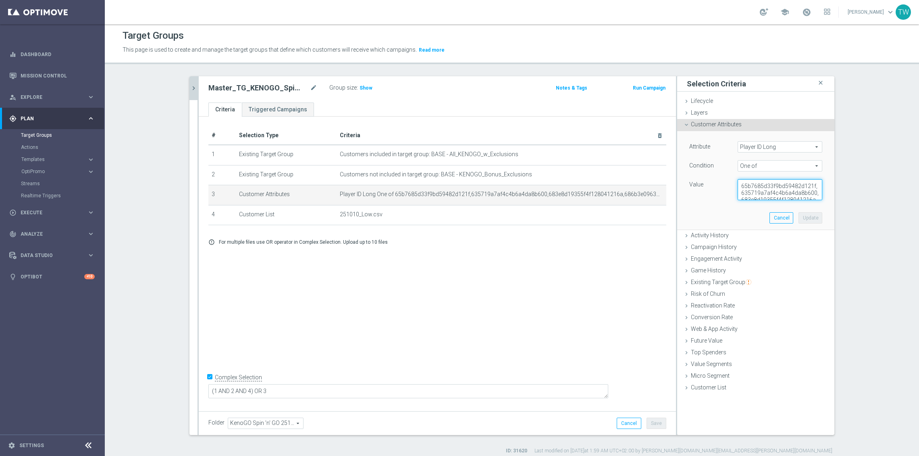
click at [788, 194] on textarea "65b7685d33f9bd59482d121f,635719a7af4c4b6a4da8b600,683e8d19355f4f128041216a,686b…" at bounding box center [780, 189] width 85 height 21
paste textarea "8cb600da8f9433700fc10dc,67db8cb4eb4b796da2e45626,68d21cfdb284b77d713d13a6,68d23…"
type textarea "65b7685d33f9bd59482d121f,635719a7af4c4b6a4da8b600,683e8d19355f4f128041216a,686b…"
click at [807, 220] on button "Update" at bounding box center [811, 217] width 24 height 11
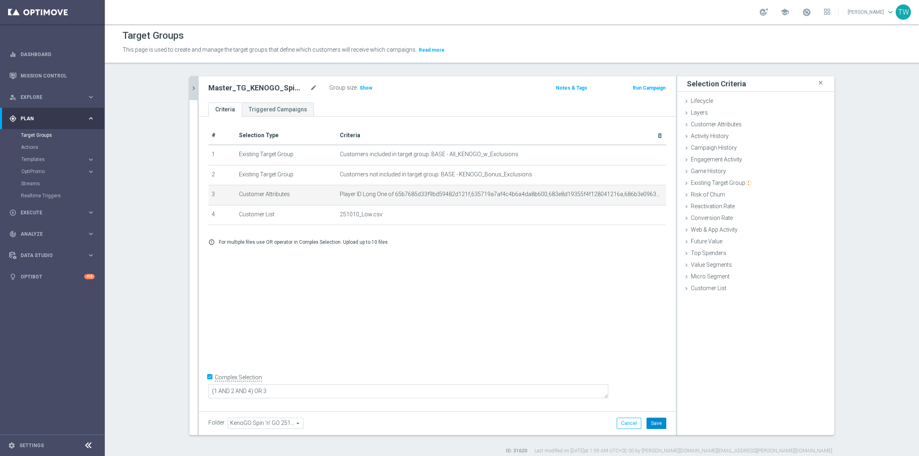
click at [651, 427] on button "Save" at bounding box center [657, 422] width 20 height 11
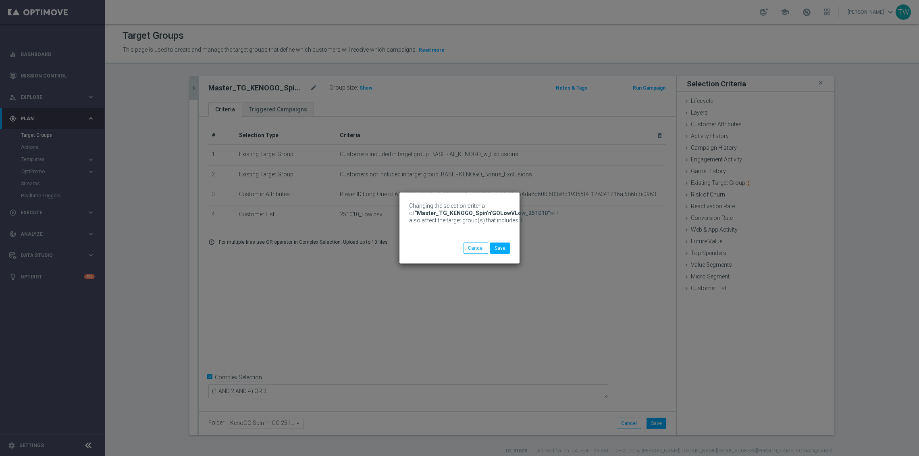
click at [198, 90] on div "Changing the selection criteria of "Master_TG_KENOGO_Spin'n'GOLowVLow_251010" w…" at bounding box center [459, 228] width 919 height 456
click at [505, 247] on button "Save" at bounding box center [500, 247] width 20 height 11
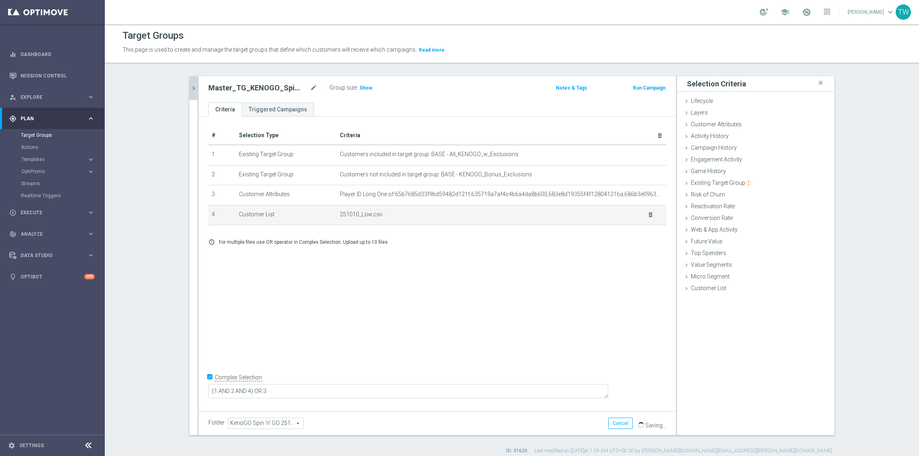
scroll to position [2, 0]
click at [194, 89] on icon "chevron_right" at bounding box center [194, 87] width 8 height 8
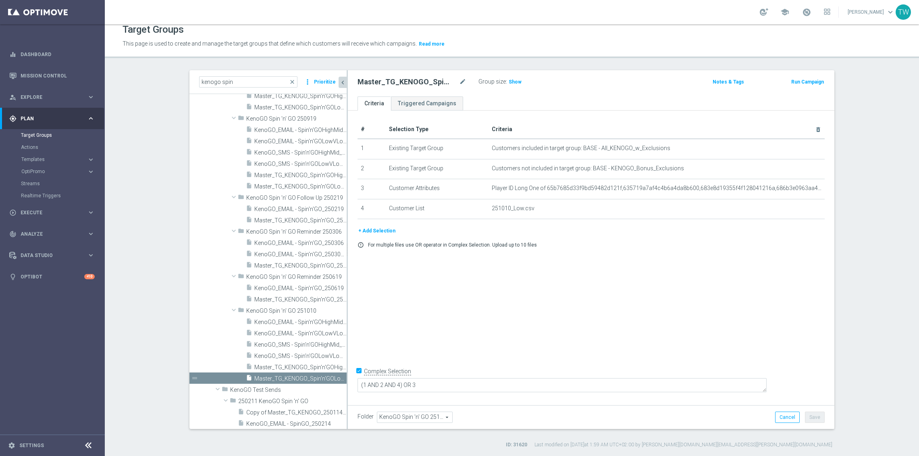
scroll to position [5, 0]
click at [283, 369] on span "Master_TG_KENOGO_Spin'n'GOHighMid_251010" at bounding box center [291, 369] width 74 height 7
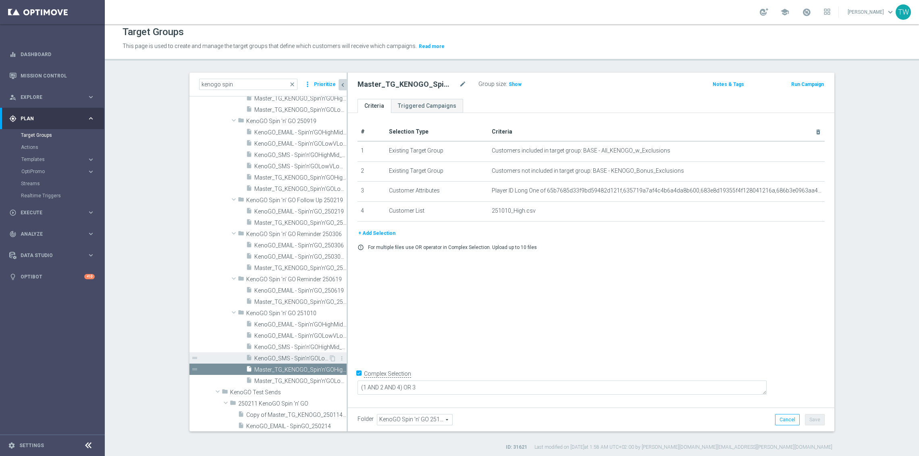
click at [287, 356] on span "KenoGO_SMS - Spin'n'GOLowVLow_251010" at bounding box center [291, 358] width 74 height 7
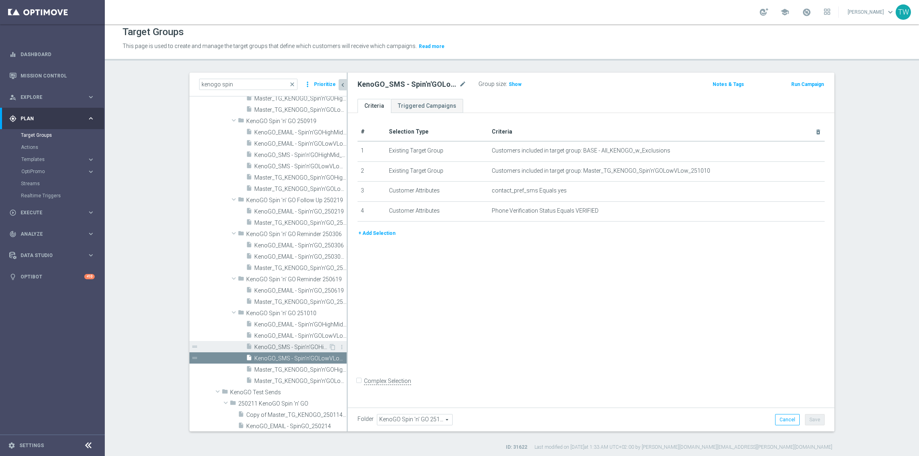
click at [302, 347] on span "KenoGO_SMS - Spin'n'GOHighMid_25101" at bounding box center [291, 347] width 74 height 7
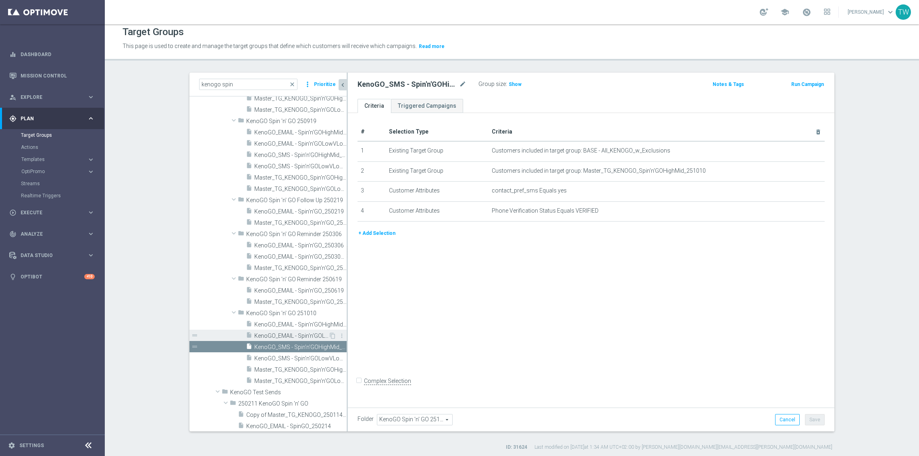
click at [291, 334] on span "KenoGO_EMAIL - Spin'n'GOLowVLow_251010" at bounding box center [291, 335] width 74 height 7
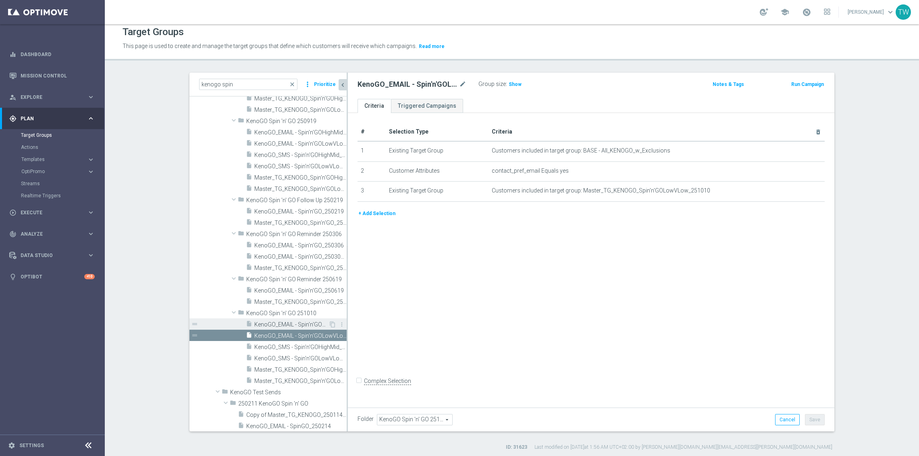
click at [290, 321] on span "KenoGO_EMAIL - Spin'n'GOHighMid_251010" at bounding box center [291, 324] width 74 height 7
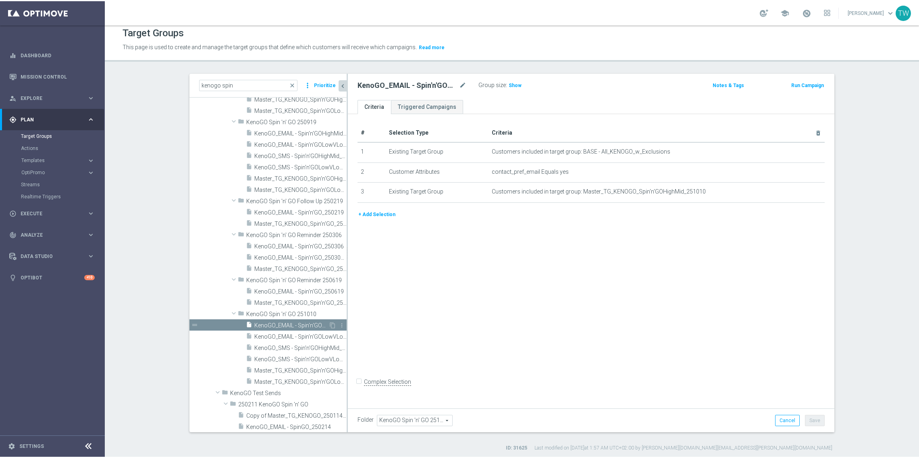
scroll to position [1057, 0]
click at [293, 333] on span "KenoGO_EMAIL - Spin'n'GOLowVLow_251010" at bounding box center [291, 334] width 74 height 7
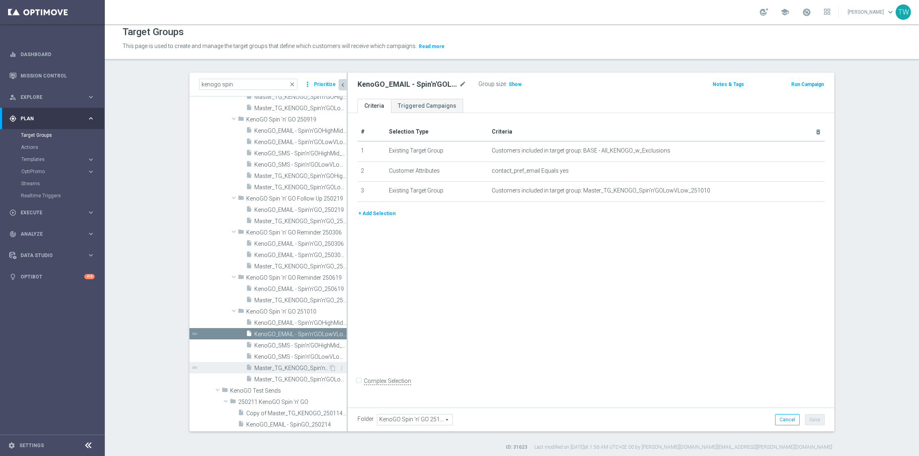
click at [304, 370] on span "Master_TG_KENOGO_Spin'n'GOHighMid_251010" at bounding box center [291, 368] width 74 height 7
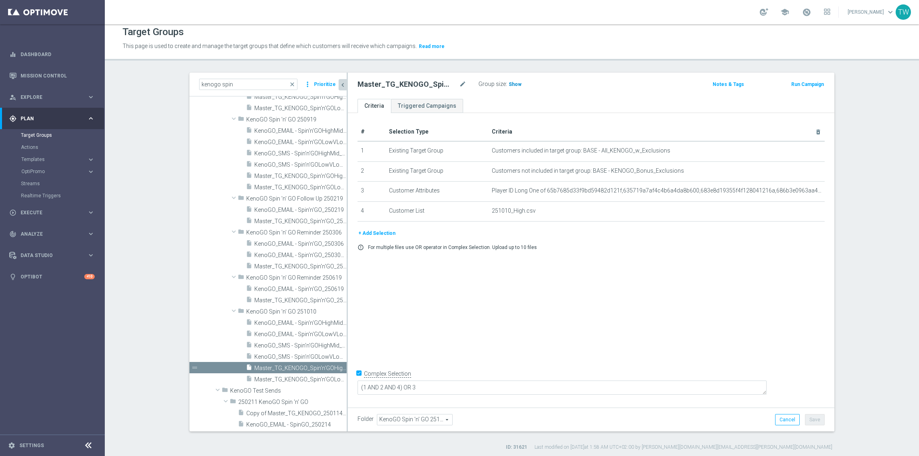
click at [508, 85] on h3 "Show" at bounding box center [515, 84] width 15 height 9
click at [520, 85] on span "8,134" at bounding box center [516, 85] width 14 height 8
click at [293, 377] on div "insert_drive_file Master_TG_KENOGO_Spin'n'GOLowVLow_251010" at bounding box center [287, 380] width 83 height 11
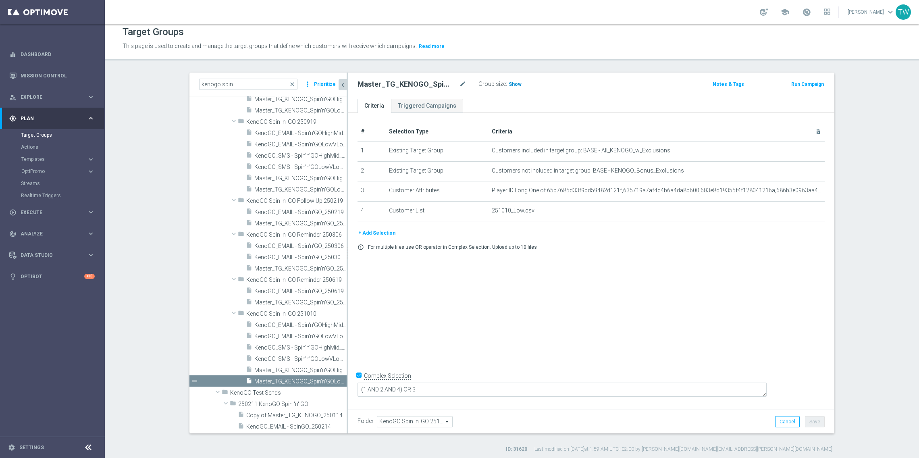
click at [511, 83] on span "Show" at bounding box center [515, 84] width 13 height 6
click at [521, 88] on span "50,457" at bounding box center [517, 85] width 17 height 8
click at [518, 85] on span "50,457" at bounding box center [517, 85] width 17 height 8
click at [279, 369] on span "Master_TG_KENOGO_Spin'n'GOHighMid_251010" at bounding box center [291, 370] width 74 height 7
click at [46, 215] on div "play_circle_outline Execute" at bounding box center [48, 212] width 78 height 7
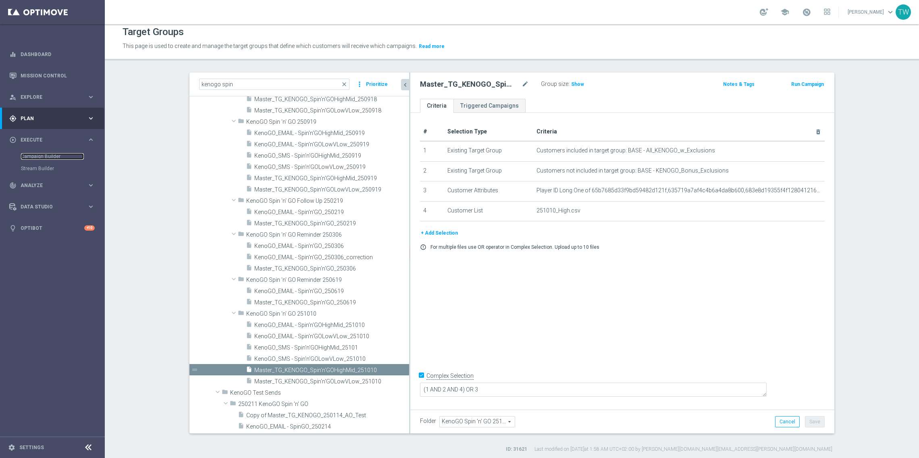
drag, startPoint x: 347, startPoint y: 349, endPoint x: 418, endPoint y: 348, distance: 70.6
click at [418, 348] on as-split "kenogo spin close more_vert Prioritize Customer Target Groups library_add creat…" at bounding box center [512, 253] width 645 height 361
click at [376, 347] on span "KenoGO_SMS - Spin'n'GOHighMid_25101" at bounding box center [322, 347] width 136 height 7
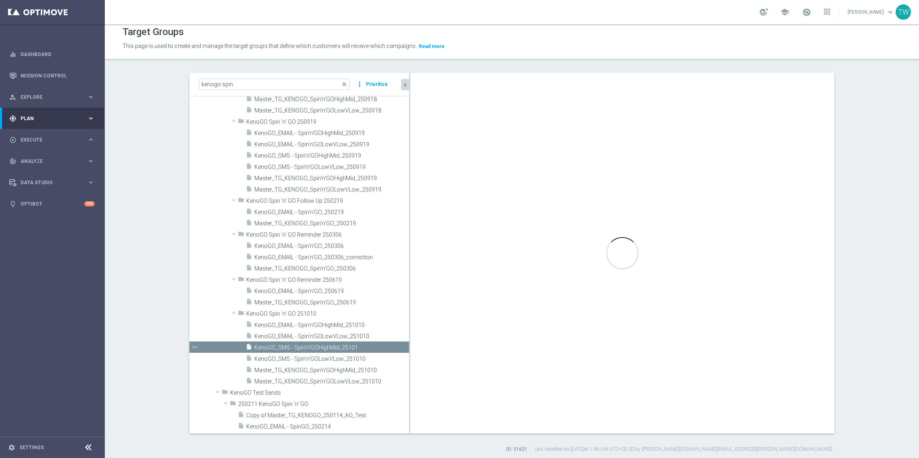
checkbox input "false"
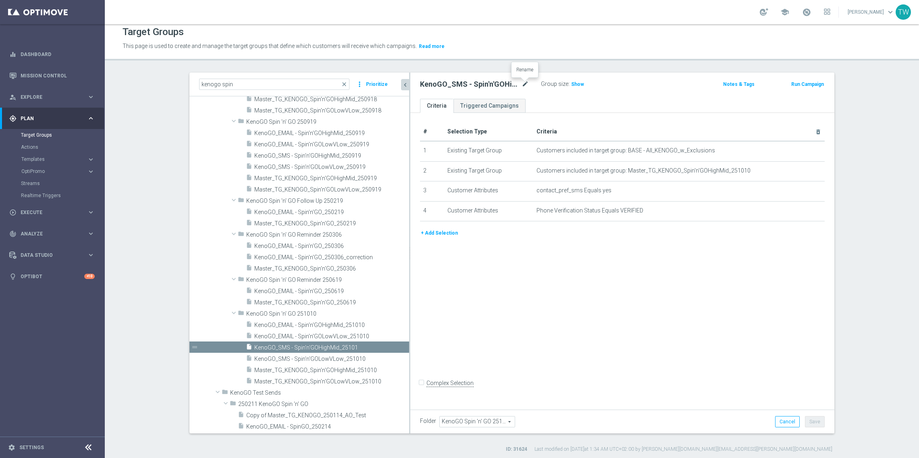
click at [524, 82] on icon "mode_edit" at bounding box center [525, 84] width 7 height 10
click at [526, 85] on input "KenoGO_SMS - Spin'n'GOHighMid_25101" at bounding box center [474, 84] width 109 height 11
type input "KenoGO_SMS - Spin'n'GOHighMid_251010"
click at [815, 422] on button "Save" at bounding box center [815, 421] width 20 height 11
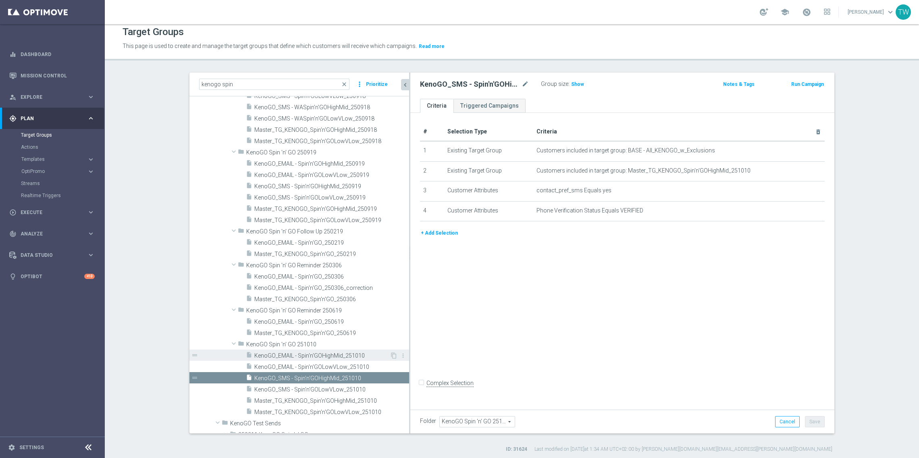
scroll to position [1055, 0]
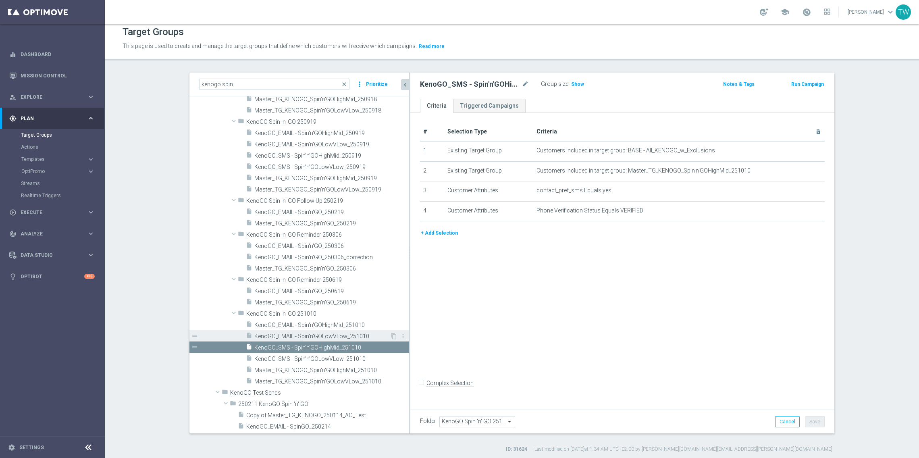
click at [348, 338] on span "KenoGO_EMAIL - Spin'n'GOLowVLow_251010" at bounding box center [322, 336] width 136 height 7
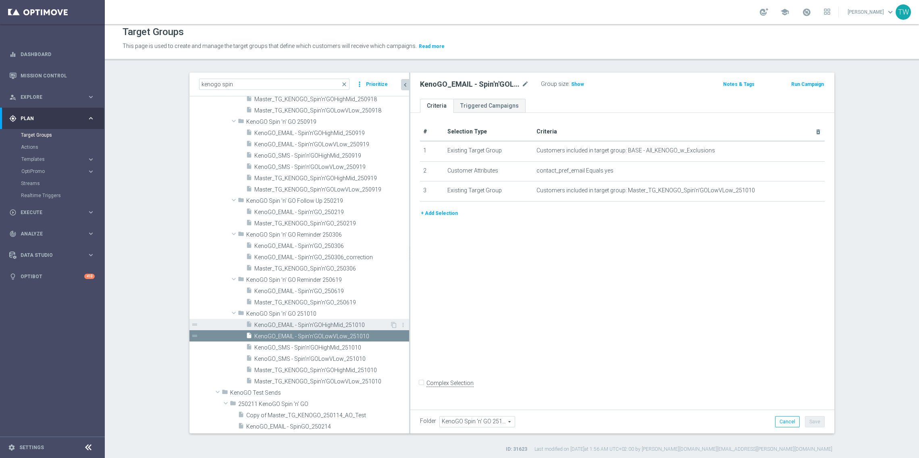
click at [349, 325] on span "KenoGO_EMAIL - Spin'n'GOHighMid_251010" at bounding box center [322, 325] width 136 height 7
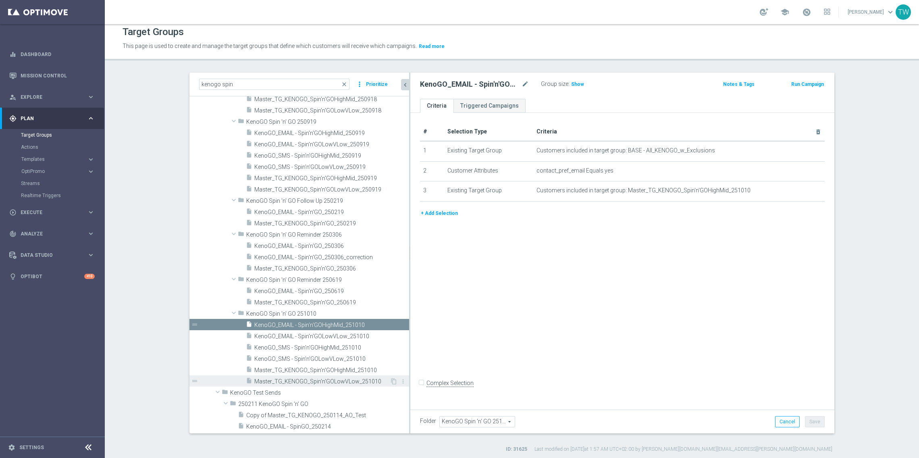
click at [348, 381] on span "Master_TG_KENOGO_Spin'n'GOLowVLow_251010" at bounding box center [322, 381] width 136 height 7
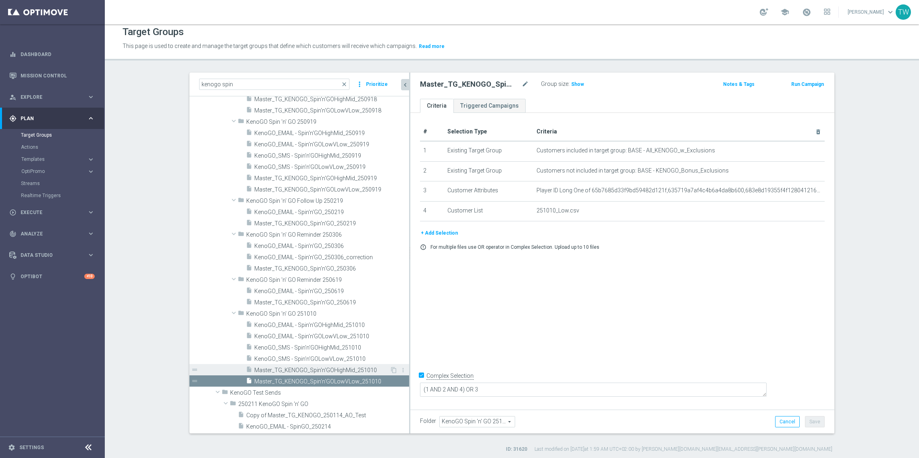
click at [353, 371] on span "Master_TG_KENOGO_Spin'n'GOHighMid_251010" at bounding box center [322, 370] width 136 height 7
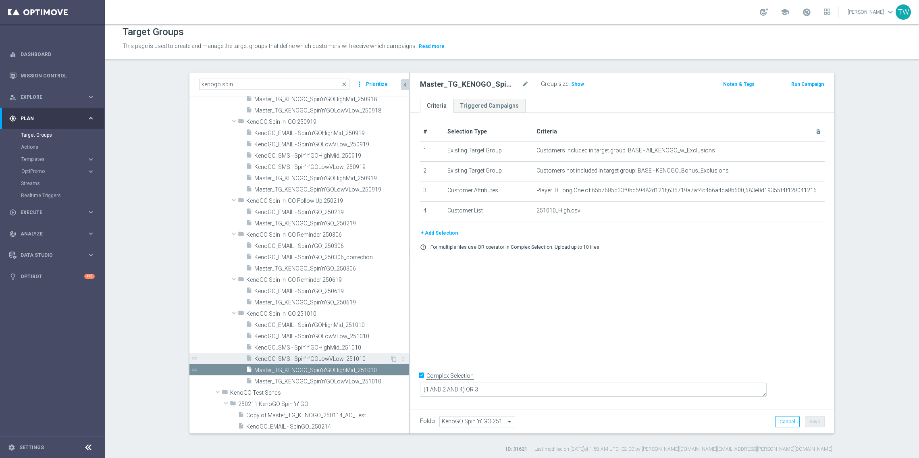
click at [354, 360] on span "KenoGO_SMS - Spin'n'GOLowVLow_251010" at bounding box center [322, 359] width 136 height 7
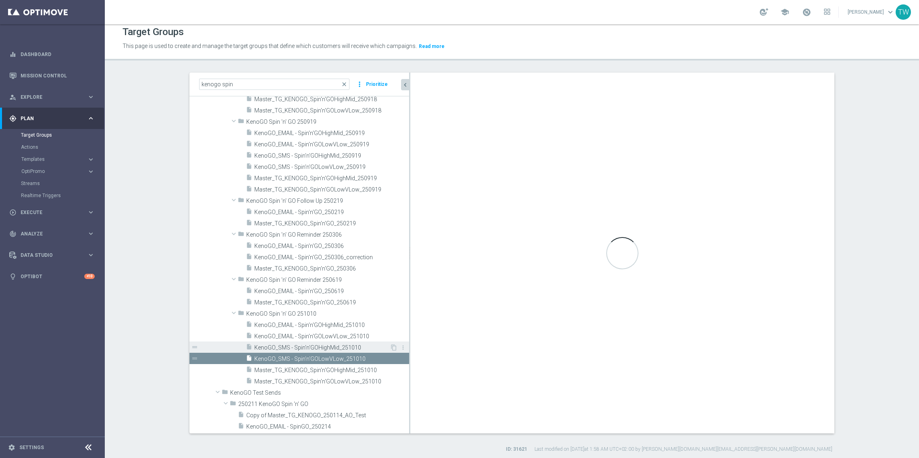
checkbox input "false"
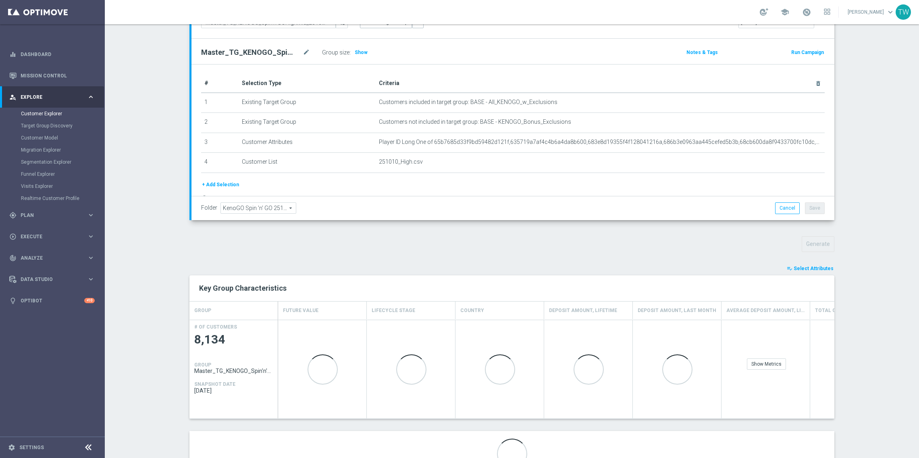
scroll to position [117, 0]
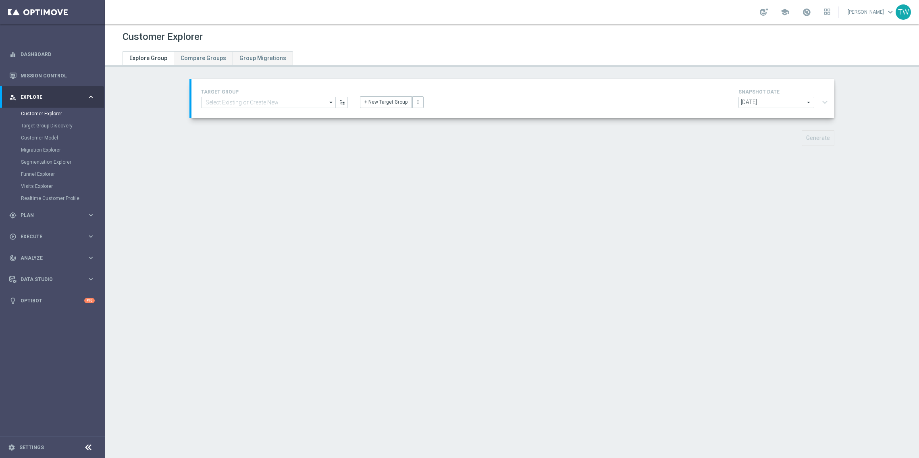
type input "Master_TG_KENOGO_Spin'n'GOLowVLow_251010"
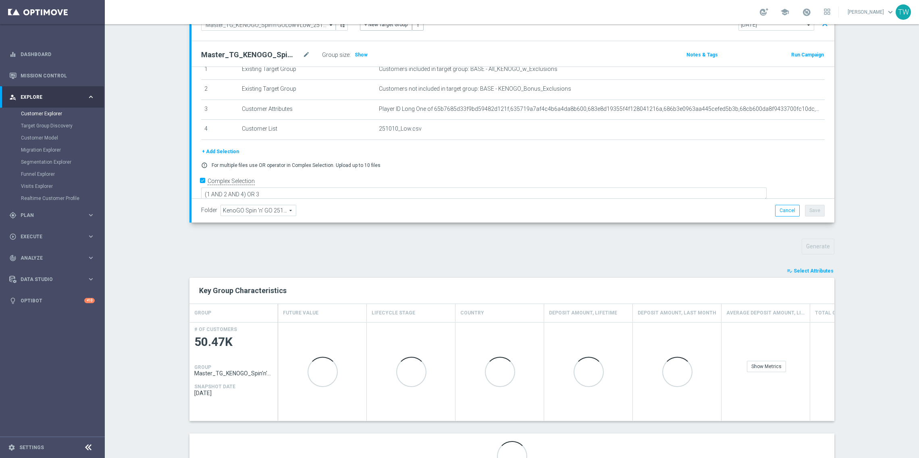
scroll to position [119, 0]
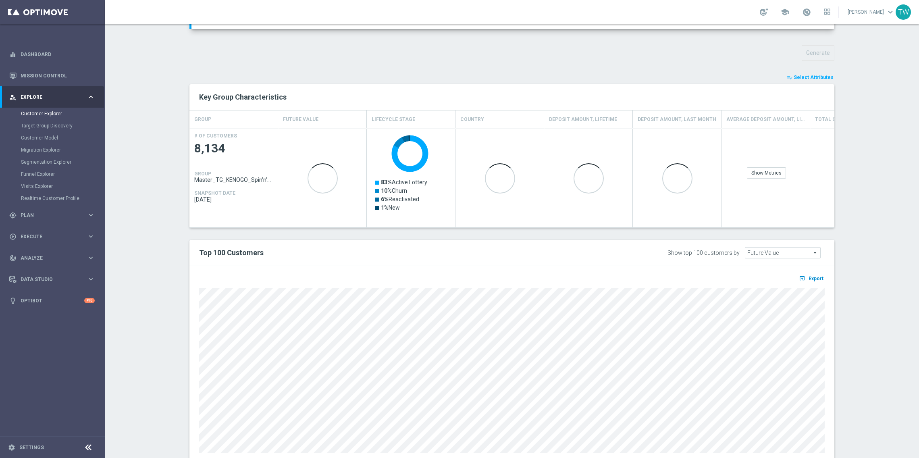
scroll to position [297, 0]
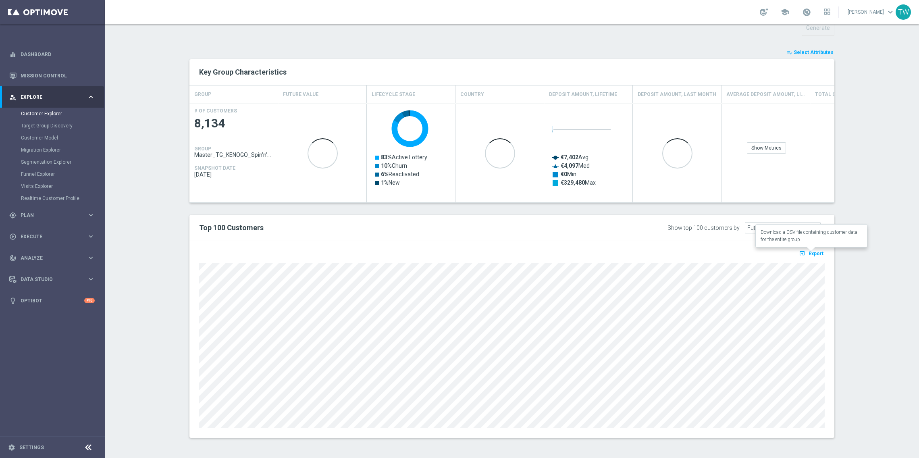
click at [810, 251] on span "Export" at bounding box center [816, 254] width 15 height 6
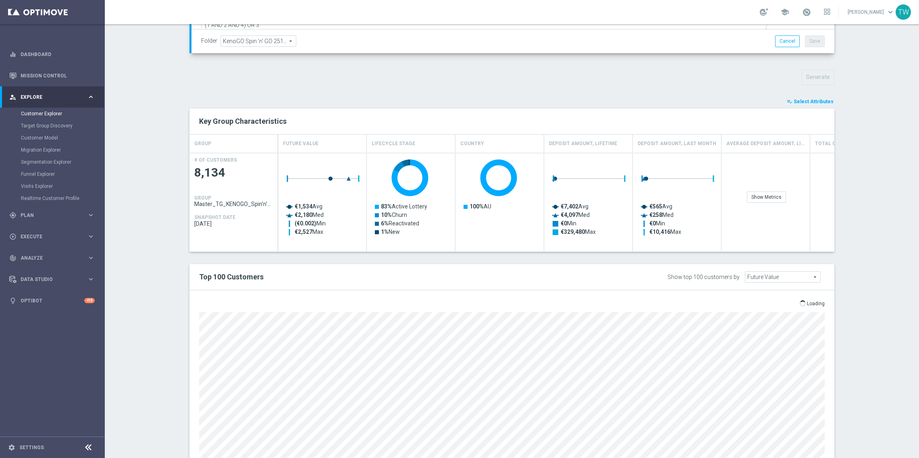
scroll to position [275, 0]
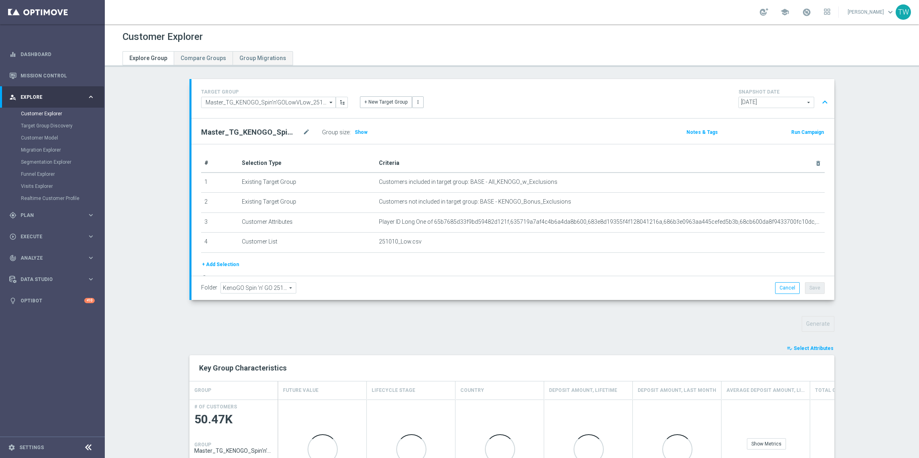
scroll to position [297, 0]
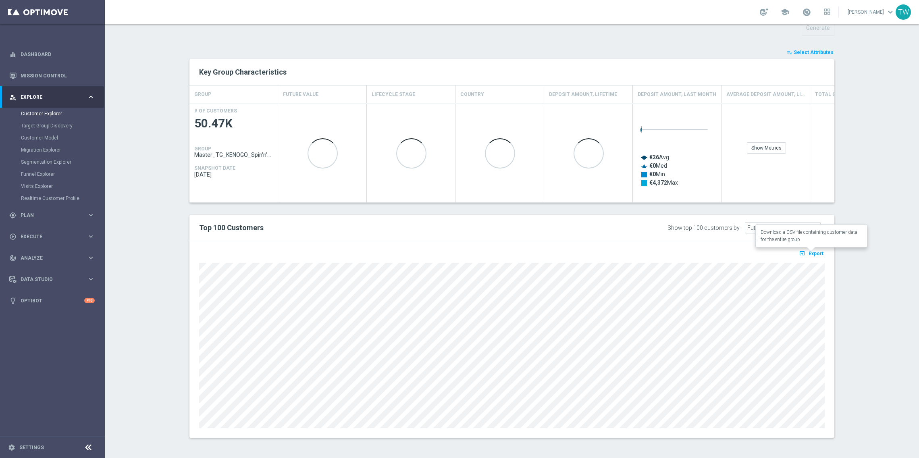
click at [806, 253] on icon "open_in_browser" at bounding box center [803, 253] width 8 height 6
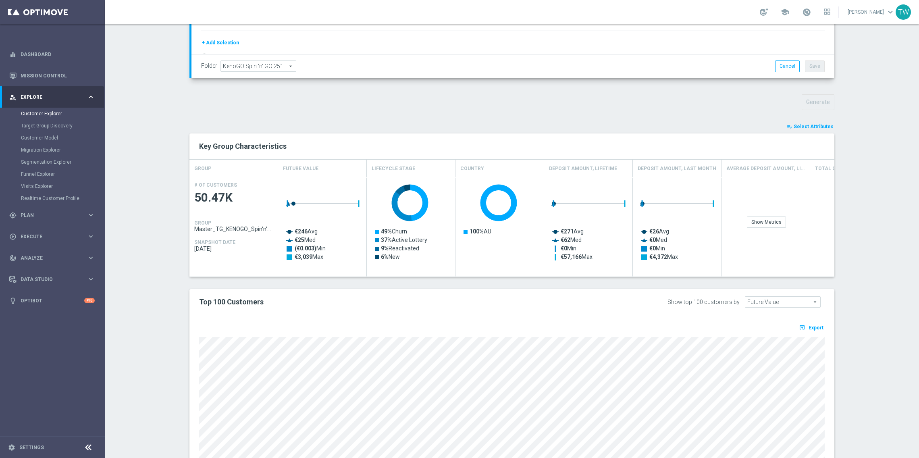
scroll to position [275, 0]
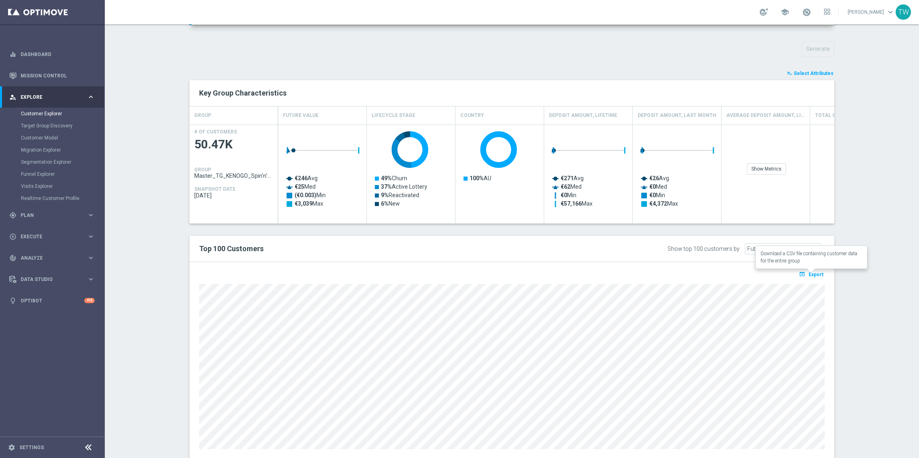
click at [818, 276] on span "Export" at bounding box center [816, 275] width 15 height 6
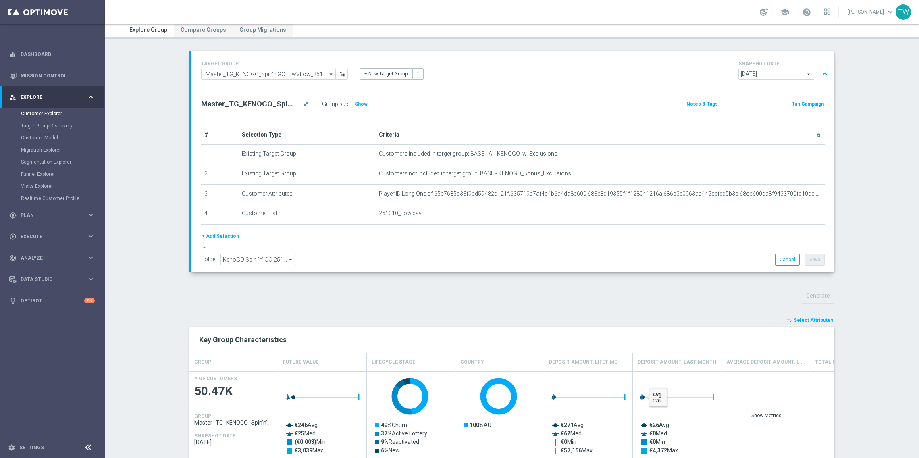
scroll to position [0, 0]
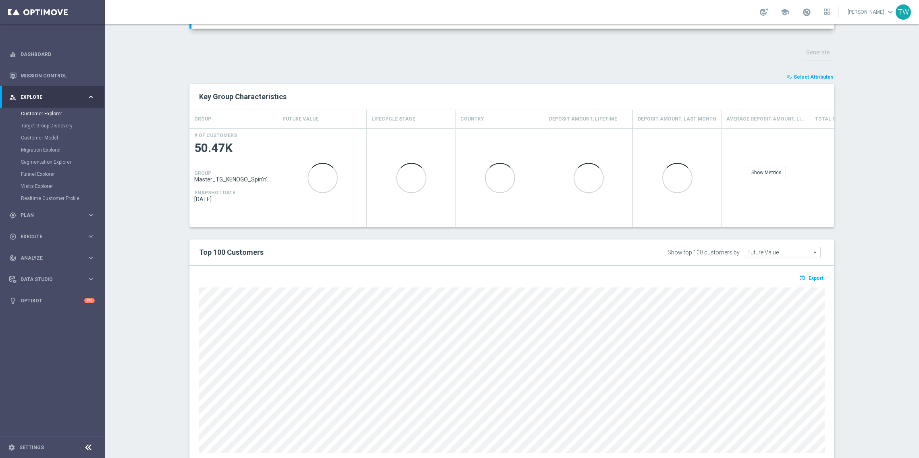
scroll to position [297, 0]
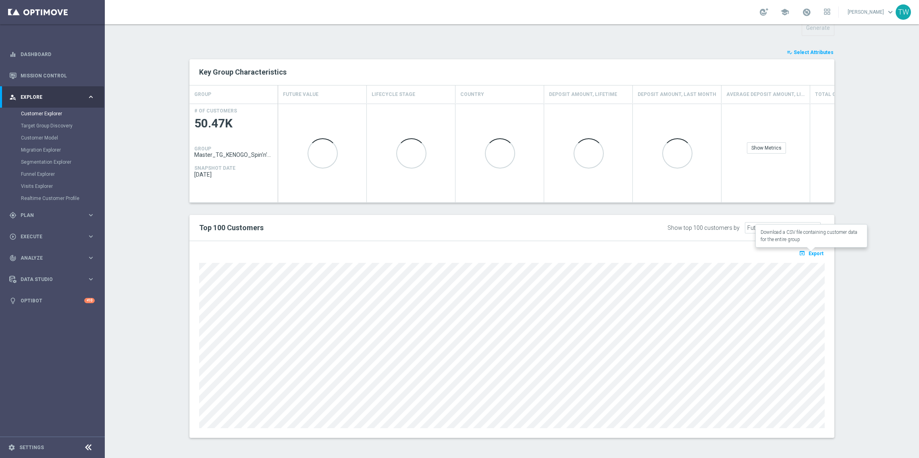
click at [824, 251] on span "Export" at bounding box center [816, 254] width 15 height 6
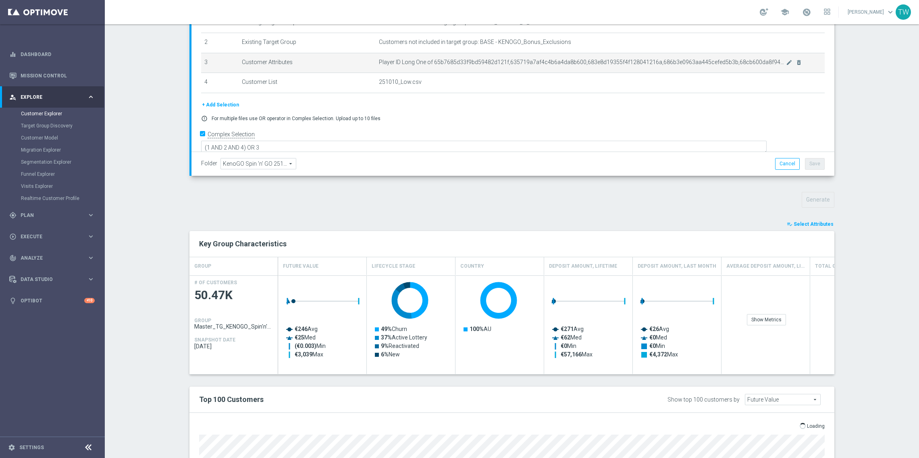
scroll to position [0, 0]
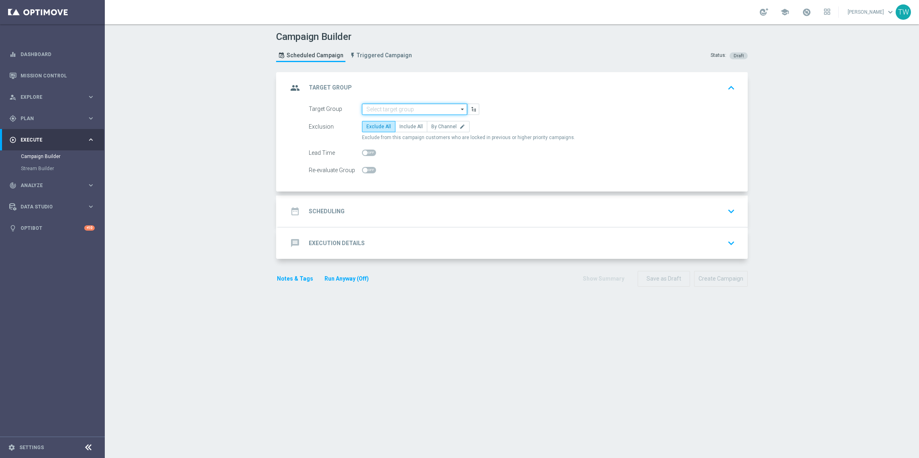
click at [415, 112] on input at bounding box center [414, 109] width 105 height 11
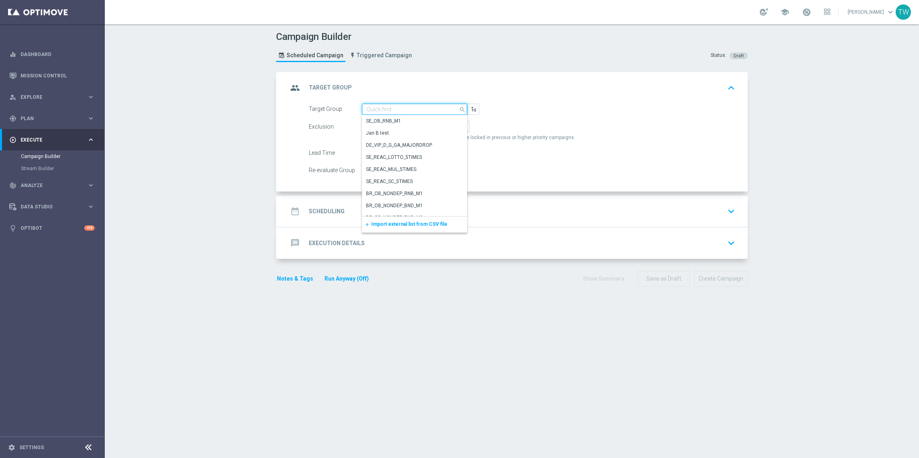
click at [415, 112] on input at bounding box center [414, 109] width 105 height 11
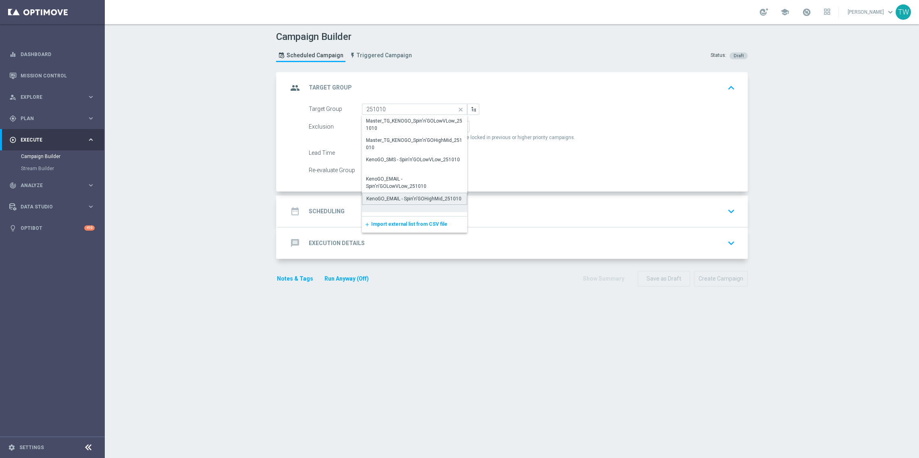
click at [425, 201] on div "KenoGO_EMAIL - Spin'n'GOHighMid_251010" at bounding box center [414, 198] width 95 height 7
type input "KenoGO_EMAIL - Spin'n'GOHighMid_251010"
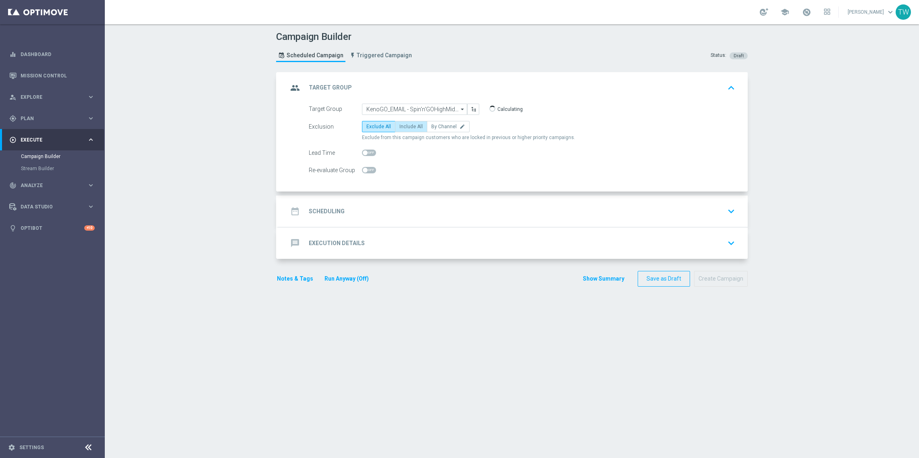
click at [415, 129] on label "Include All" at bounding box center [411, 126] width 32 height 11
click at [405, 129] on input "Include All" at bounding box center [402, 127] width 5 height 5
radio input "true"
click at [421, 213] on div "date_range Scheduling keyboard_arrow_down" at bounding box center [513, 211] width 450 height 15
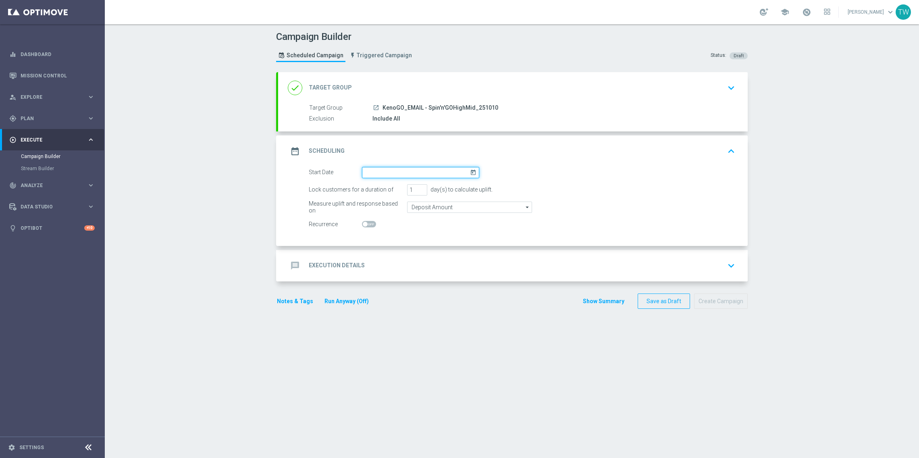
click at [401, 175] on input at bounding box center [420, 172] width 117 height 11
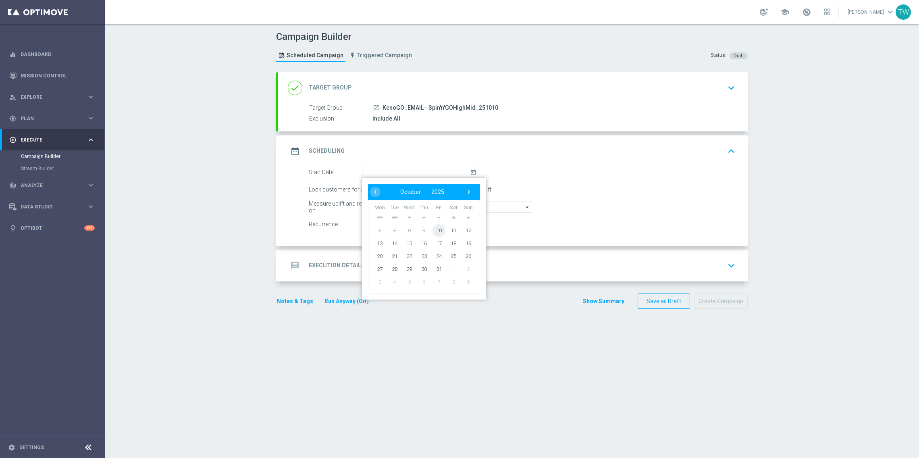
drag, startPoint x: 440, startPoint y: 232, endPoint x: 438, endPoint y: 224, distance: 8.2
click at [440, 231] on span "10" at bounding box center [439, 230] width 13 height 13
type input "10 Oct 2025"
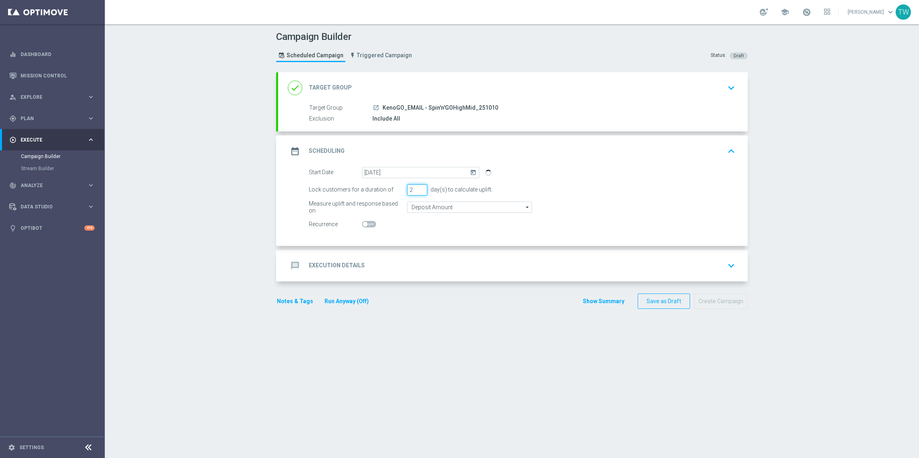
type input "2"
click at [423, 188] on input "2" at bounding box center [417, 189] width 20 height 11
click at [452, 265] on div "message Execution Details keyboard_arrow_down" at bounding box center [513, 265] width 450 height 15
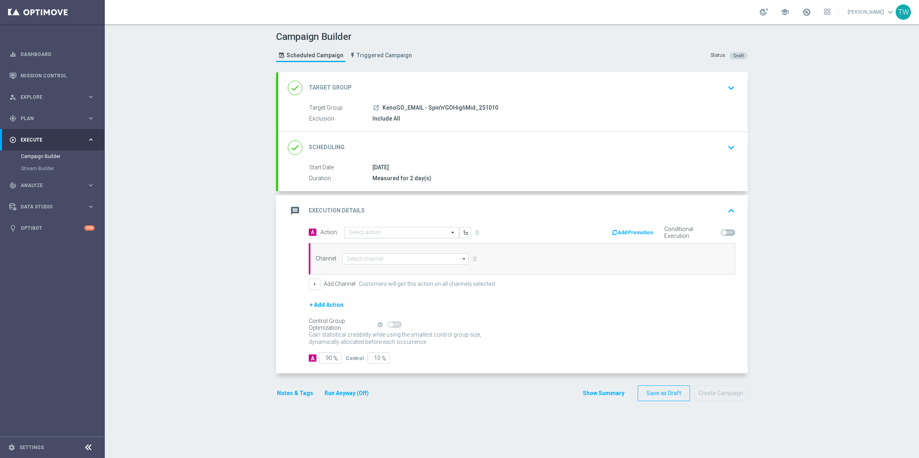
click at [412, 231] on input "text" at bounding box center [394, 232] width 90 height 7
type input "kenogo spin"
click at [407, 245] on div "KenoGO Spin 'n' GO edit" at bounding box center [402, 246] width 106 height 13
click at [398, 259] on input at bounding box center [405, 258] width 127 height 11
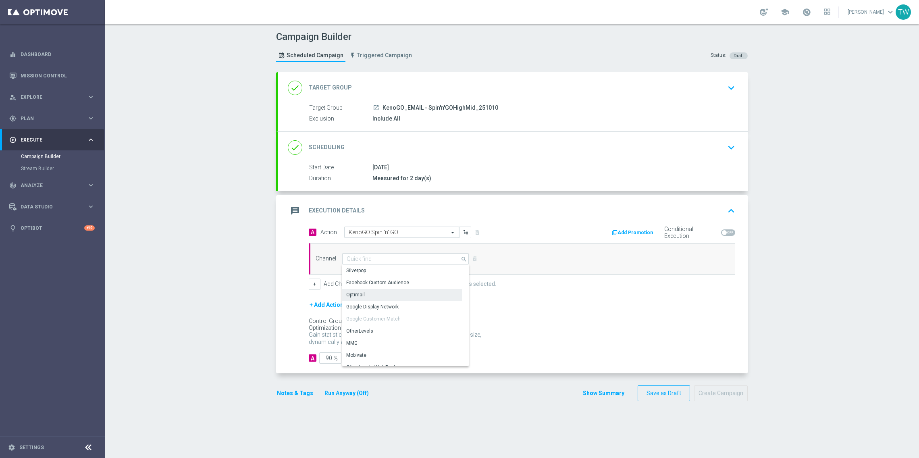
click at [409, 292] on div "Optimail" at bounding box center [402, 294] width 120 height 11
type input "Optimail"
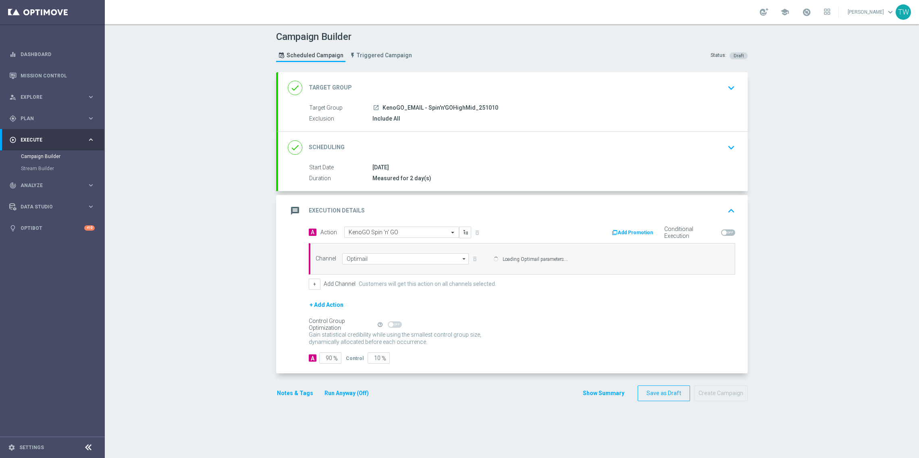
click at [351, 396] on button "Run Anyway (Off)" at bounding box center [347, 393] width 46 height 10
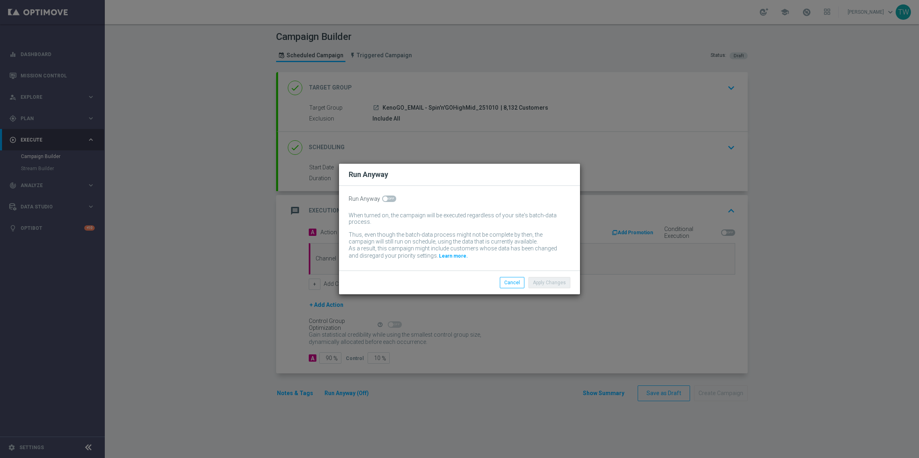
click at [391, 199] on span at bounding box center [389, 199] width 14 height 6
click at [391, 199] on input "checkbox" at bounding box center [389, 199] width 14 height 6
checkbox input "true"
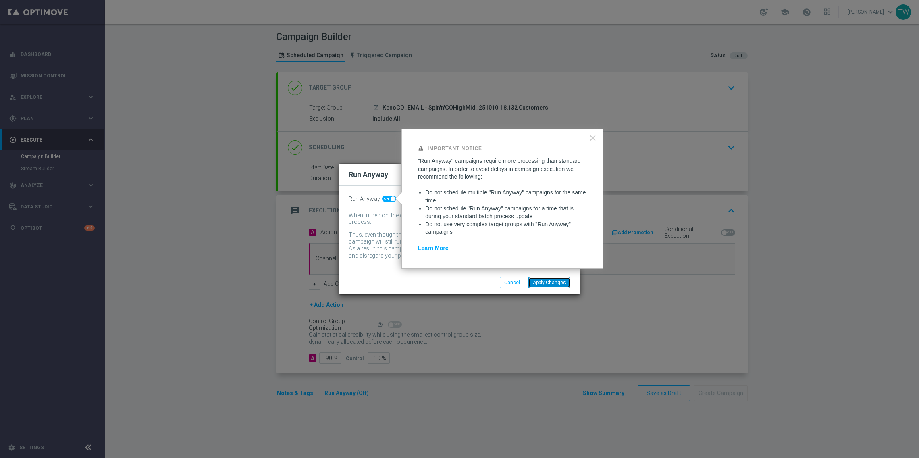
click at [542, 283] on button "Apply Changes" at bounding box center [550, 282] width 42 height 11
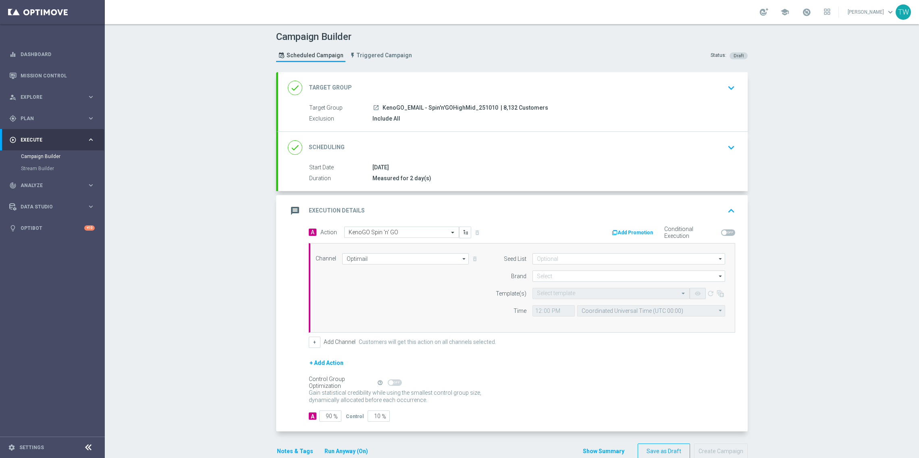
click at [557, 284] on form "Seed List arrow_drop_down Show Selected 0 of 2 (All)" at bounding box center [609, 284] width 234 height 63
click at [557, 278] on input at bounding box center [629, 276] width 193 height 11
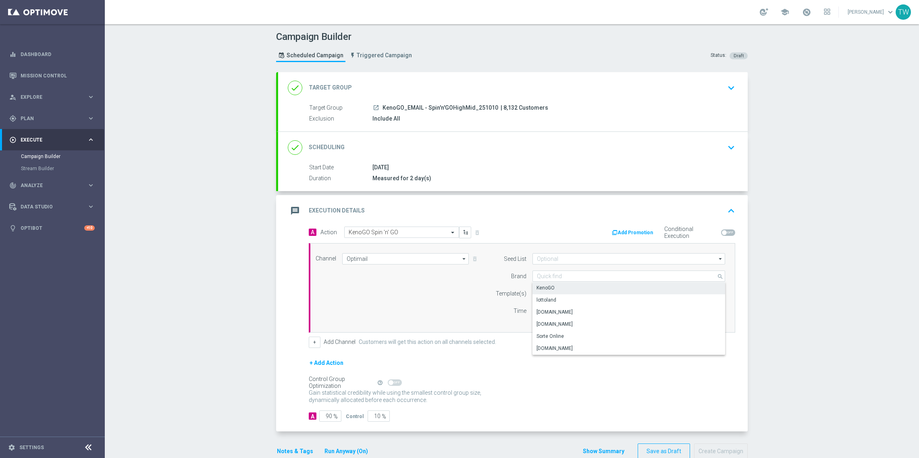
click at [556, 287] on div "KenoGO" at bounding box center [629, 287] width 193 height 11
type input "KenoGO"
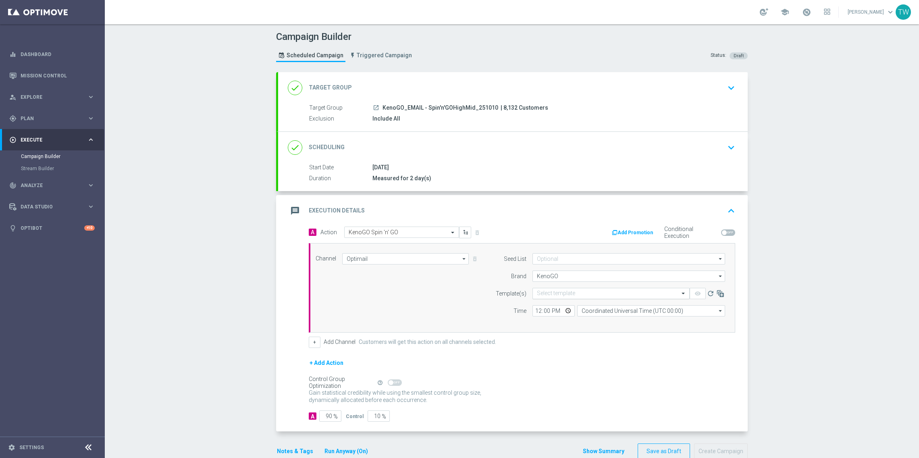
click at [556, 294] on input "text" at bounding box center [603, 293] width 132 height 7
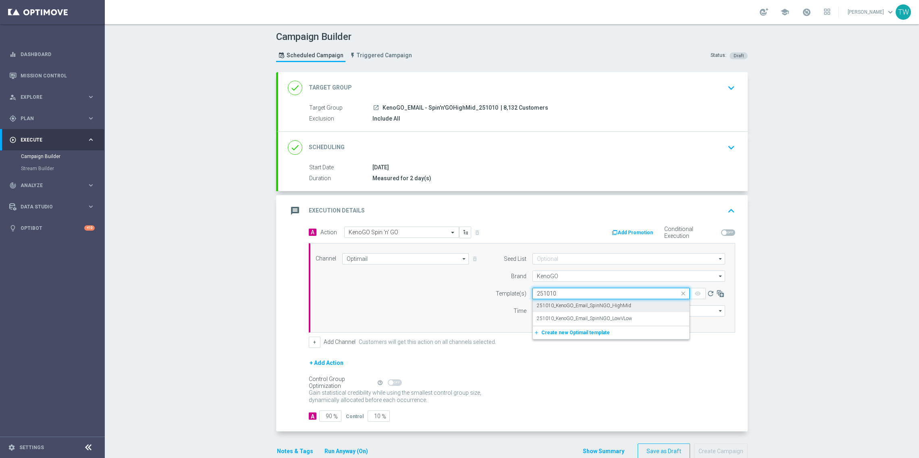
click at [580, 309] on div "251010_KenoGO_Email_SpinNGO_HighMid" at bounding box center [611, 305] width 148 height 13
type input "251010"
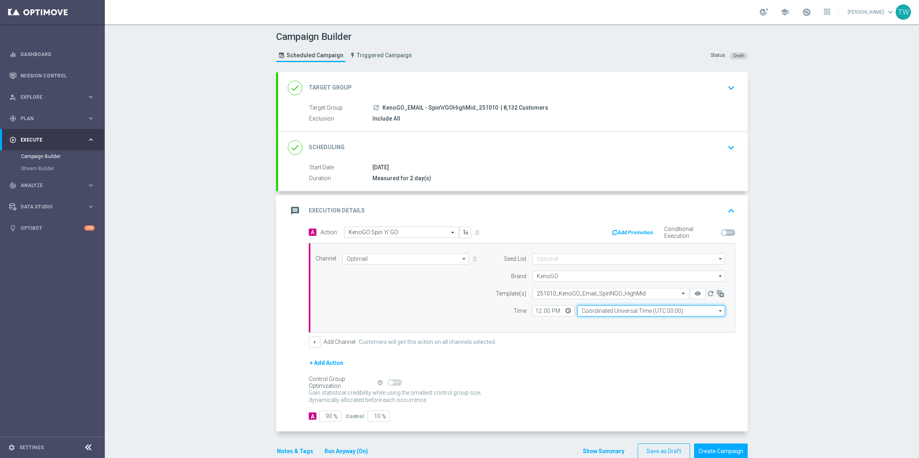
click at [614, 315] on input "Coordinated Universal Time (UTC 00:00)" at bounding box center [652, 310] width 148 height 11
click at [611, 328] on div "Eastern Australia Time (Sydney) (UTC +11:00)" at bounding box center [652, 323] width 148 height 12
type input "Eastern Australia Time (Sydney) (UTC +11:00)"
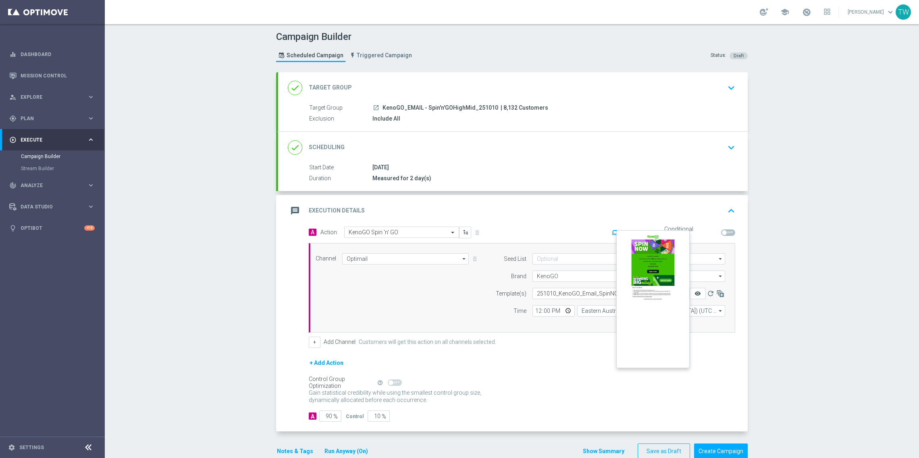
click at [698, 293] on icon "remove_red_eye" at bounding box center [698, 293] width 6 height 6
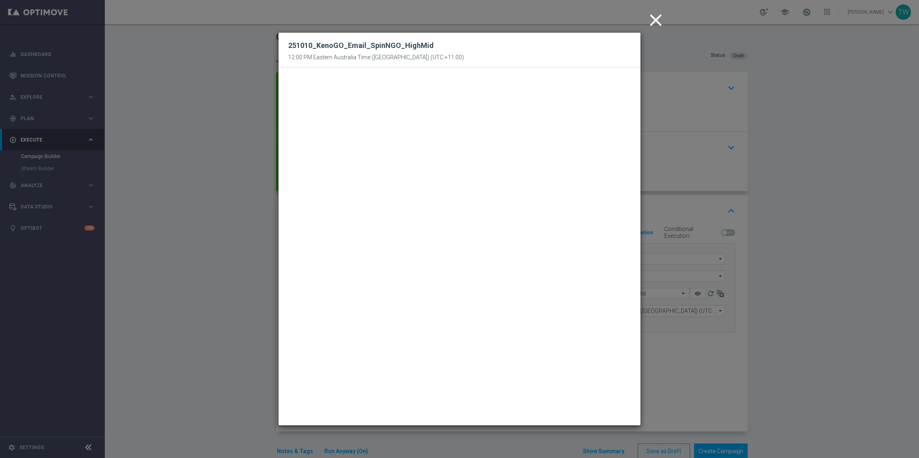
click at [754, 334] on modal-container "close 251010_KenoGO_Email_SpinNGO_HighMid 12:00 PM Eastern Australia Time (Sydn…" at bounding box center [459, 229] width 919 height 458
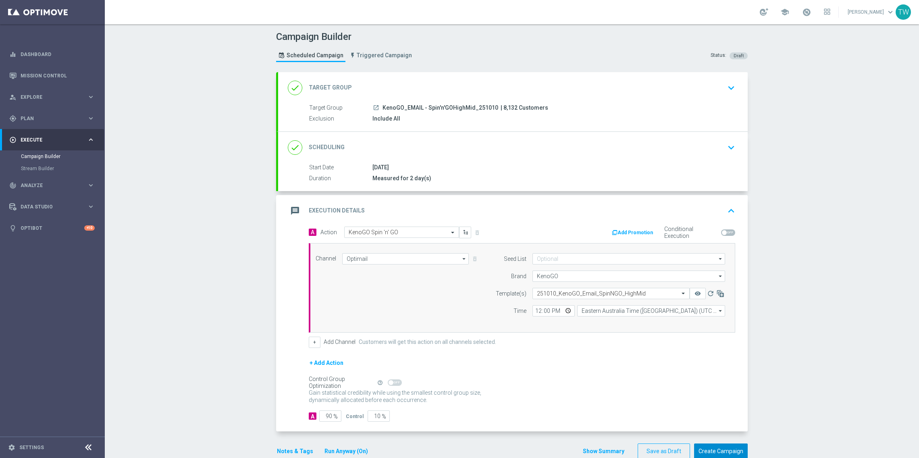
click at [716, 447] on button "Create Campaign" at bounding box center [721, 452] width 54 height 16
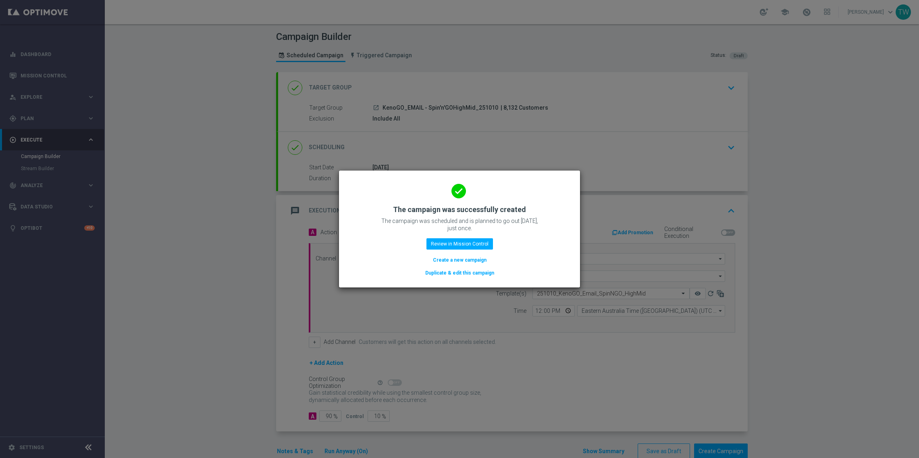
click at [468, 273] on button "Duplicate & edit this campaign" at bounding box center [460, 273] width 71 height 9
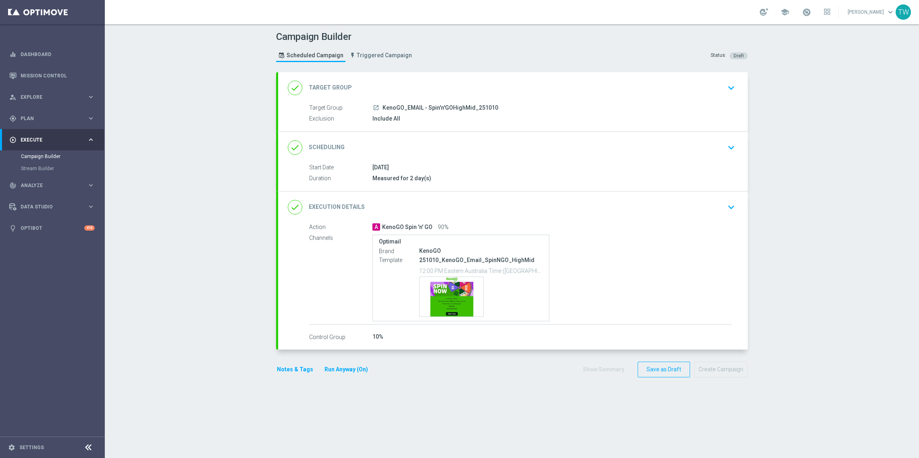
drag, startPoint x: 538, startPoint y: 94, endPoint x: 507, endPoint y: 94, distance: 30.2
click at [538, 94] on div "done Target Group keyboard_arrow_down" at bounding box center [513, 87] width 450 height 15
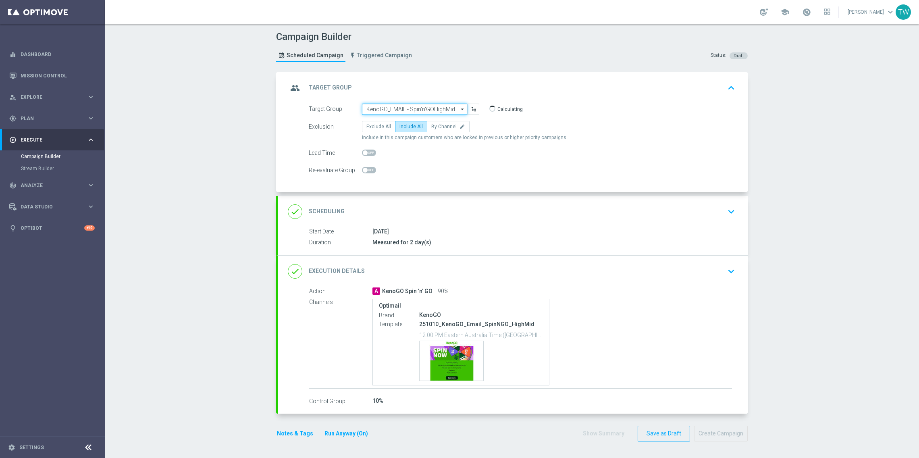
click at [450, 110] on input "KenoGO_EMAIL - Spin'n'GOHighMid_251010" at bounding box center [414, 109] width 105 height 11
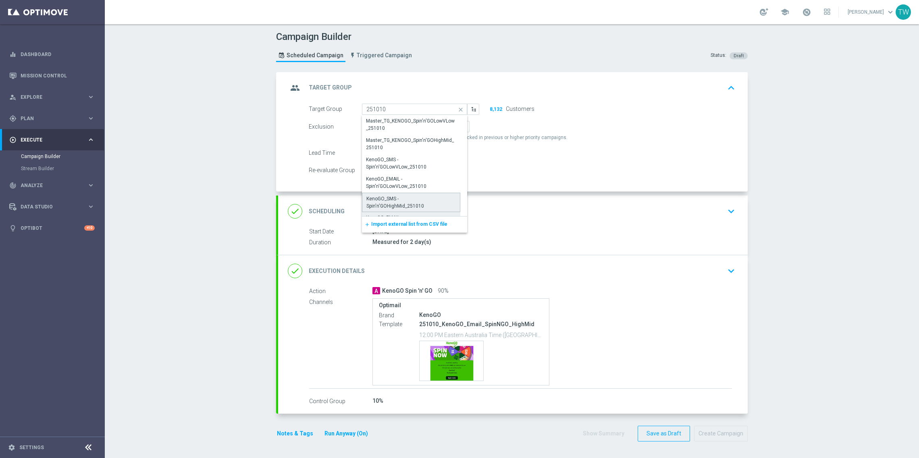
click at [436, 201] on div "KenoGO_SMS - Spin'n'GOHighMid_251010" at bounding box center [411, 202] width 98 height 19
type input "KenoGO_SMS - Spin'n'GOHighMid_251010"
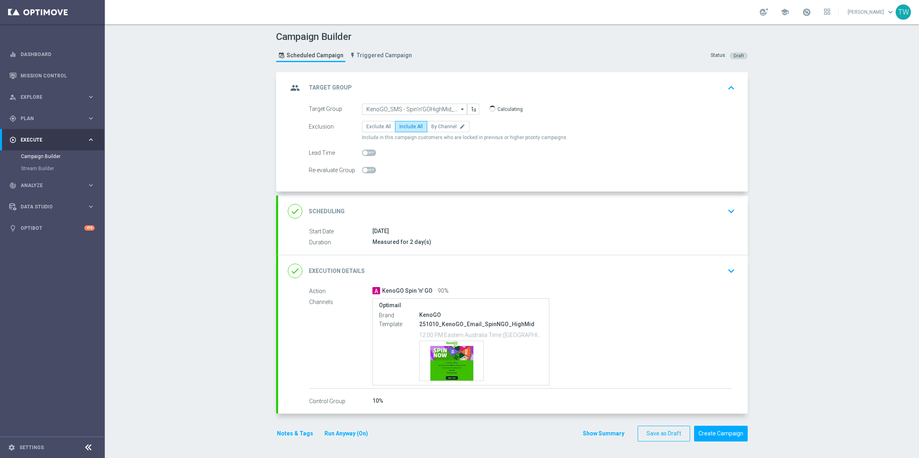
click at [545, 268] on div "done Execution Details keyboard_arrow_down" at bounding box center [513, 270] width 450 height 15
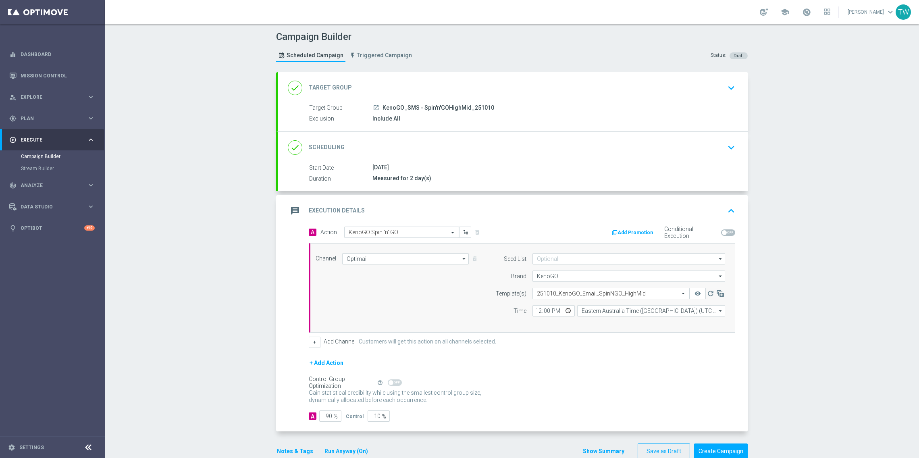
click at [432, 266] on div "Channel Optimail Optimail arrow_drop_down Show Selected 1 of 26 Silverpop" at bounding box center [521, 287] width 422 height 69
click at [429, 260] on input "Optimail" at bounding box center [405, 258] width 127 height 11
click at [410, 339] on div "Vonage" at bounding box center [402, 339] width 120 height 12
type input "Vonage"
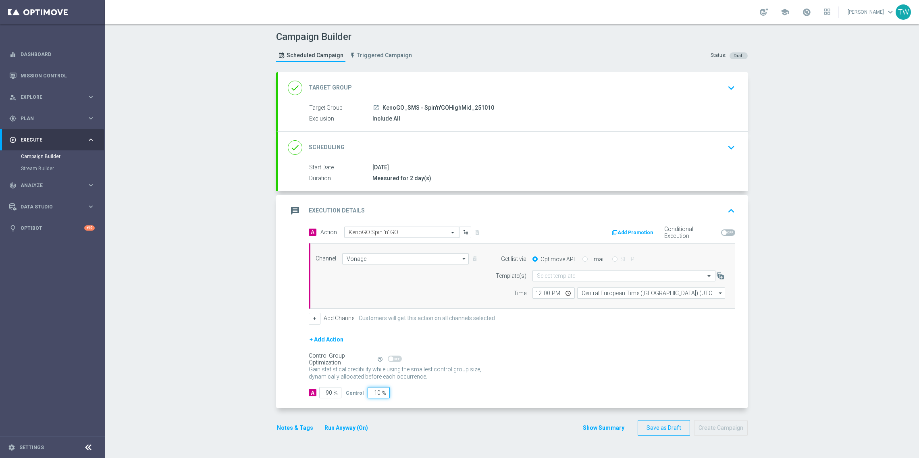
drag, startPoint x: 408, startPoint y: 393, endPoint x: 415, endPoint y: 392, distance: 7.3
click at [413, 393] on div "A 90 % Control 10 %" at bounding box center [522, 392] width 427 height 11
type input "0"
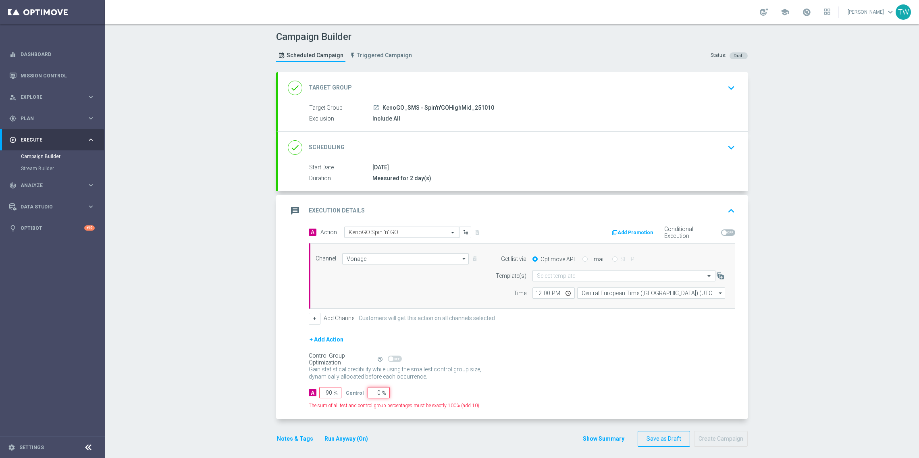
type input "100"
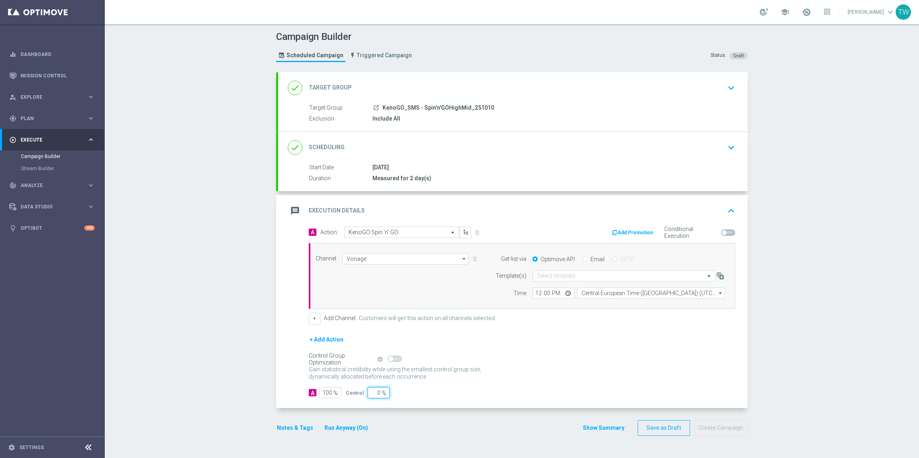
type input "0"
click at [544, 365] on div "Gain statistical credibility while using the smallest control group size, dynam…" at bounding box center [522, 373] width 427 height 19
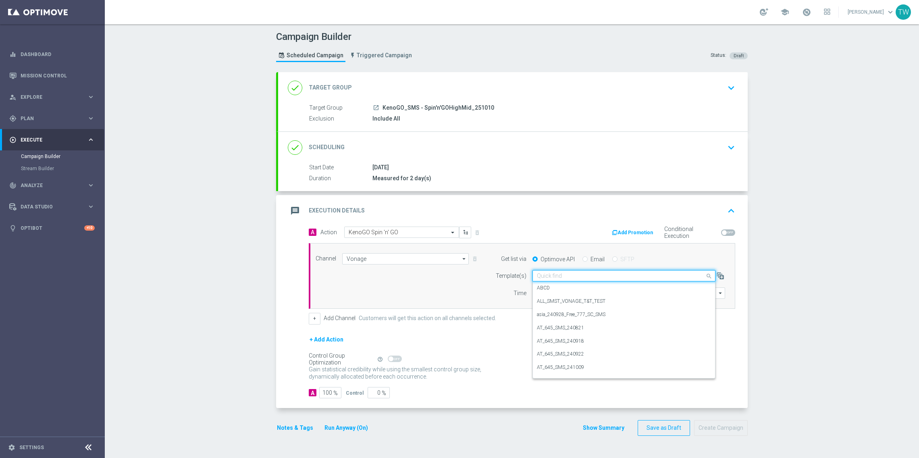
click at [586, 279] on input "text" at bounding box center [616, 276] width 158 height 7
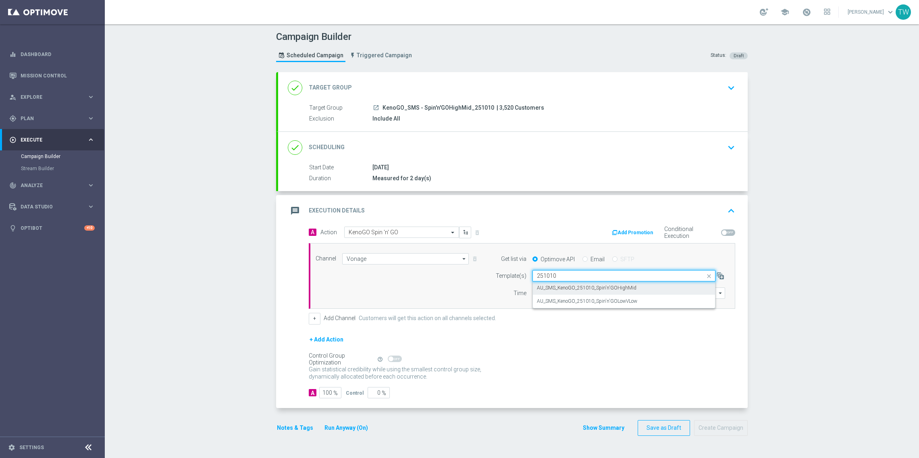
click at [652, 292] on div "AU_SMS_KenoGO_251010_Spin'n'GOHighMid" at bounding box center [624, 287] width 174 height 13
type input "251010"
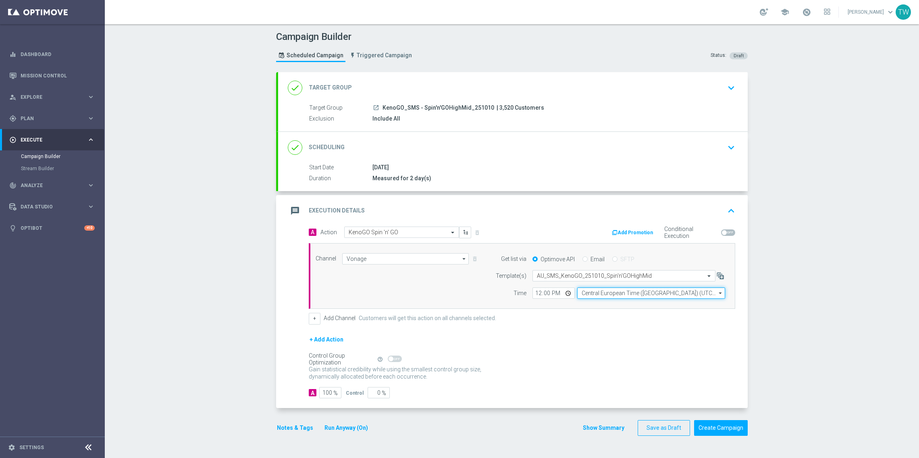
click at [615, 295] on input "Central European Time (Budapest) (UTC +02:00)" at bounding box center [652, 293] width 148 height 11
click at [614, 303] on div "Eastern Australia Time (Sydney) (UTC +11:00)" at bounding box center [648, 305] width 132 height 7
type input "Eastern Australia Time (Sydney) (UTC +11:00)"
click at [619, 327] on form "A Action Select action KenoGO Spin 'n' GO delete_forever Add Promotion Conditio…" at bounding box center [522, 313] width 427 height 172
click at [721, 426] on button "Create Campaign" at bounding box center [721, 428] width 54 height 16
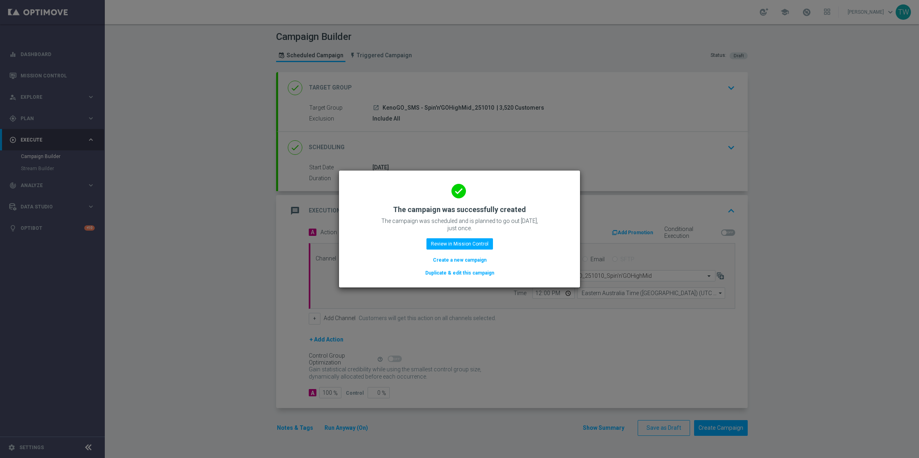
click at [482, 269] on button "Duplicate & edit this campaign" at bounding box center [460, 273] width 71 height 9
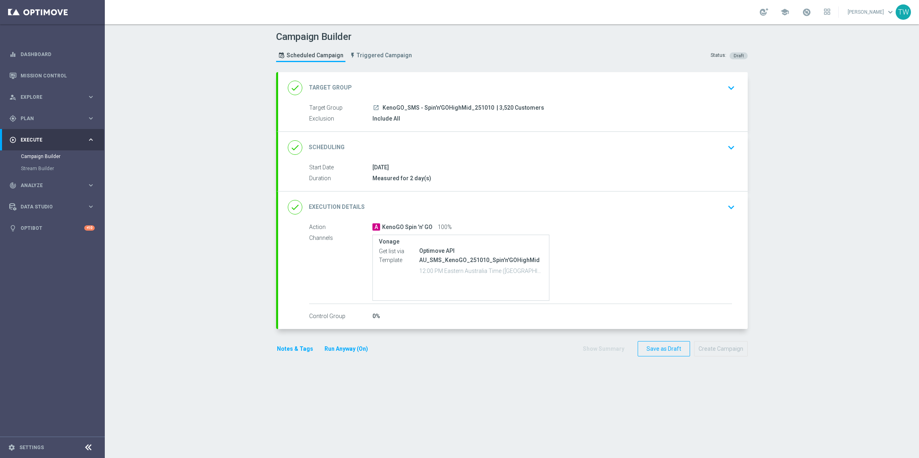
click at [450, 76] on div "done Target Group keyboard_arrow_down" at bounding box center [513, 87] width 470 height 31
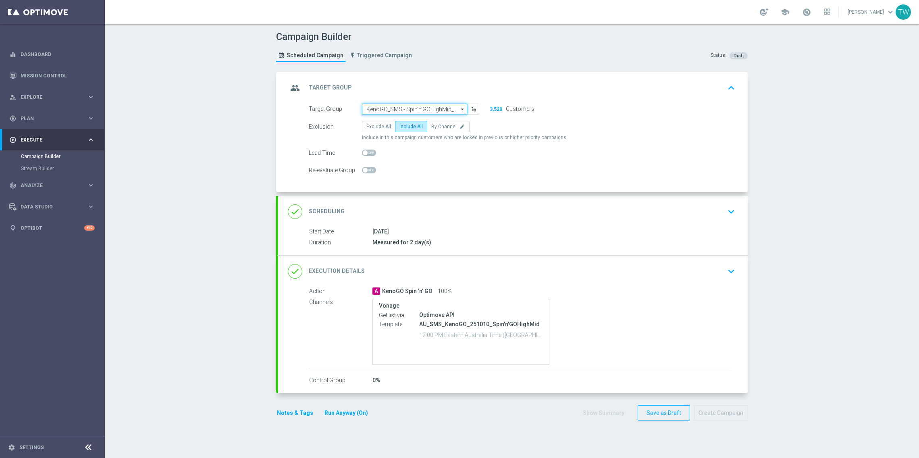
click at [421, 108] on input "KenoGO_SMS - Spin'n'GOHighMid_251010" at bounding box center [414, 109] width 105 height 11
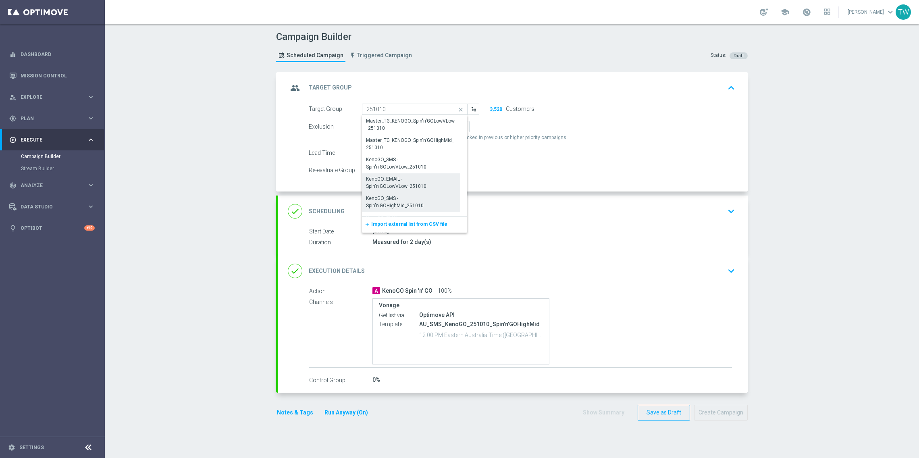
click at [406, 187] on div "KenoGO_EMAIL - Spin'n'GOLowVLow_251010" at bounding box center [411, 182] width 90 height 15
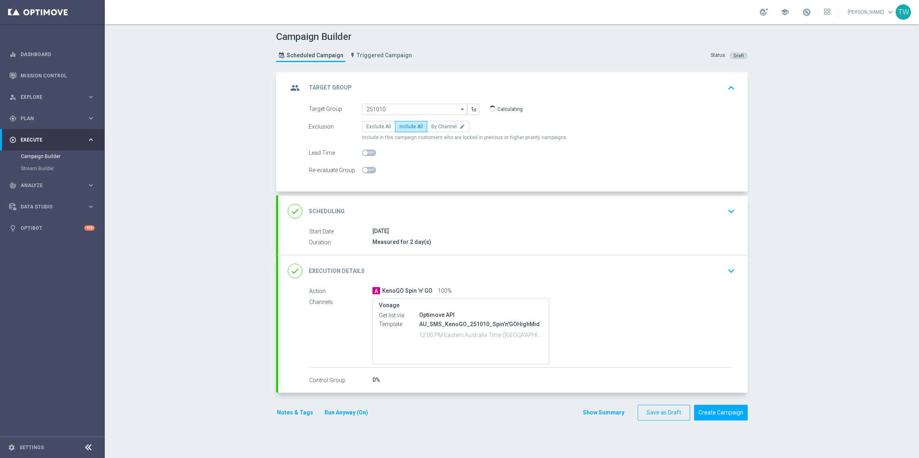
type input "KenoGO_EMAIL - Spin'n'GOLowVLow_251010"
click at [478, 272] on div "done Execution Details keyboard_arrow_down" at bounding box center [513, 270] width 450 height 15
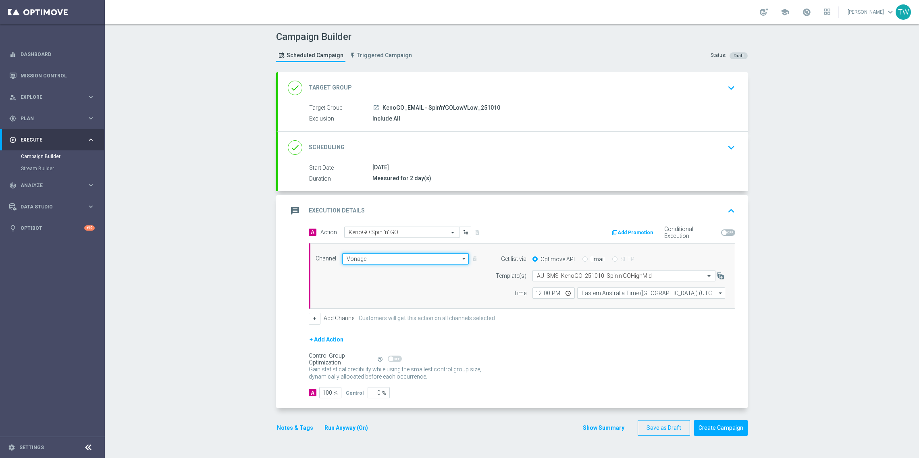
click at [409, 260] on input "Vonage" at bounding box center [405, 258] width 127 height 11
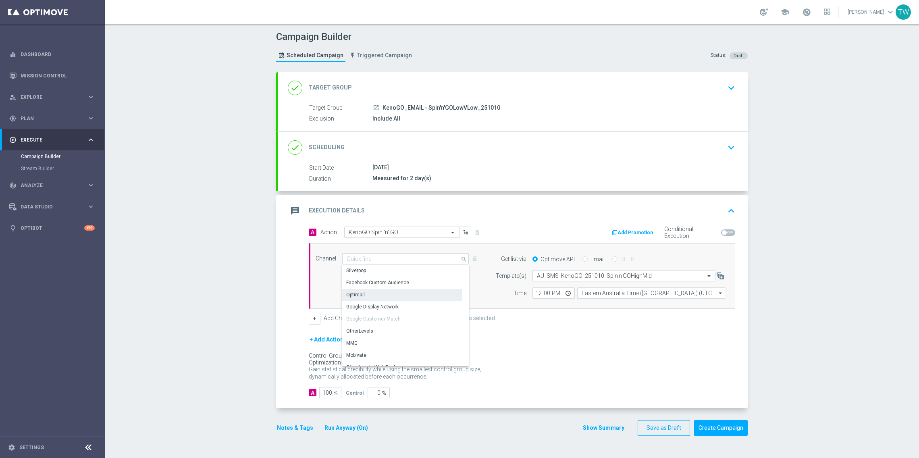
click at [423, 296] on div "Optimail" at bounding box center [402, 294] width 120 height 11
type input "Optimail"
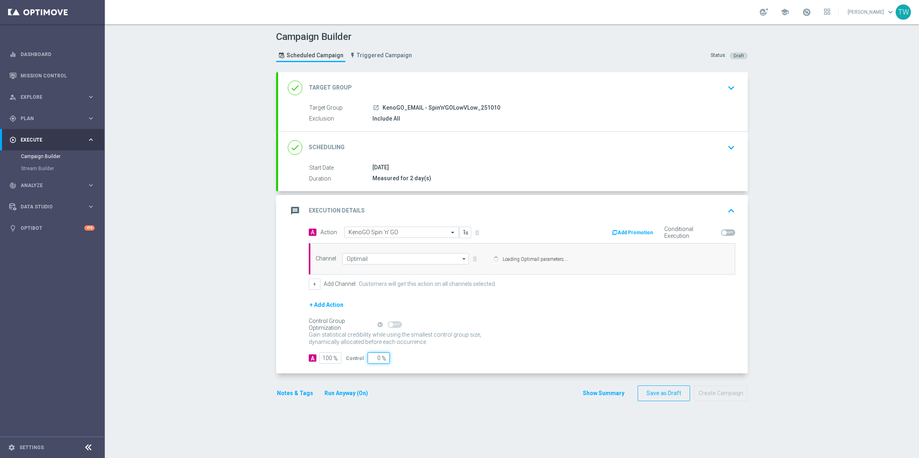
drag, startPoint x: 376, startPoint y: 360, endPoint x: 415, endPoint y: 363, distance: 39.2
click at [415, 363] on div "A 100 % Control 0 %" at bounding box center [522, 357] width 427 height 11
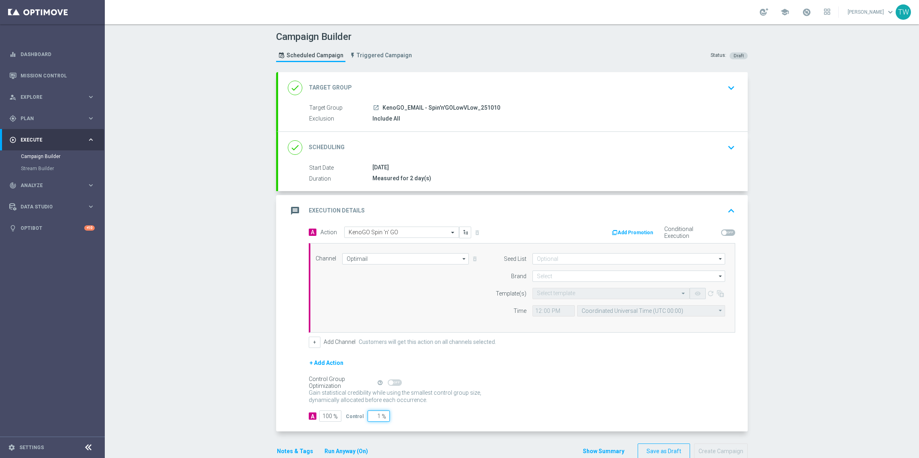
type input "10"
type input "90"
type input "10"
drag, startPoint x: 579, startPoint y: 273, endPoint x: 578, endPoint y: 279, distance: 6.9
click at [579, 273] on input at bounding box center [629, 276] width 193 height 11
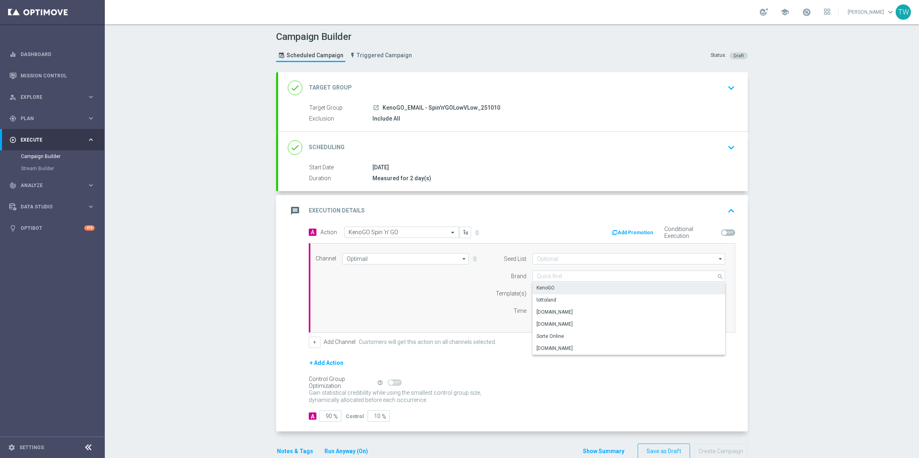
click at [577, 290] on div "KenoGO" at bounding box center [629, 287] width 193 height 11
type input "KenoGO"
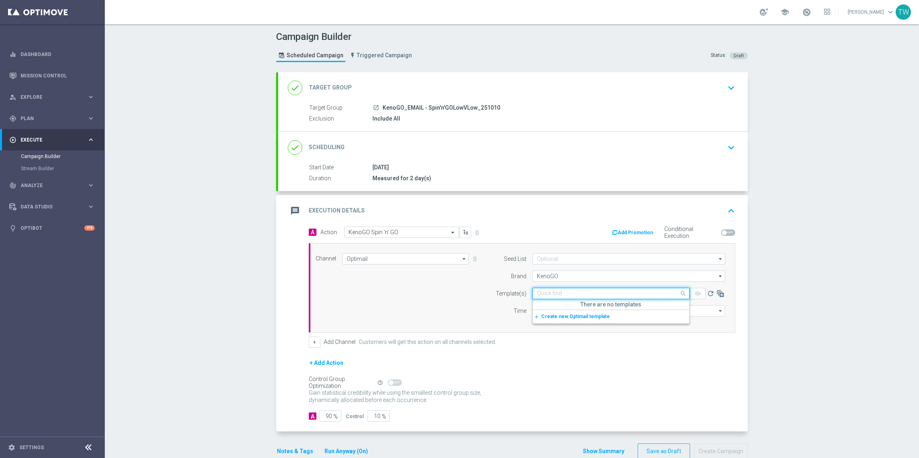
click at [573, 294] on input "text" at bounding box center [603, 293] width 132 height 7
click at [619, 321] on label "251010_KenoGO_Email_SpinNGO_LowVLow" at bounding box center [584, 318] width 95 height 7
type input "251010"
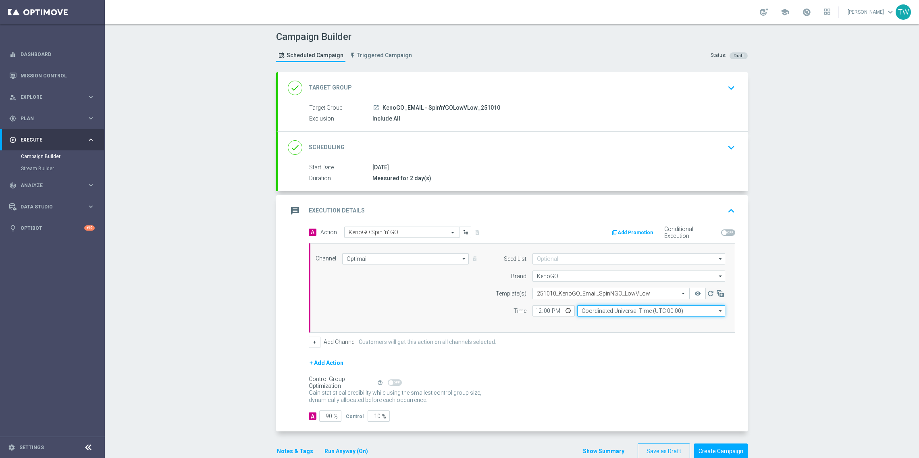
click at [602, 314] on input "Coordinated Universal Time (UTC 00:00)" at bounding box center [652, 310] width 148 height 11
click at [612, 323] on div "Eastern Australia Time (Sydney) (UTC +11:00)" at bounding box center [648, 322] width 132 height 7
type input "Eastern Australia Time (Sydney) (UTC +11:00)"
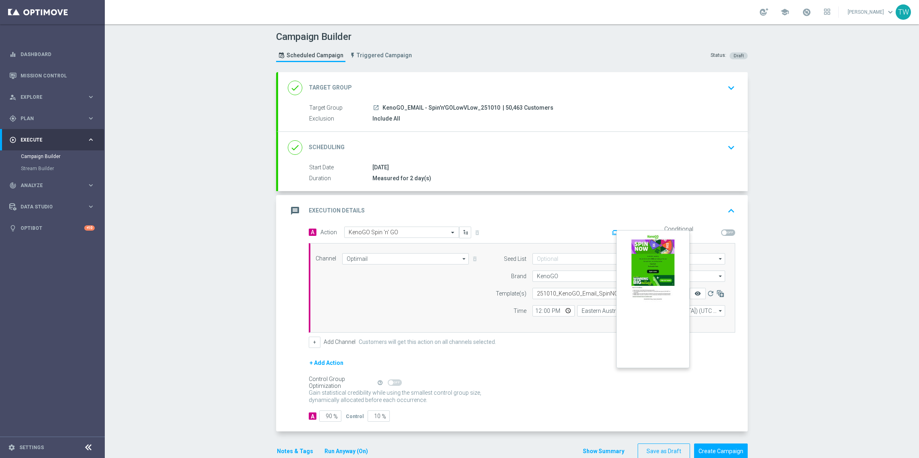
click at [695, 296] on icon "remove_red_eye" at bounding box center [698, 293] width 6 height 6
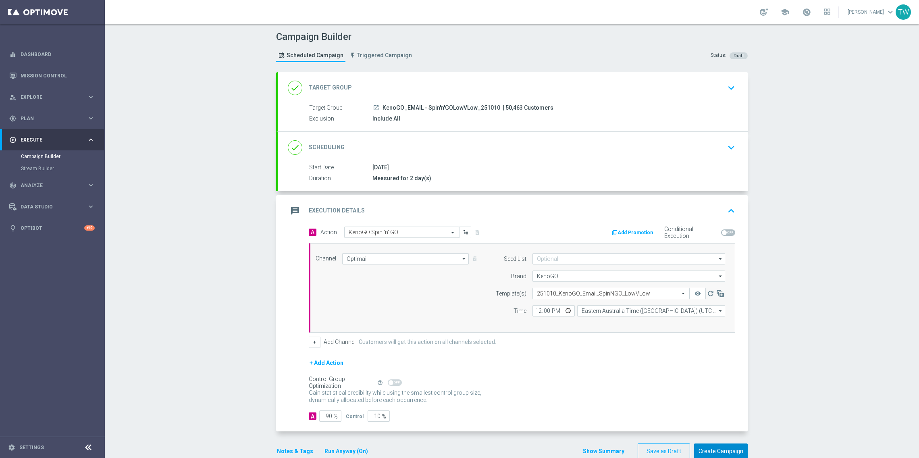
click at [721, 444] on button "Create Campaign" at bounding box center [721, 452] width 54 height 16
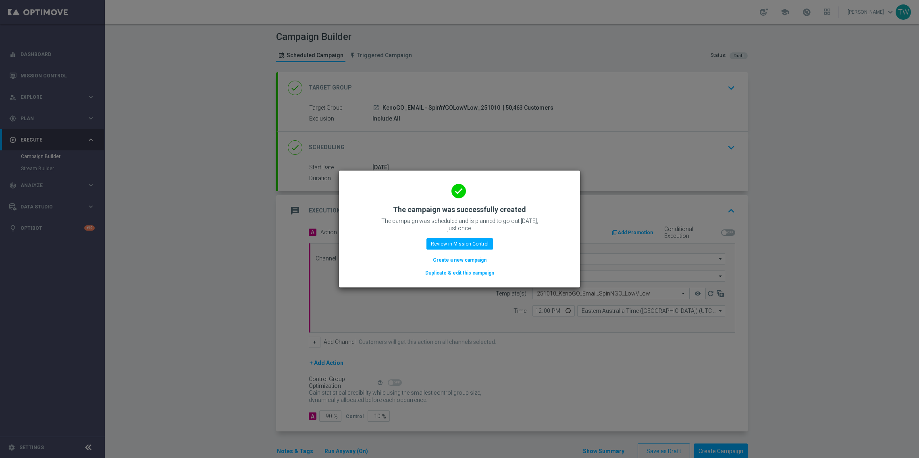
click at [445, 269] on button "Duplicate & edit this campaign" at bounding box center [460, 273] width 71 height 9
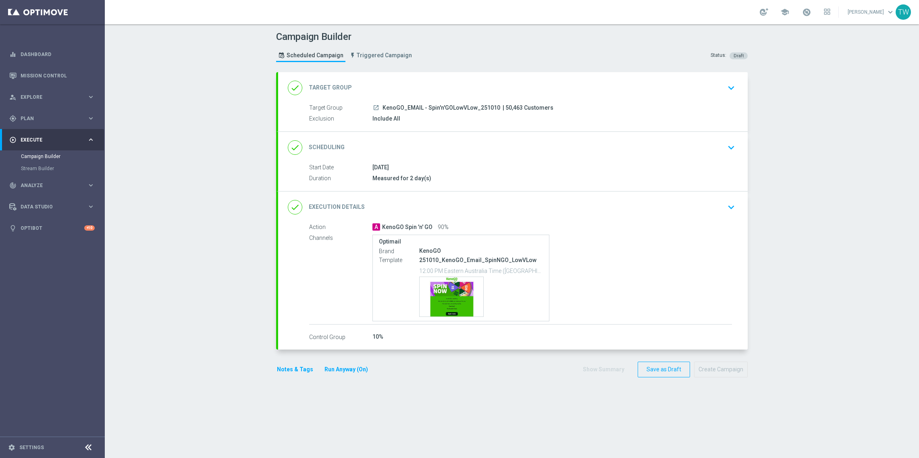
click at [580, 86] on div "done Target Group keyboard_arrow_down" at bounding box center [513, 87] width 450 height 15
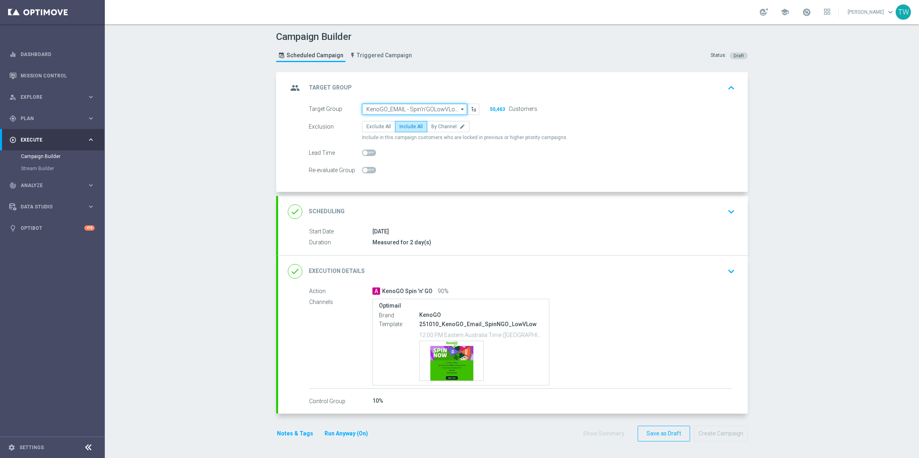
click at [432, 106] on input "KenoGO_EMAIL - Spin'n'GOLowVLow_251010" at bounding box center [414, 109] width 105 height 11
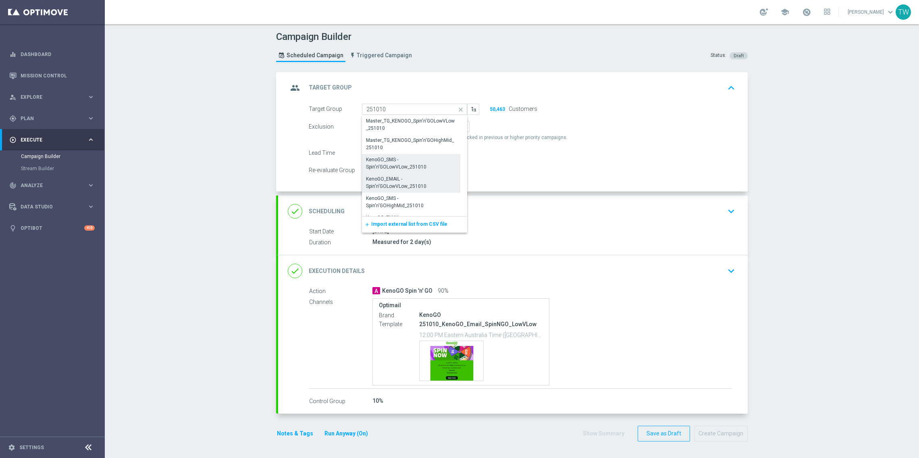
click at [397, 166] on div "KenoGO_SMS - Spin'n'GOLowVLow_251010" at bounding box center [411, 163] width 90 height 15
type input "KenoGO_SMS - Spin'n'GOLowVLow_251010"
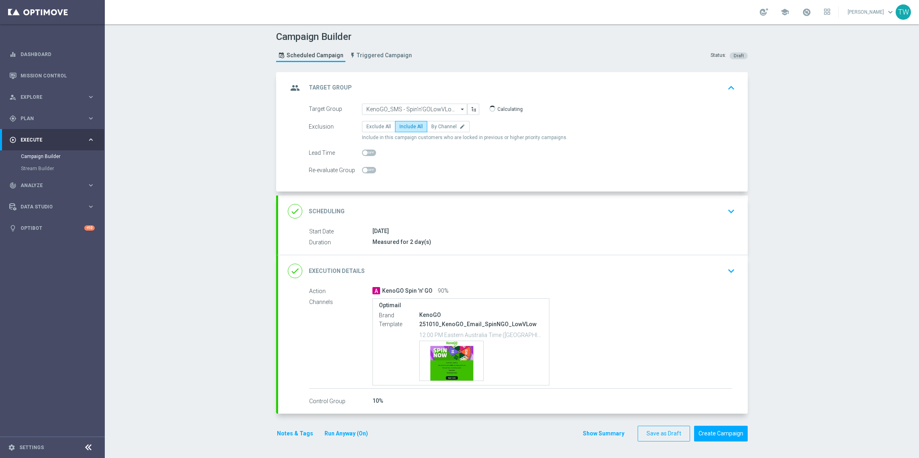
click at [461, 261] on div "done Execution Details keyboard_arrow_down" at bounding box center [513, 270] width 470 height 31
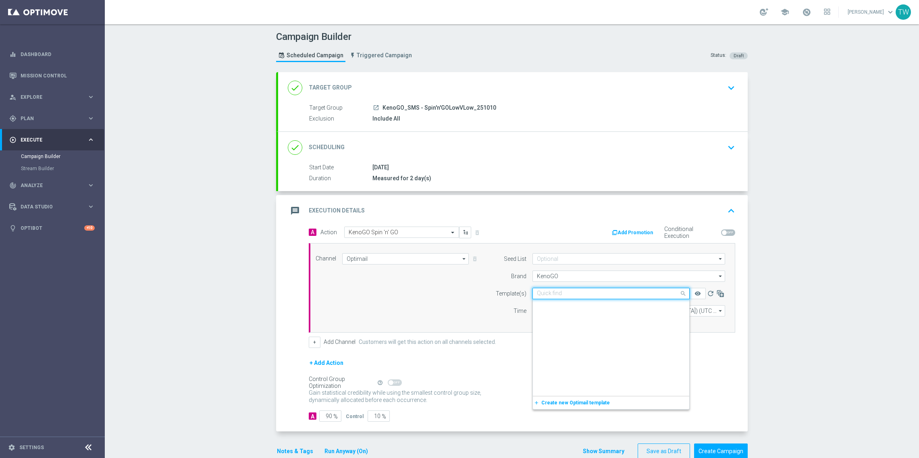
click at [558, 296] on input "text" at bounding box center [603, 293] width 132 height 7
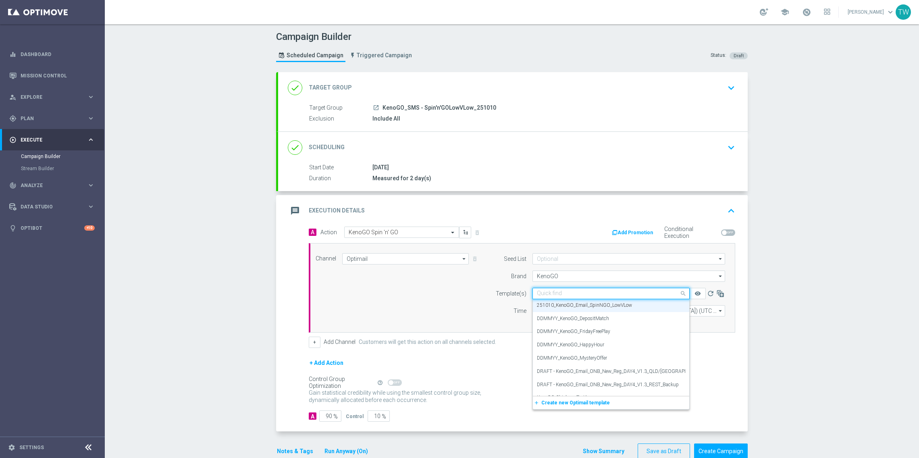
click at [431, 266] on div "Channel Optimail Optimail arrow_drop_down Show Selected 1 of 26 Silverpop" at bounding box center [521, 287] width 422 height 69
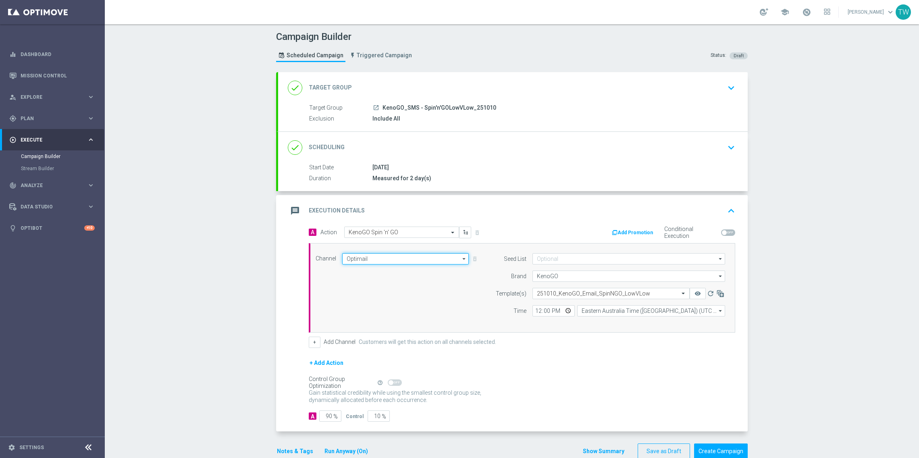
click at [419, 260] on input "Optimail" at bounding box center [405, 258] width 127 height 11
click at [424, 340] on div "Vonage" at bounding box center [402, 338] width 120 height 11
type input "Vonage"
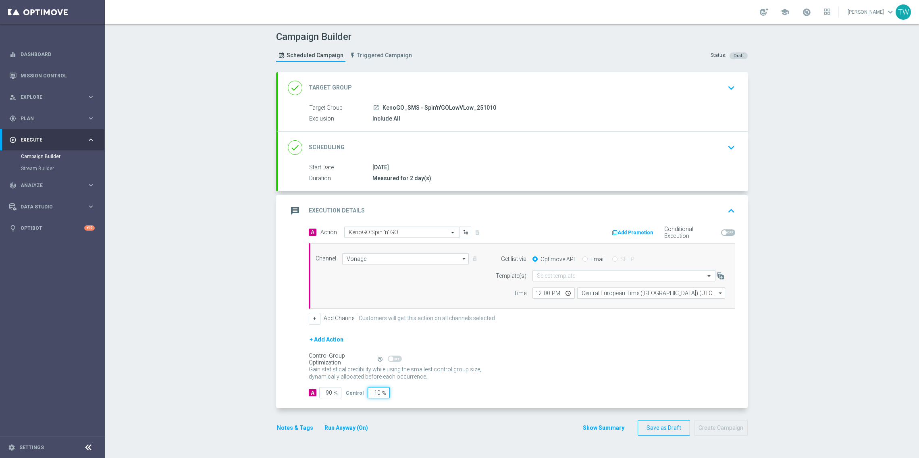
drag, startPoint x: 382, startPoint y: 394, endPoint x: 402, endPoint y: 394, distance: 20.2
click at [401, 394] on div "A 90 % Control 10 %" at bounding box center [522, 392] width 427 height 11
type input "0"
type input "100"
type input "0"
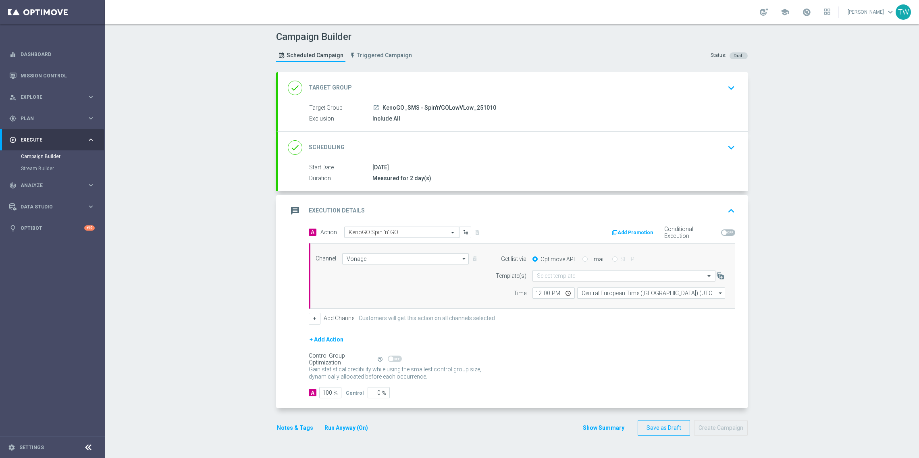
click at [558, 273] on div "Select template" at bounding box center [556, 276] width 38 height 7
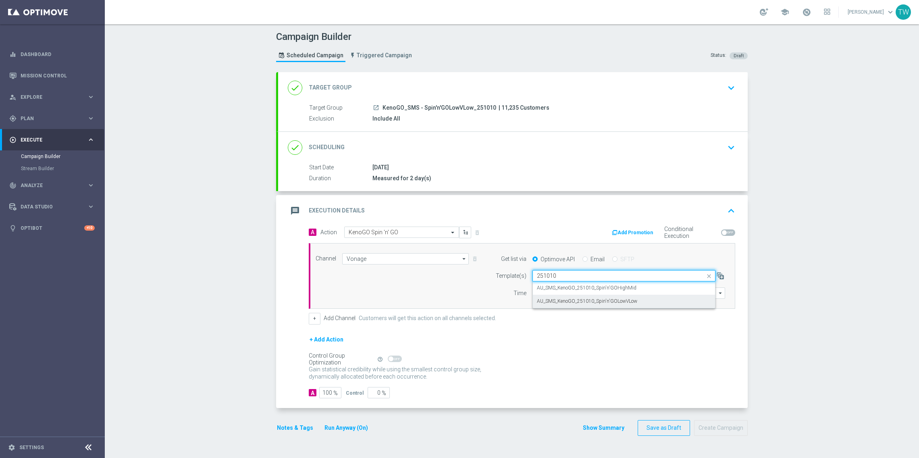
click at [582, 301] on label "AU_SMS_KenoGO_251010_Spin'n'GOLowVLow" at bounding box center [587, 301] width 100 height 7
type input "251010"
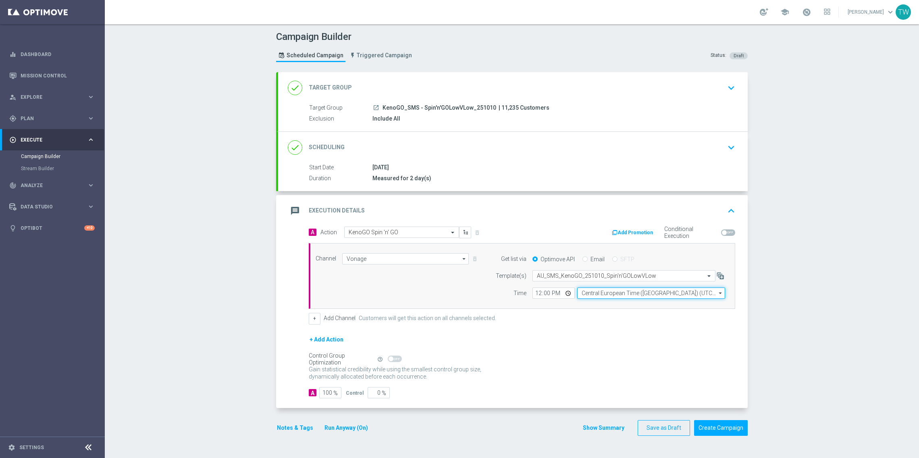
click at [636, 296] on input "Central European Time (Budapest) (UTC +02:00)" at bounding box center [652, 293] width 148 height 11
click at [636, 303] on div "Eastern Australia Time (Sydney) (UTC +11:00)" at bounding box center [648, 304] width 132 height 7
type input "Eastern Australia Time (Sydney) (UTC +11:00)"
click at [659, 342] on div "+ Add Action" at bounding box center [522, 345] width 427 height 20
click at [730, 432] on button "Create Campaign" at bounding box center [721, 428] width 54 height 16
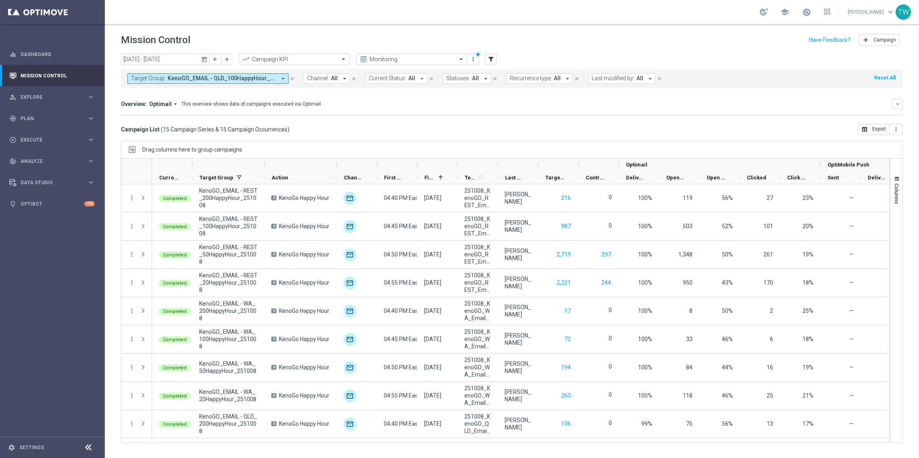
click at [257, 80] on span "KenoGO_EMAIL - QLD_100HappyHour_251008, KenoGO_EMAIL - QLD_200HappyHour_251008,…" at bounding box center [222, 78] width 108 height 7
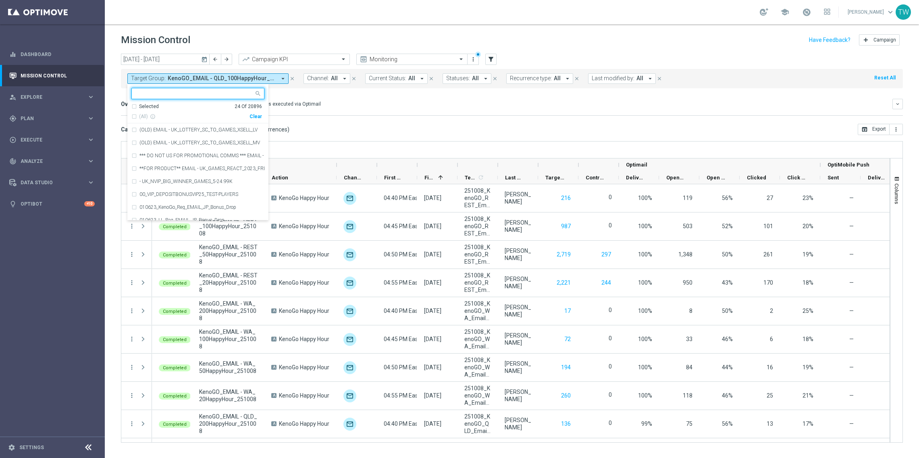
drag, startPoint x: 255, startPoint y: 117, endPoint x: 199, endPoint y: 96, distance: 59.6
click at [0, 0] on div "Clear" at bounding box center [0, 0] width 0 height 0
click at [189, 91] on input "text" at bounding box center [195, 93] width 118 height 7
click at [170, 118] on span "(All Search Results)" at bounding box center [161, 116] width 44 height 7
type input "251010"
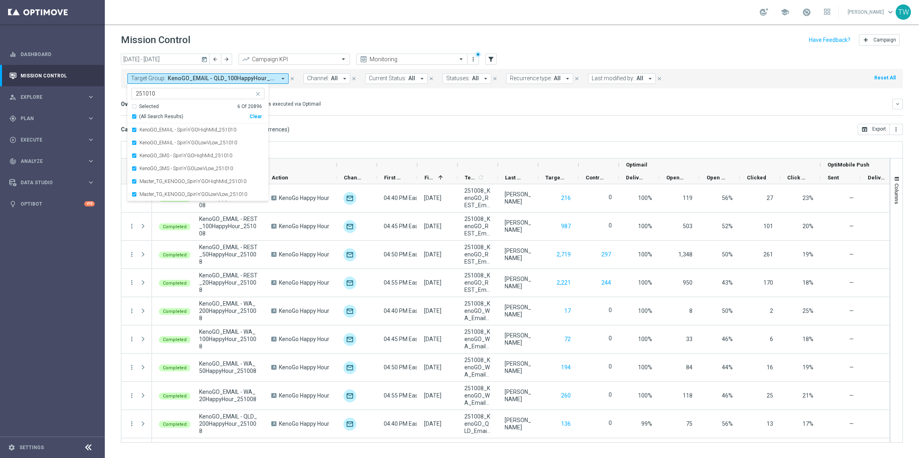
click at [338, 122] on mini-dashboard "Overview: Optimail arrow_drop_down This overview shows data of campaigns execut…" at bounding box center [512, 105] width 782 height 35
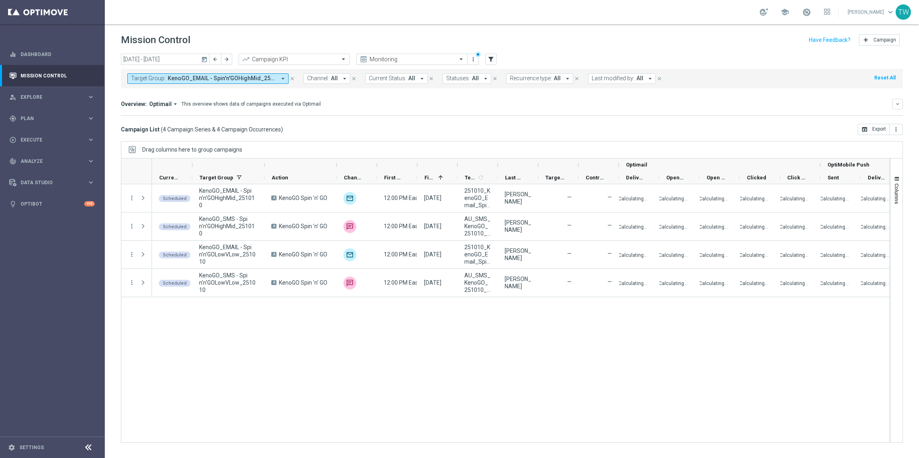
click at [265, 168] on div at bounding box center [264, 164] width 3 height 13
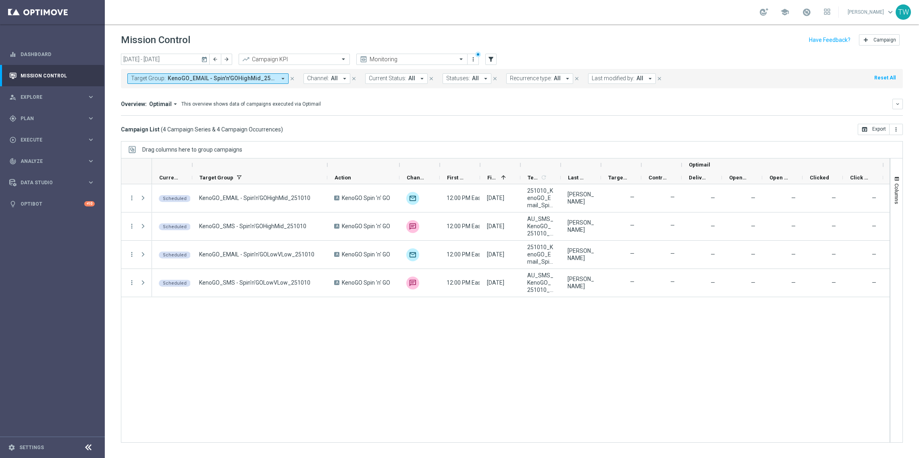
click at [479, 164] on div at bounding box center [480, 164] width 3 height 13
drag, startPoint x: 600, startPoint y: 165, endPoint x: 482, endPoint y: 167, distance: 118.6
click at [482, 167] on div at bounding box center [483, 164] width 3 height 13
click at [522, 164] on div at bounding box center [523, 164] width 3 height 13
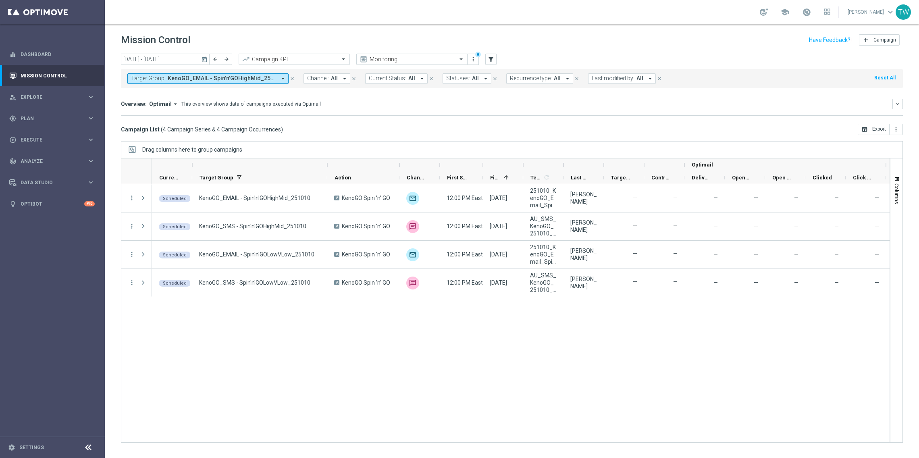
click at [522, 164] on div at bounding box center [523, 164] width 3 height 13
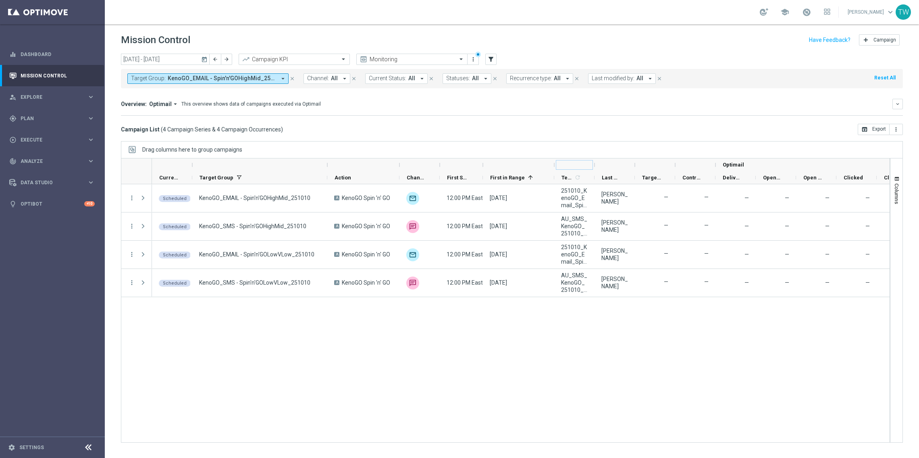
click at [595, 165] on div at bounding box center [594, 164] width 3 height 13
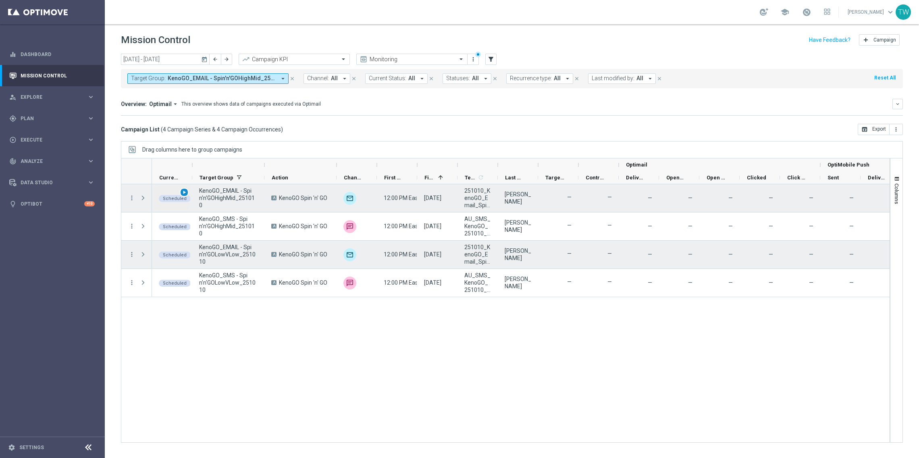
click at [186, 194] on span "play_arrow" at bounding box center [184, 193] width 6 height 6
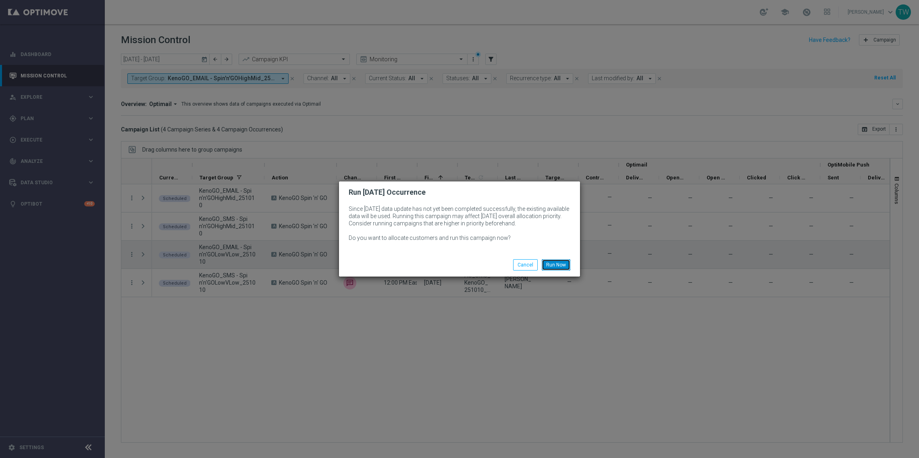
click at [557, 260] on button "Run Now" at bounding box center [556, 264] width 29 height 11
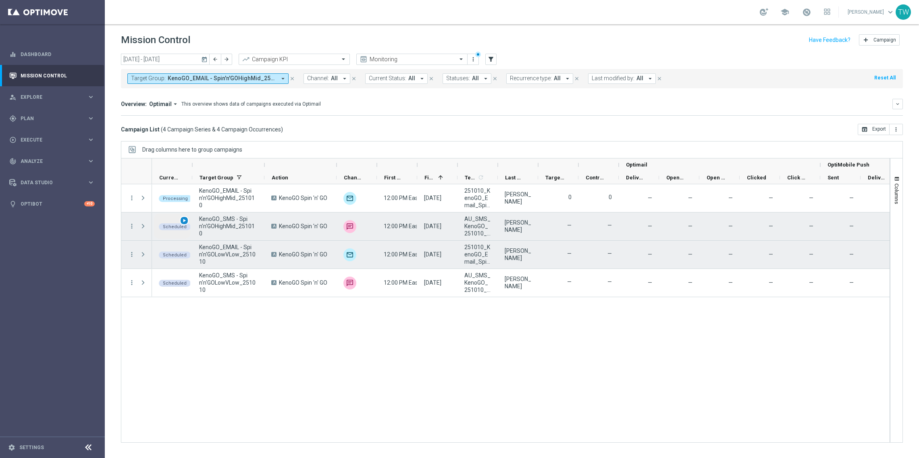
click at [186, 221] on span "play_arrow" at bounding box center [184, 221] width 6 height 6
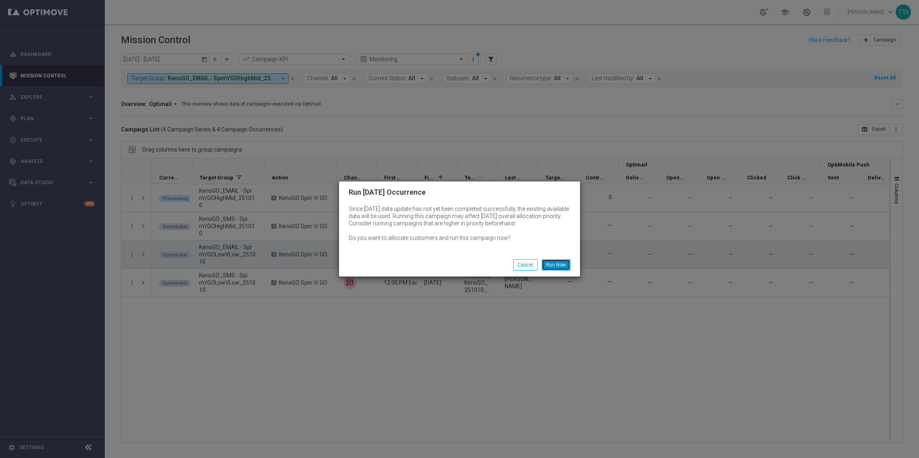
click at [563, 263] on button "Run Now" at bounding box center [556, 264] width 29 height 11
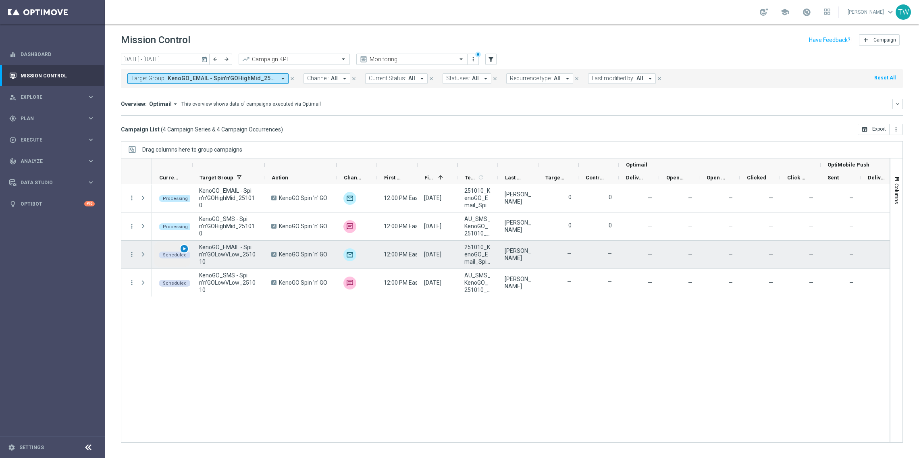
click at [184, 250] on span "play_arrow" at bounding box center [184, 249] width 6 height 6
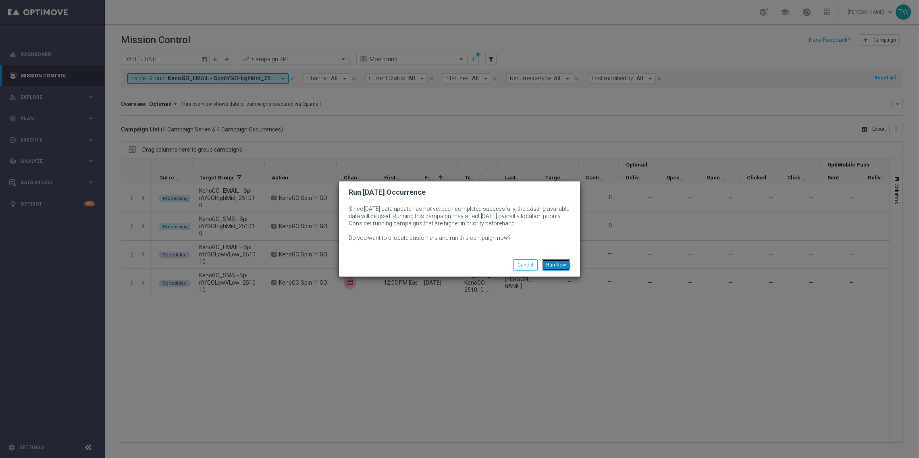
click at [560, 263] on button "Run Now" at bounding box center [556, 264] width 29 height 11
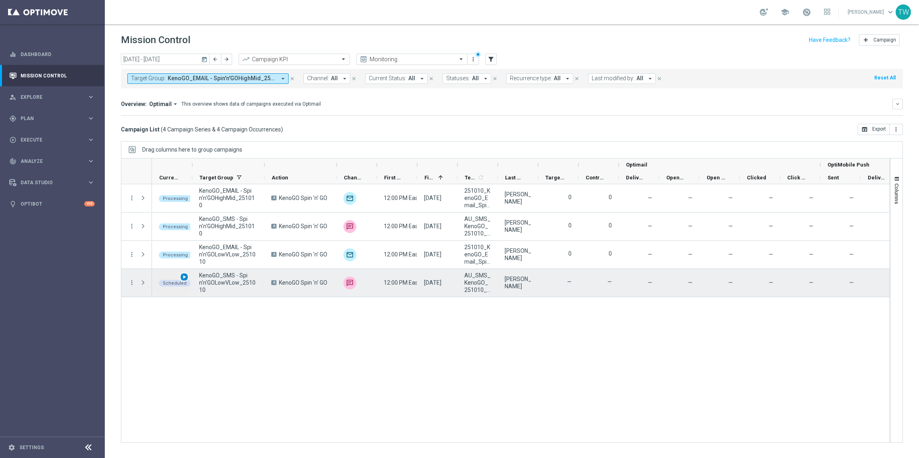
click at [183, 275] on span "play_arrow" at bounding box center [184, 277] width 6 height 6
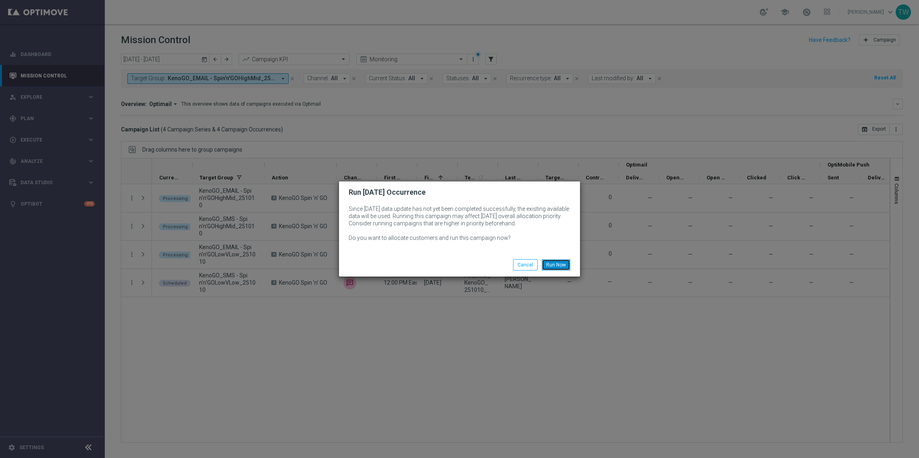
click at [565, 262] on button "Run Now" at bounding box center [556, 264] width 29 height 11
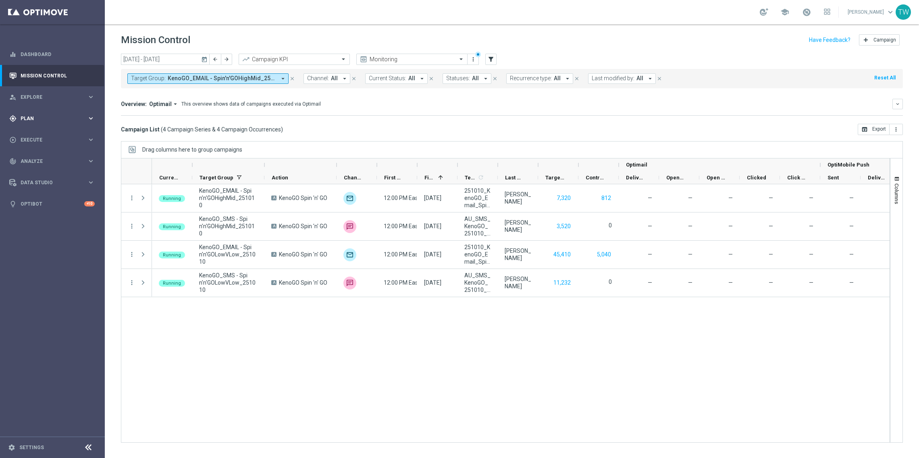
click at [88, 118] on icon "keyboard_arrow_right" at bounding box center [91, 119] width 8 height 8
click at [39, 157] on span "Templates" at bounding box center [50, 159] width 58 height 5
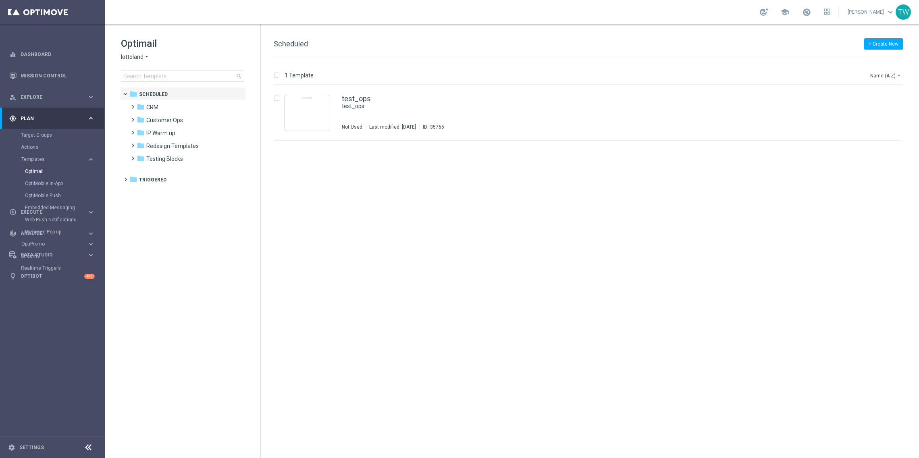
click at [135, 60] on span "lottoland" at bounding box center [132, 57] width 23 height 8
click at [153, 77] on div "KenoGO" at bounding box center [151, 76] width 60 height 10
